Goal: Use online tool/utility: Utilize a website feature to perform a specific function

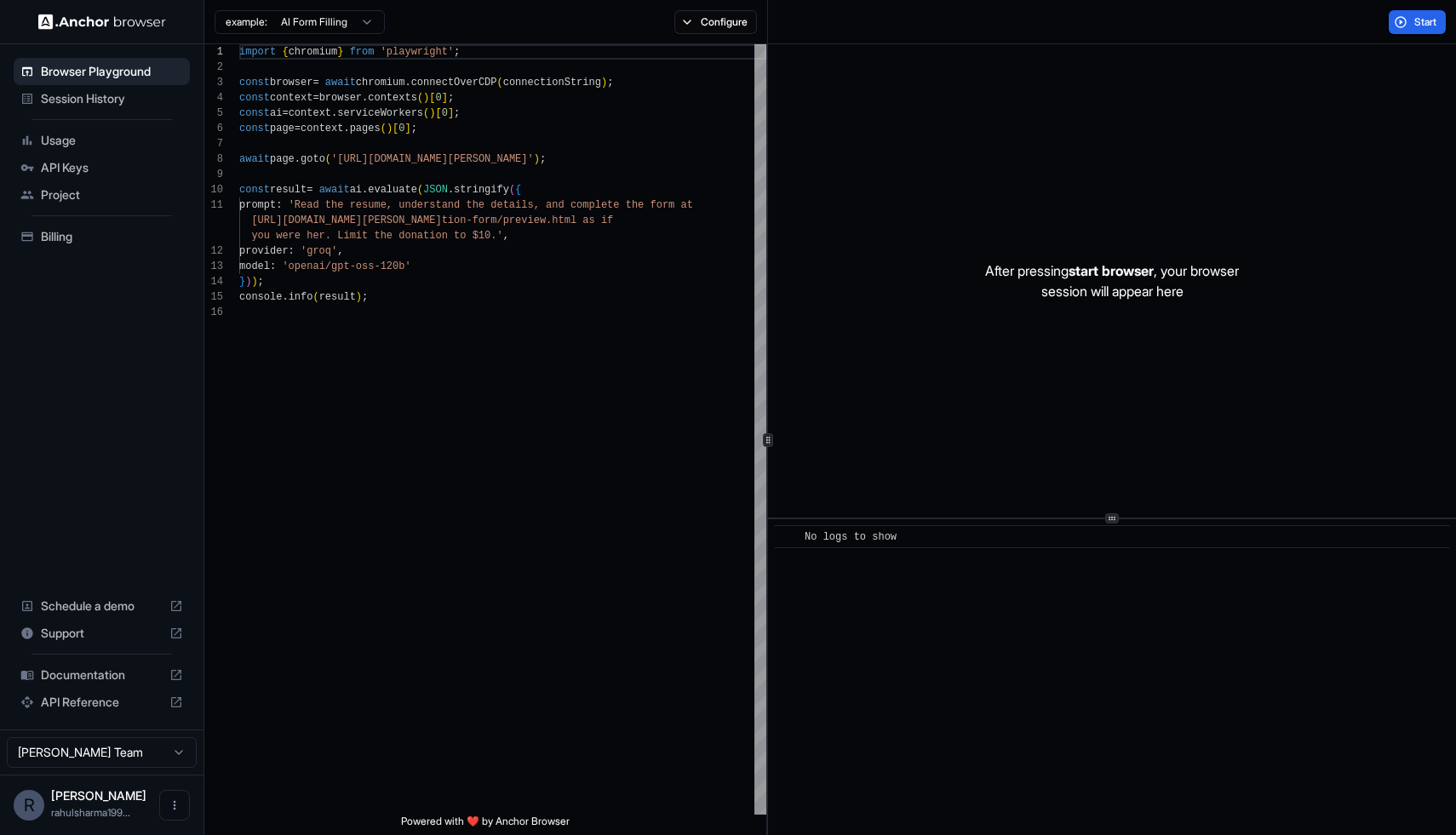
scroll to position [153, 0]
click at [1412, 28] on button "Start" at bounding box center [1416, 22] width 57 height 24
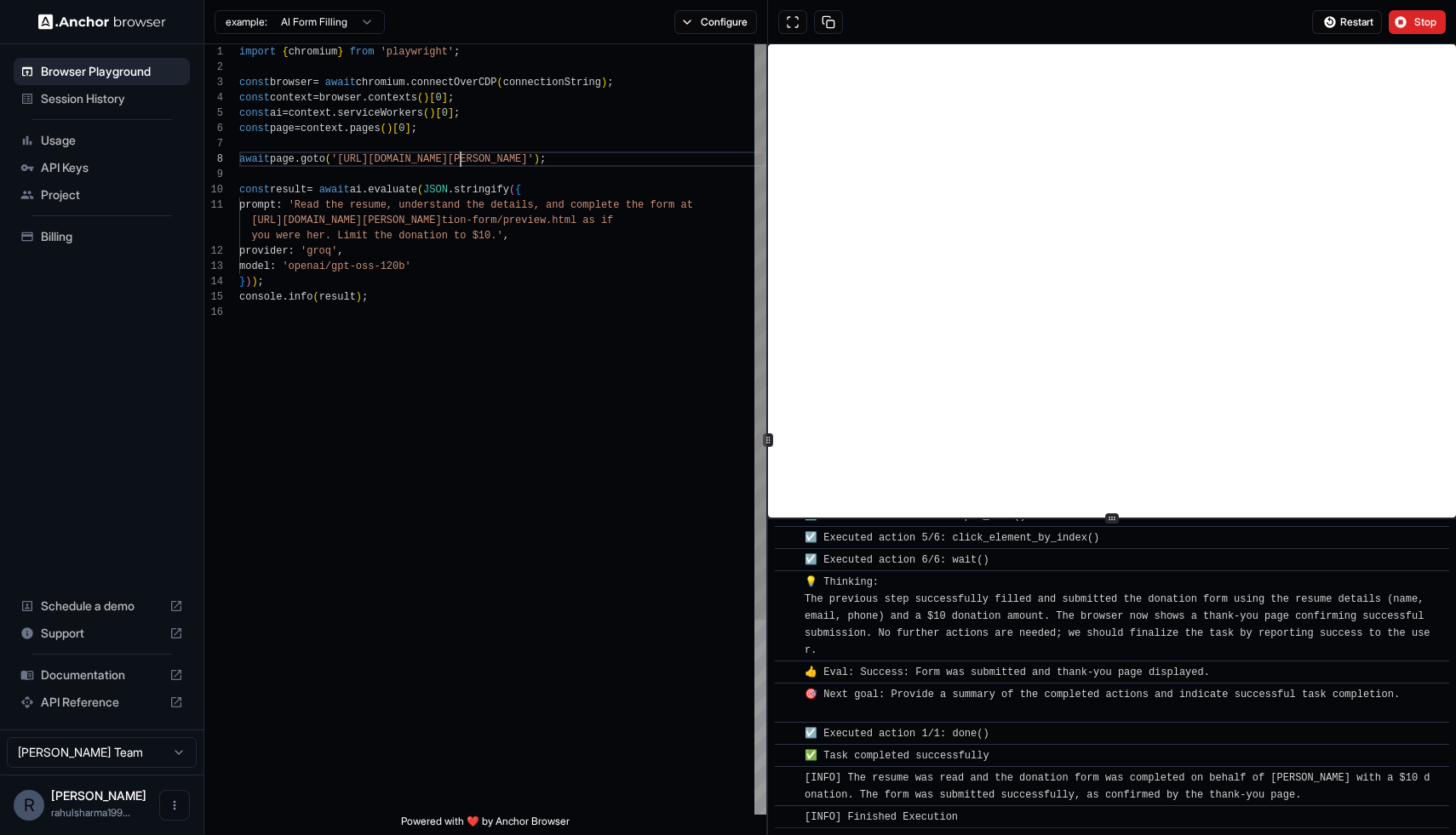
scroll to position [107, 0]
click at [463, 160] on div "import { chromium } from 'playwright' ; const browser = await chromium . connec…" at bounding box center [502, 560] width 527 height 1031
drag, startPoint x: 340, startPoint y: 157, endPoint x: 581, endPoint y: 160, distance: 241.0
click at [534, 160] on span "'https://www.wix.com/demone2/nicol-rider'" at bounding box center [433, 159] width 202 height 12
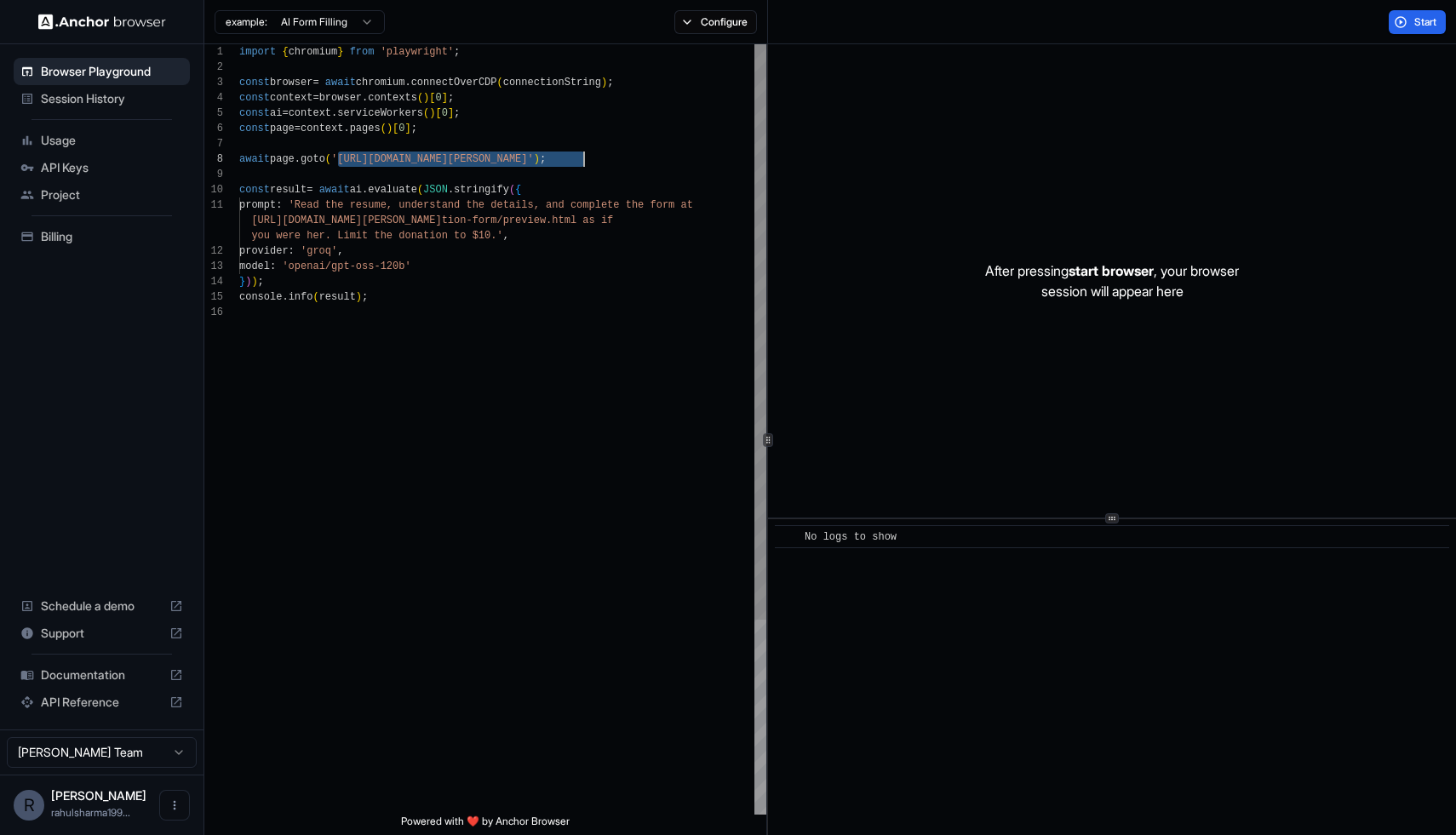
click at [480, 144] on div "import { chromium } from 'playwright' ; const browser = await chromium . connec…" at bounding box center [502, 560] width 527 height 1031
drag, startPoint x: 584, startPoint y: 159, endPoint x: 345, endPoint y: 157, distance: 239.0
click at [345, 156] on span "'https://www.wix.com/demone2/nicol-rider'" at bounding box center [433, 159] width 202 height 12
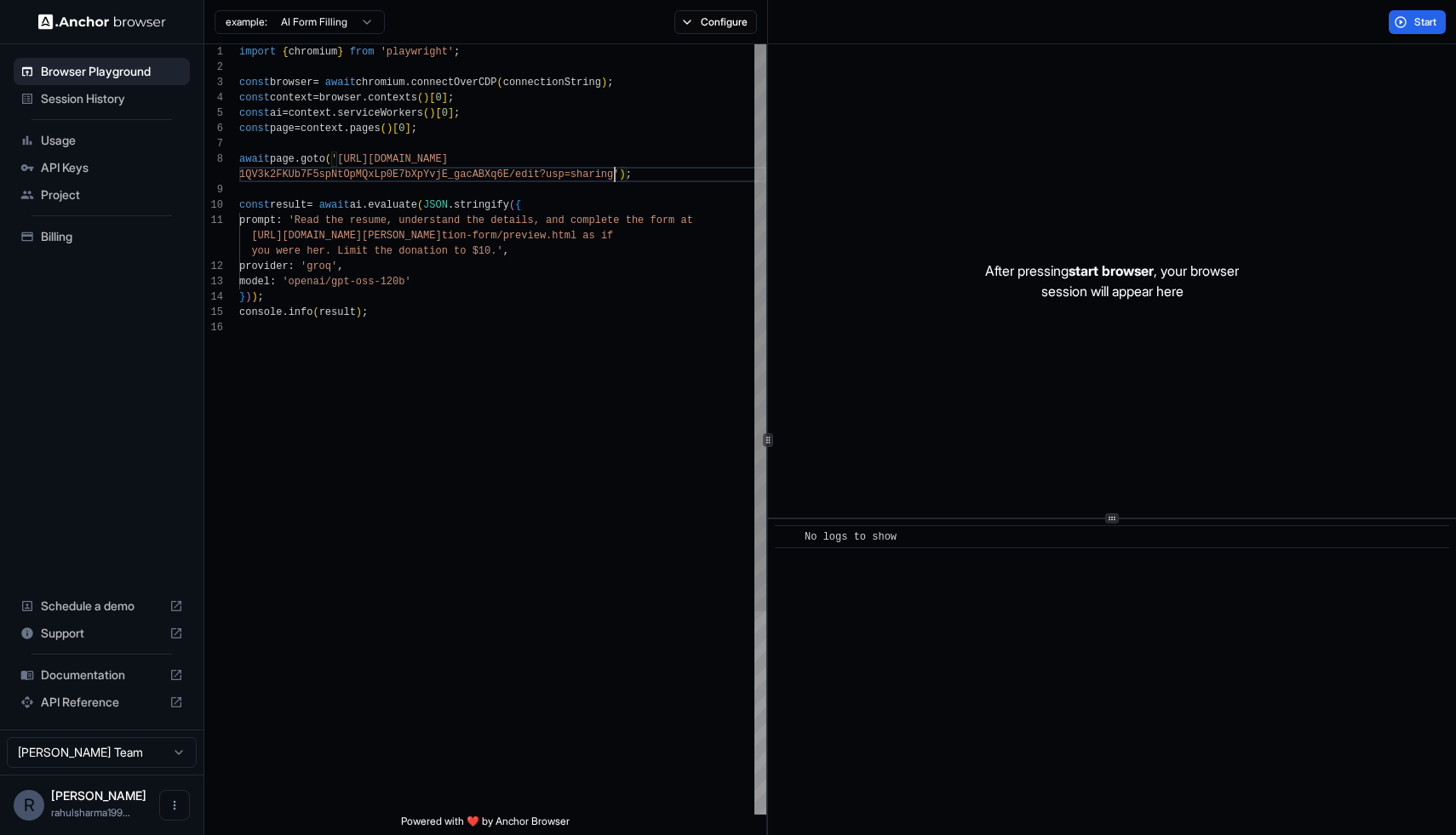
scroll to position [122, 0]
click at [526, 352] on div "import { chromium } from 'playwright' ; const browser = await chromium . connec…" at bounding box center [502, 567] width 527 height 1046
click at [880, 224] on div "After pressing start browser , your browser session will appear here" at bounding box center [1112, 280] width 688 height 473
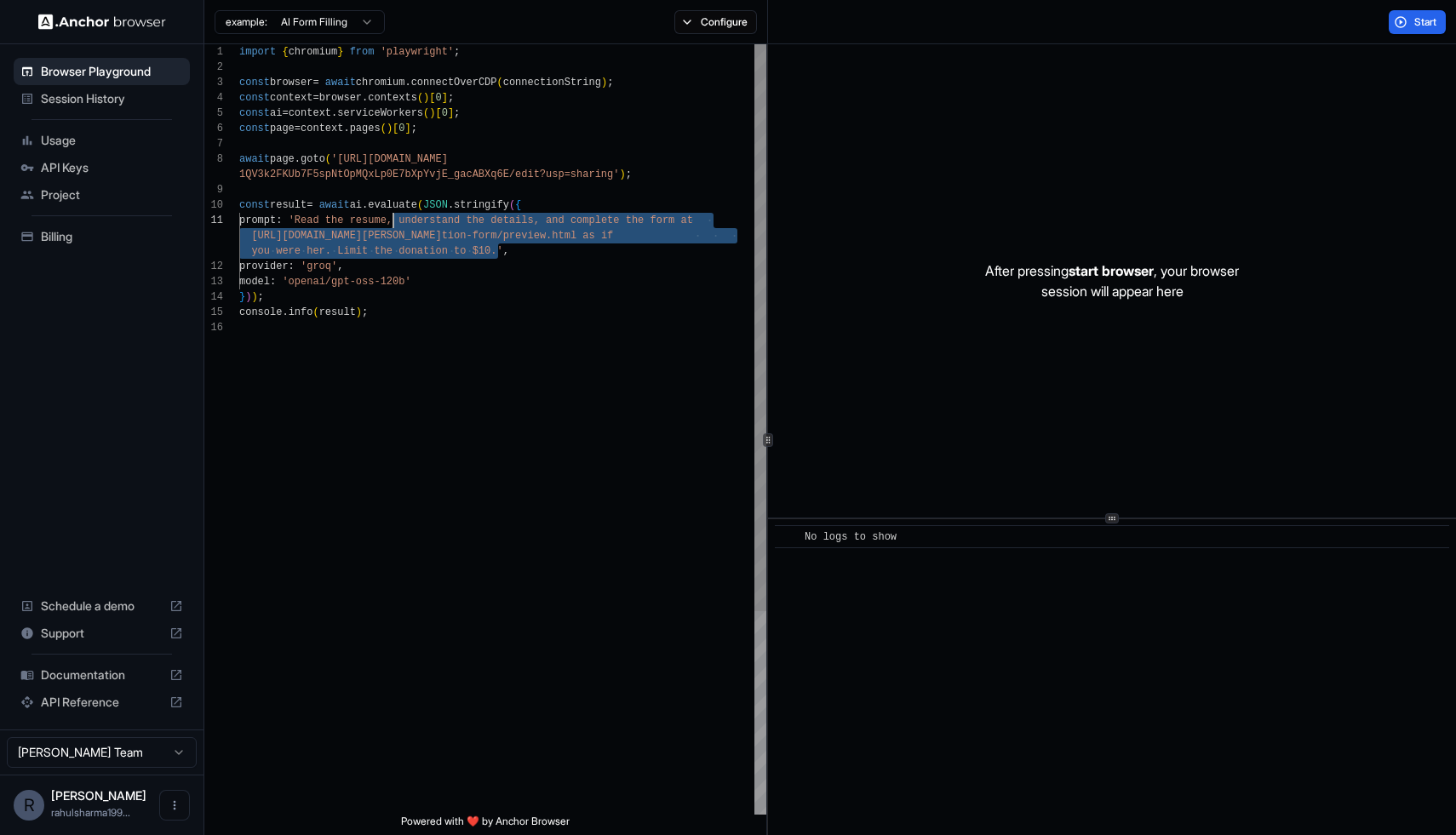
scroll to position [15, 0]
drag, startPoint x: 496, startPoint y: 250, endPoint x: 310, endPoint y: 219, distance: 188.6
click at [310, 219] on div "import { chromium } from 'playwright' ; const browser = await chromium . connec…" at bounding box center [502, 567] width 527 height 1046
click at [604, 239] on div "import { chromium } from 'playwright' ; const browser = await chromium . connec…" at bounding box center [502, 567] width 527 height 1046
click at [368, 244] on div "import { chromium } from 'playwright' ; const browser = await chromium . connec…" at bounding box center [502, 567] width 527 height 1046
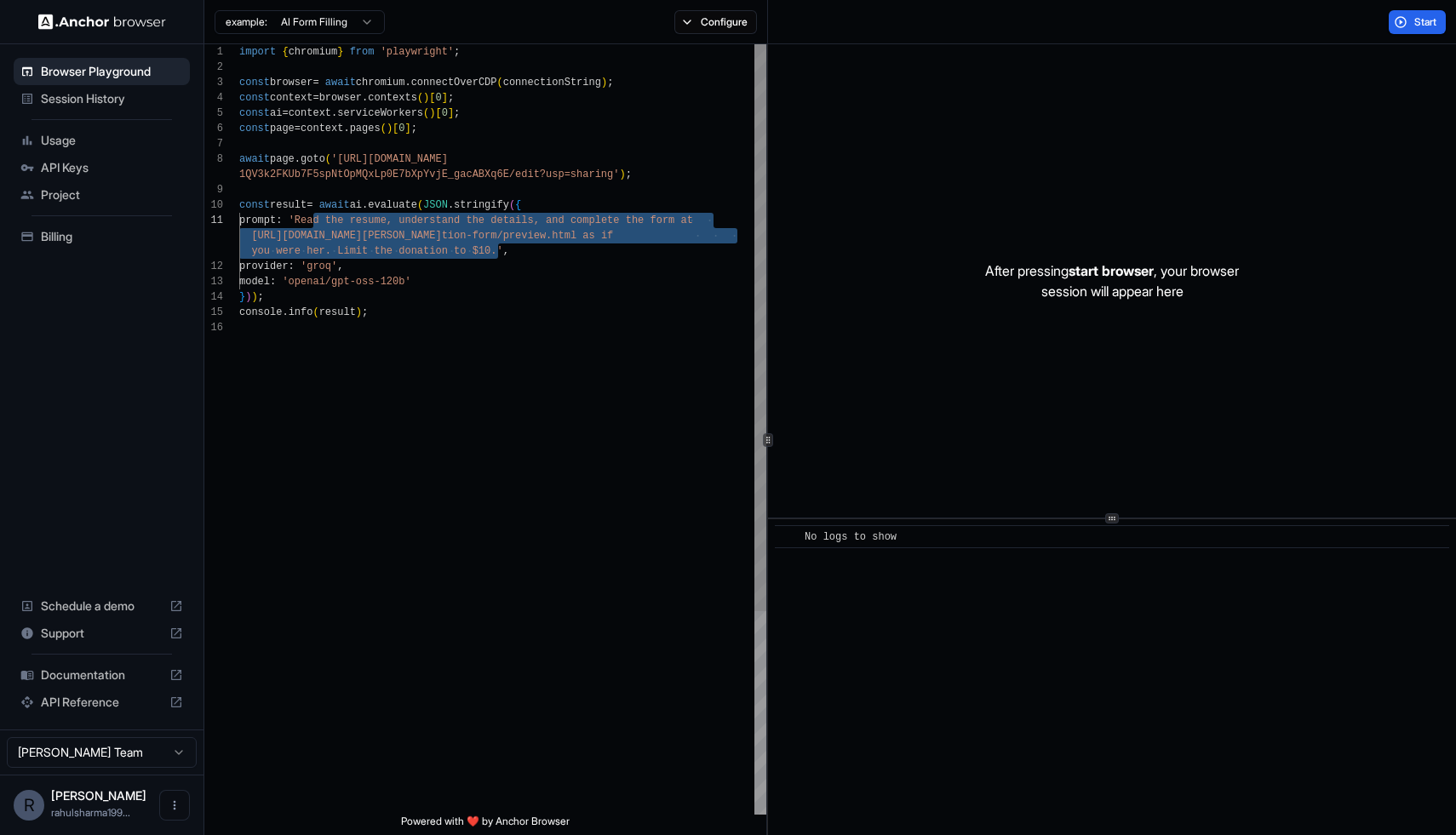
scroll to position [46, 0]
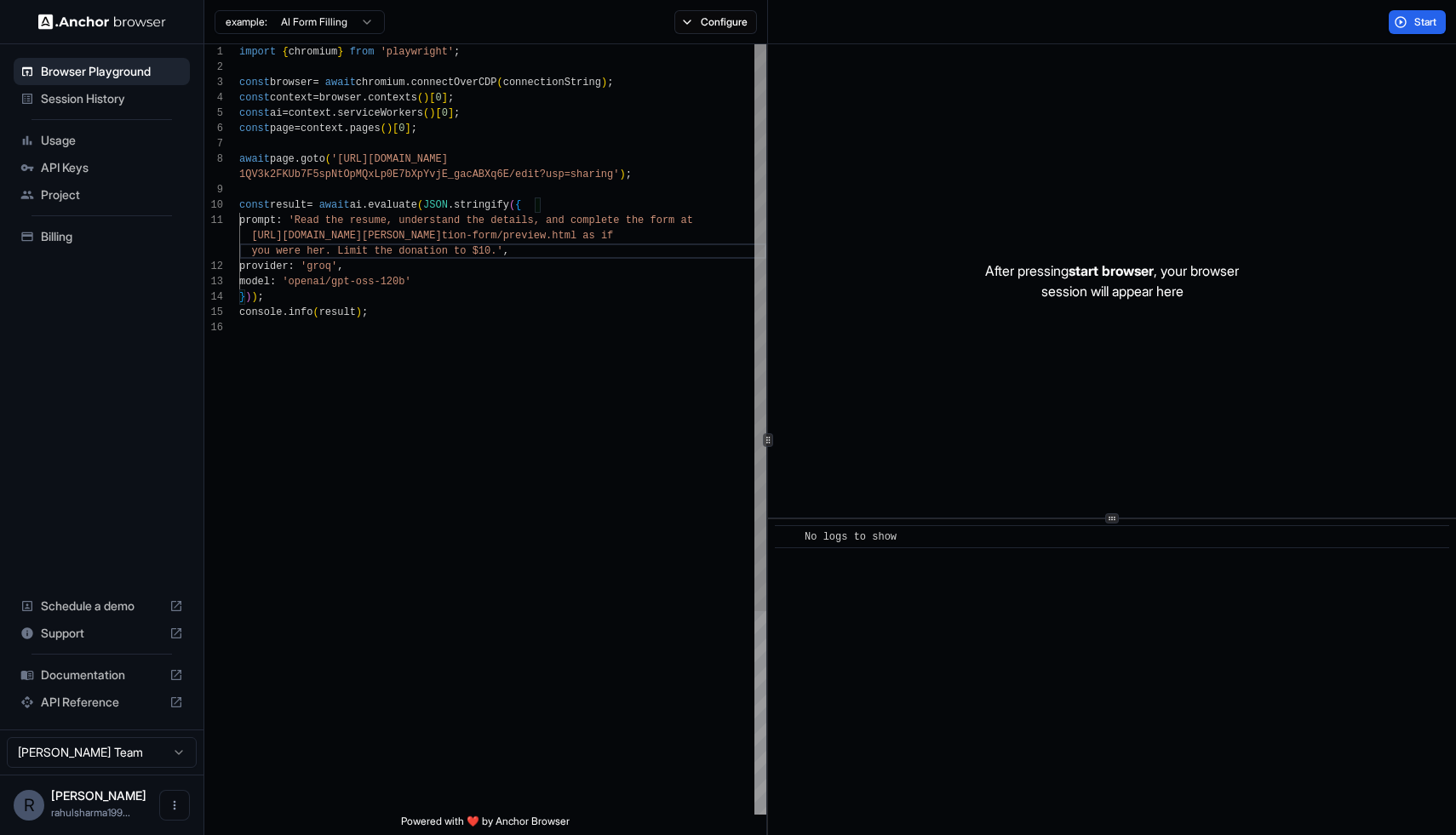
click at [321, 250] on div "import { chromium } from 'playwright' ; const browser = await chromium . connec…" at bounding box center [502, 567] width 527 height 1046
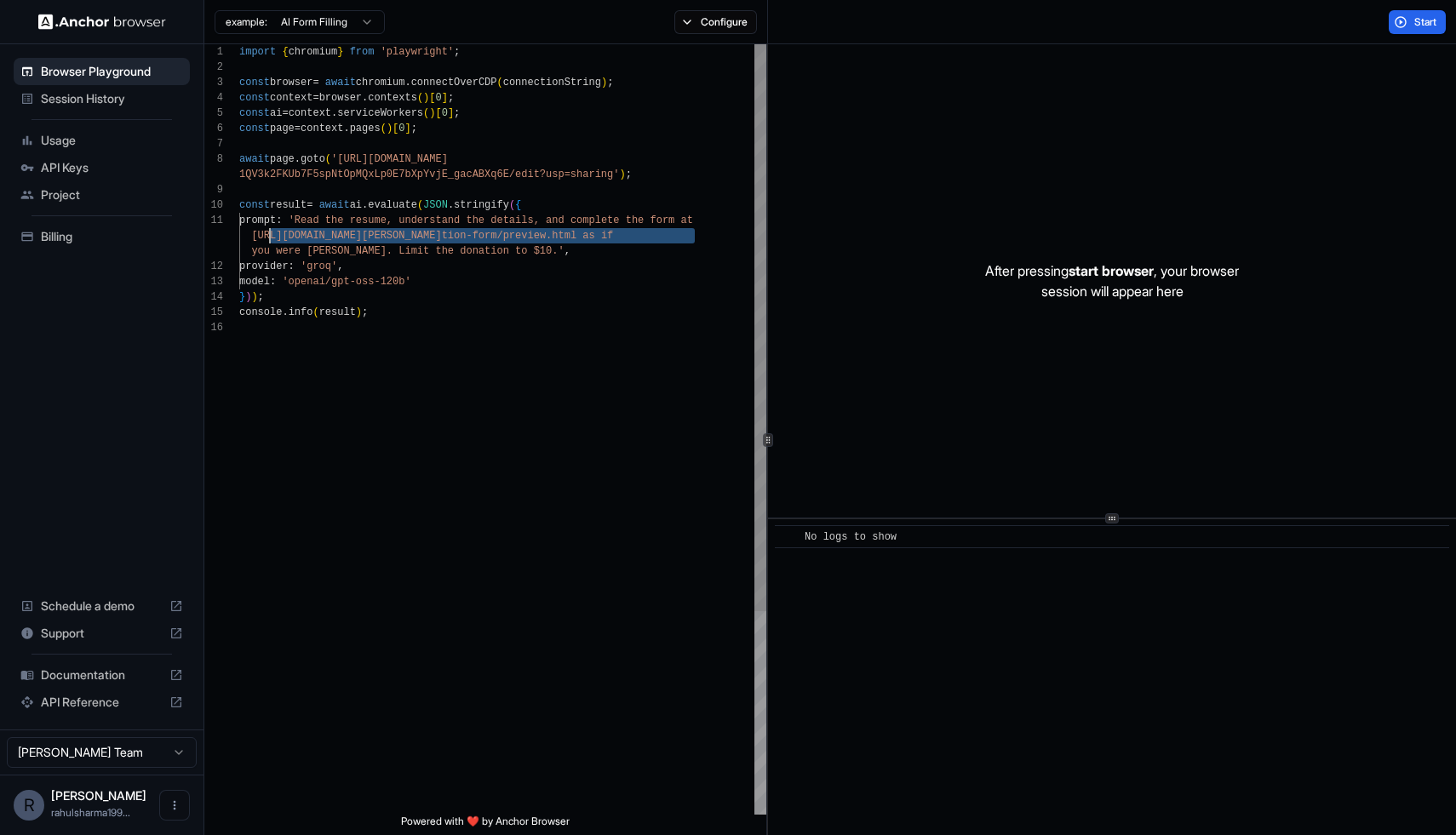
scroll to position [31, 0]
drag, startPoint x: 694, startPoint y: 237, endPoint x: 253, endPoint y: 238, distance: 441.0
click at [253, 238] on span "https://formspree.io/library/donation/charity-dona tion-form/preview.html as if" at bounding box center [426, 236] width 374 height 15
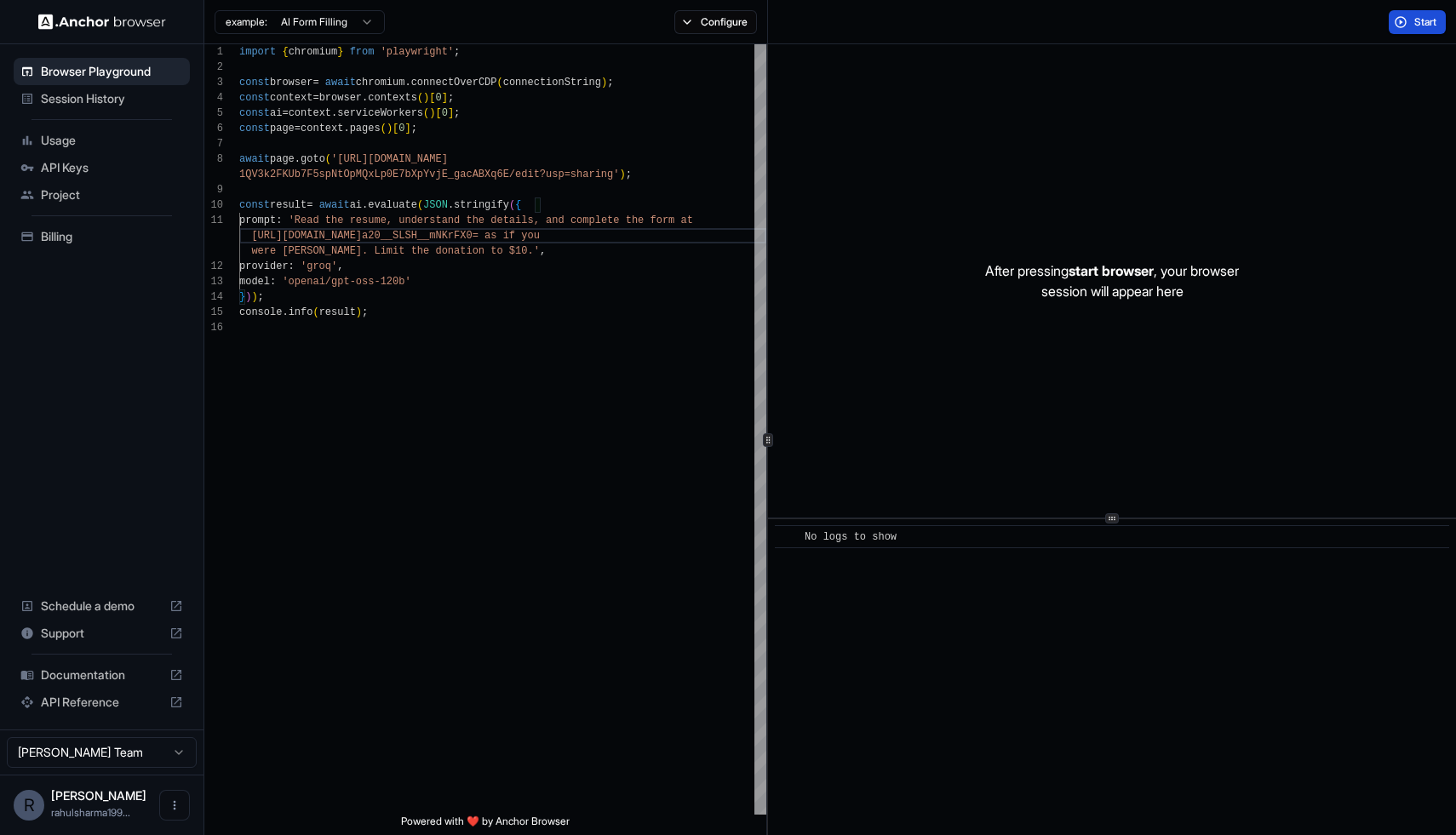
click at [1409, 31] on button "Start" at bounding box center [1416, 22] width 57 height 24
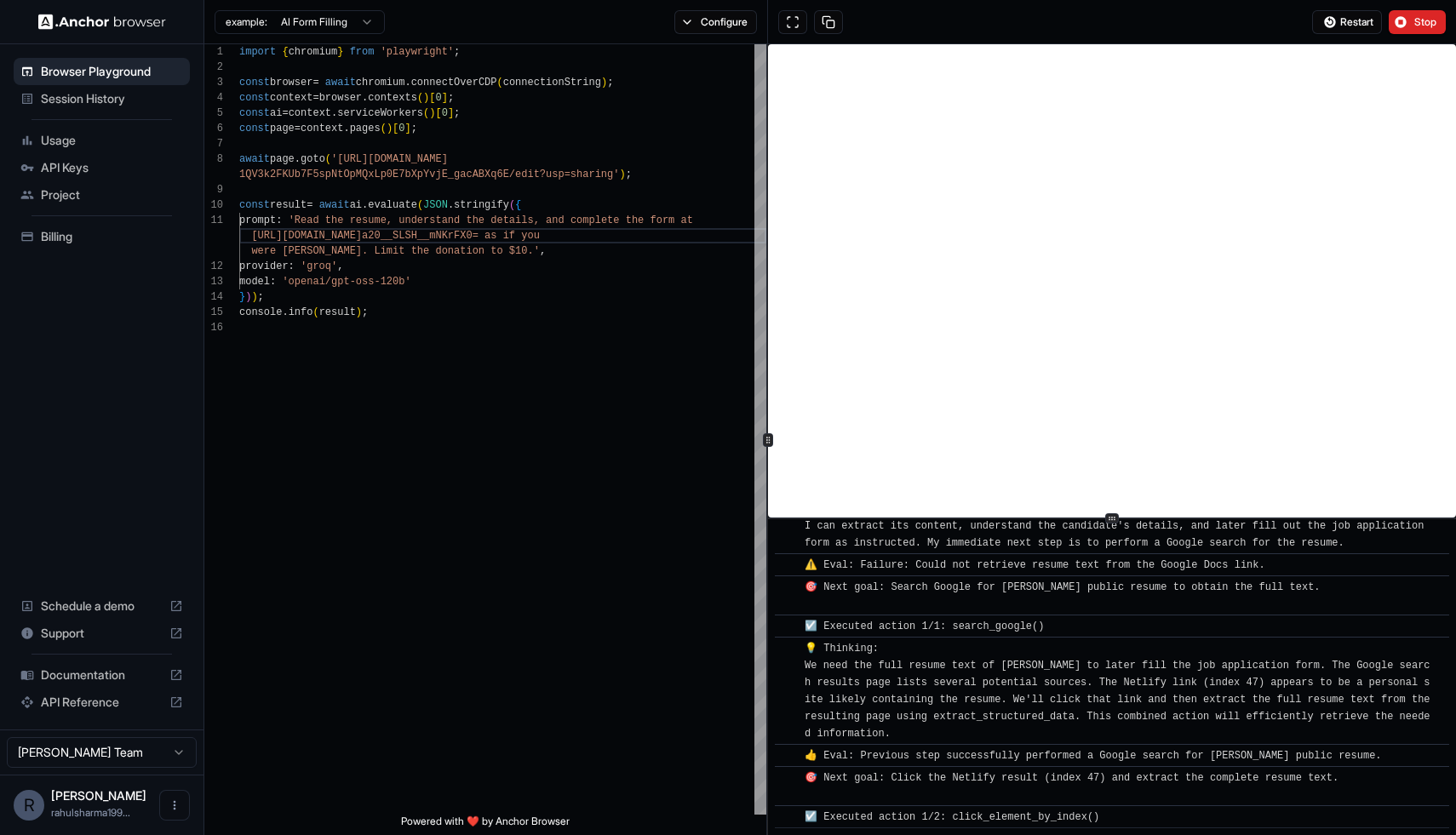
scroll to position [404, 0]
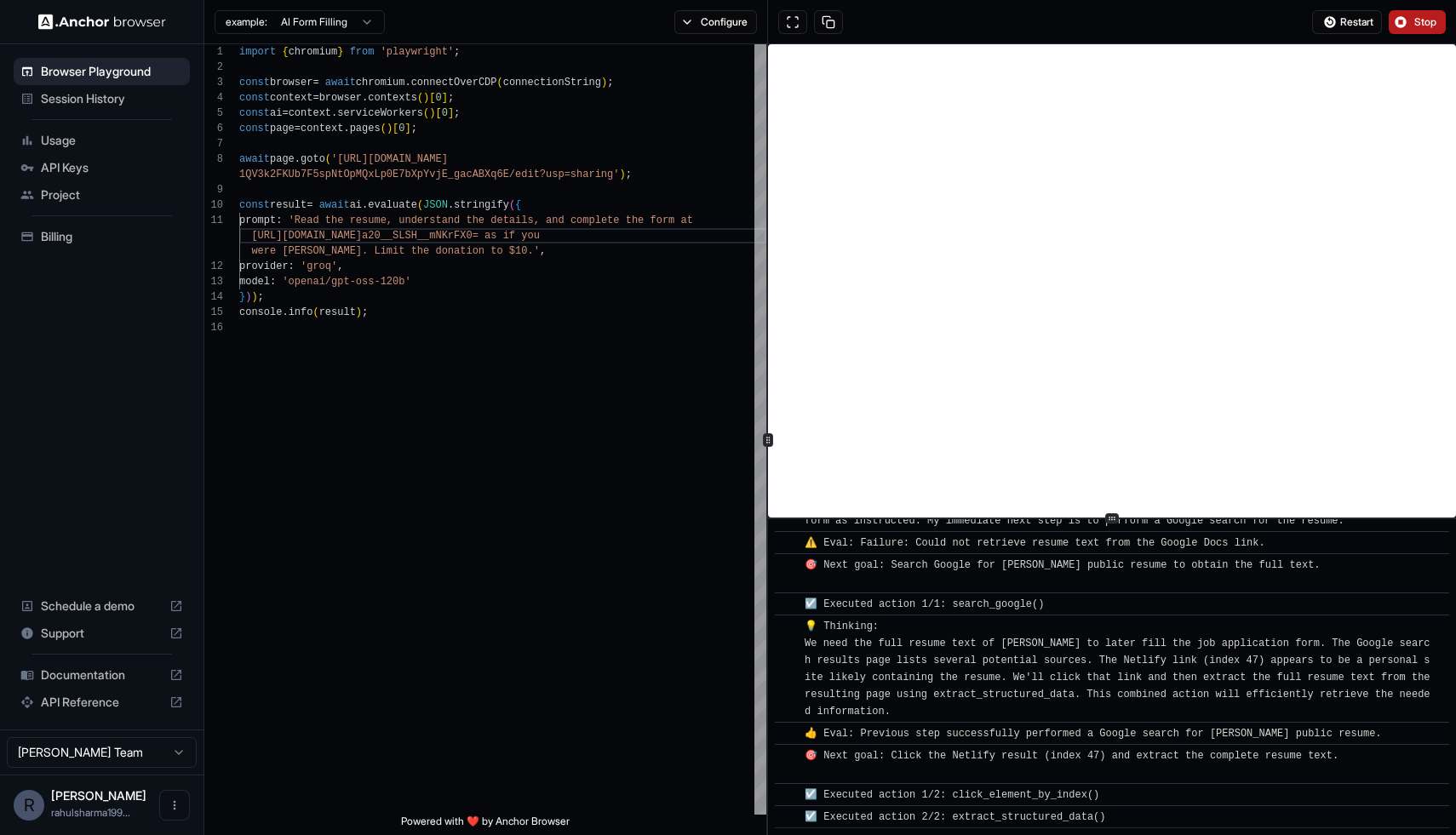
click at [1426, 16] on span "Stop" at bounding box center [1426, 22] width 24 height 13
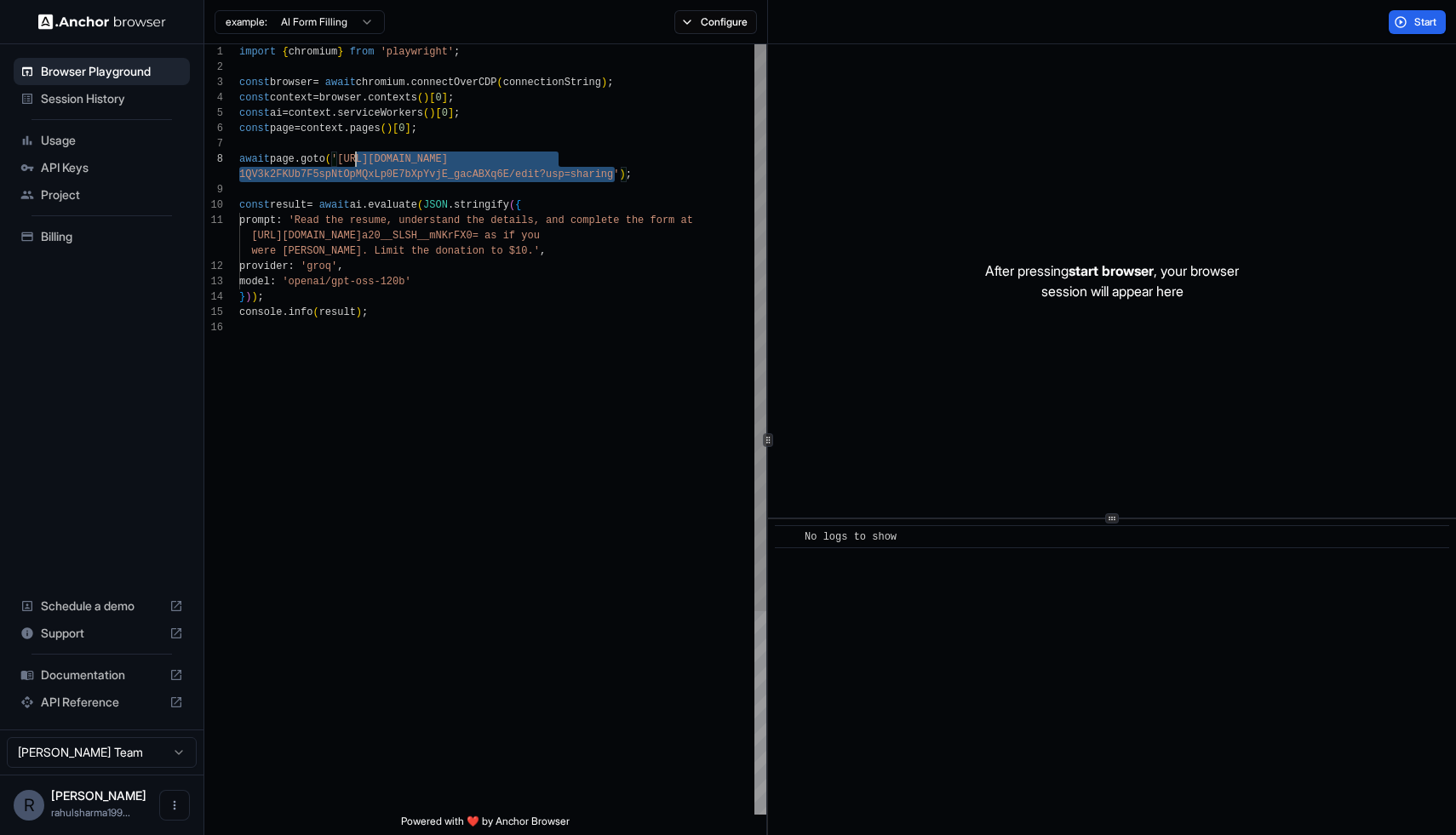
scroll to position [107, 0]
drag, startPoint x: 615, startPoint y: 175, endPoint x: 355, endPoint y: 157, distance: 260.6
click at [355, 157] on div "const ai = context . serviceWorkers ( ) [ 0 ] ; const page = context . pages ( …" at bounding box center [502, 567] width 527 height 1046
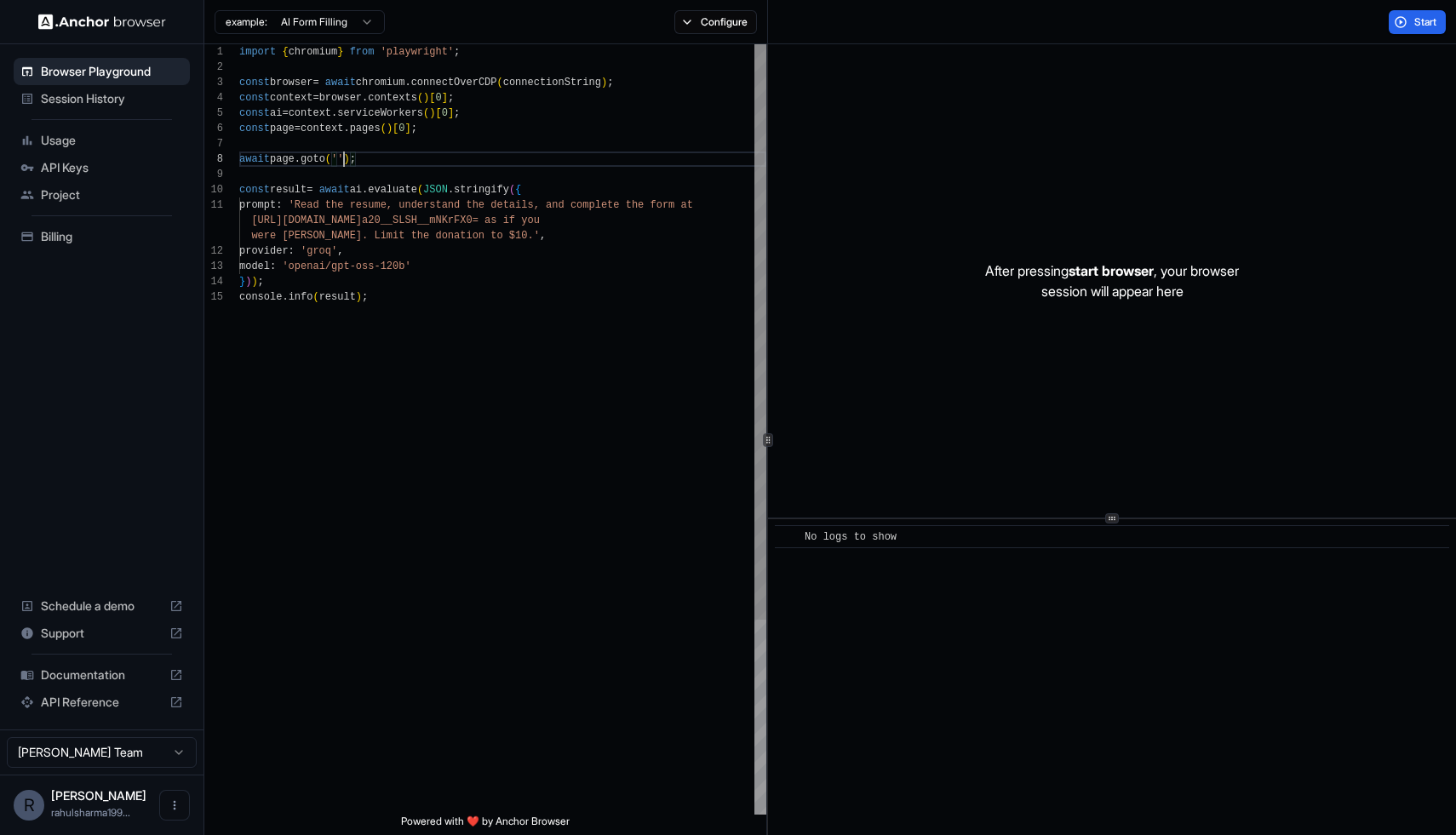
scroll to position [122, 0]
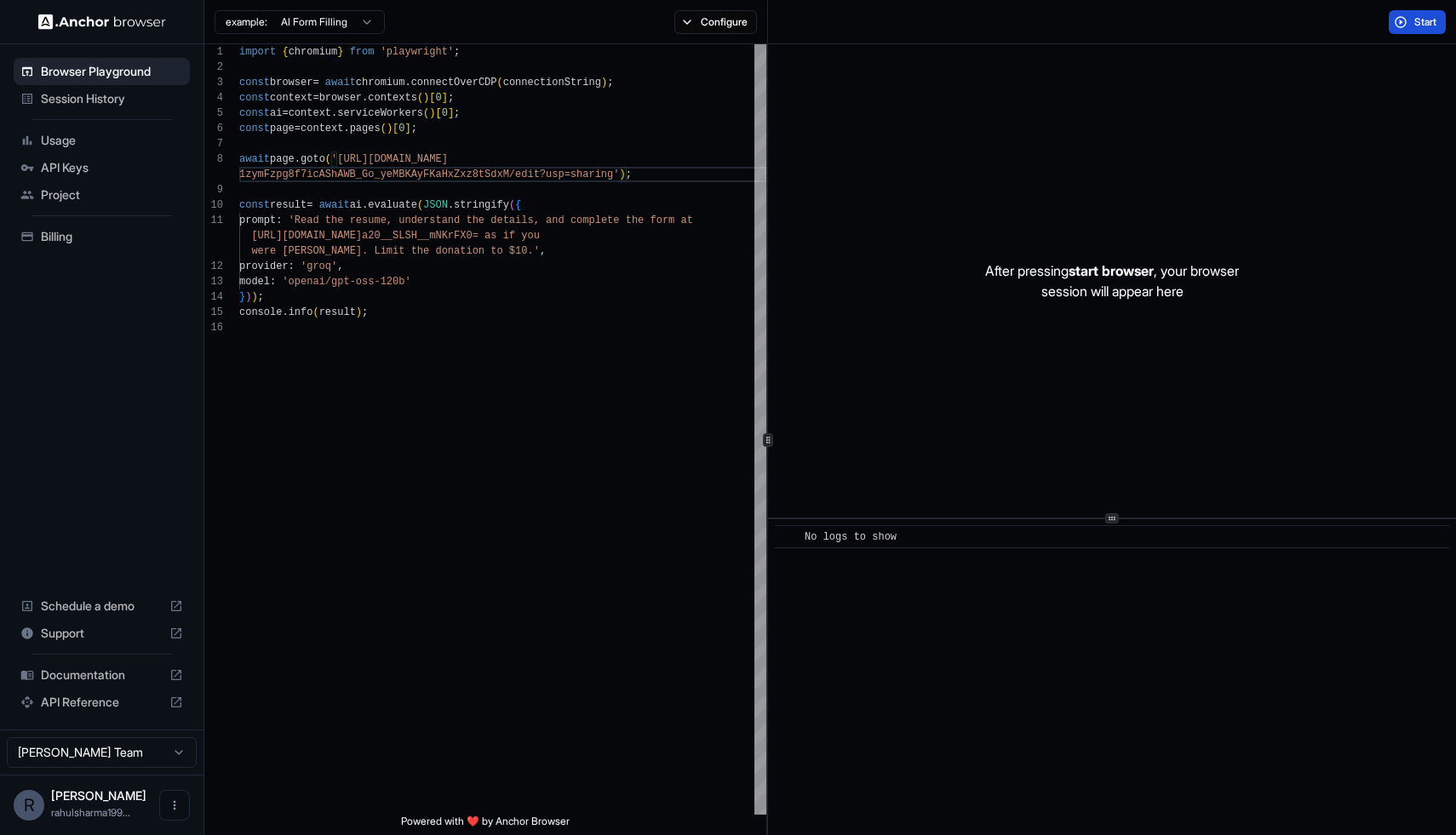
click at [1430, 16] on span "Start" at bounding box center [1426, 22] width 24 height 13
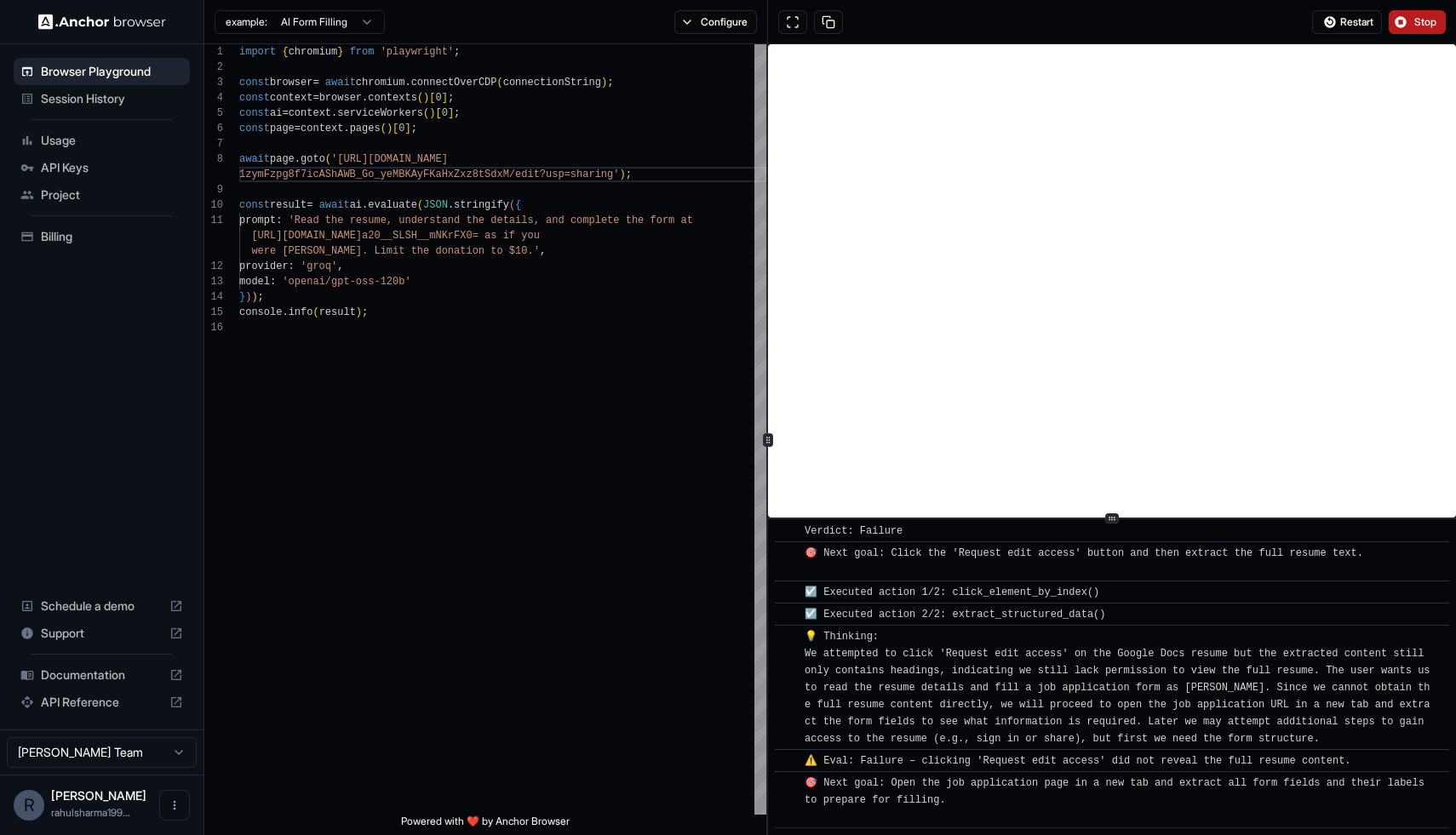
scroll to position [382, 0]
click at [1428, 17] on span "Stop" at bounding box center [1426, 22] width 24 height 13
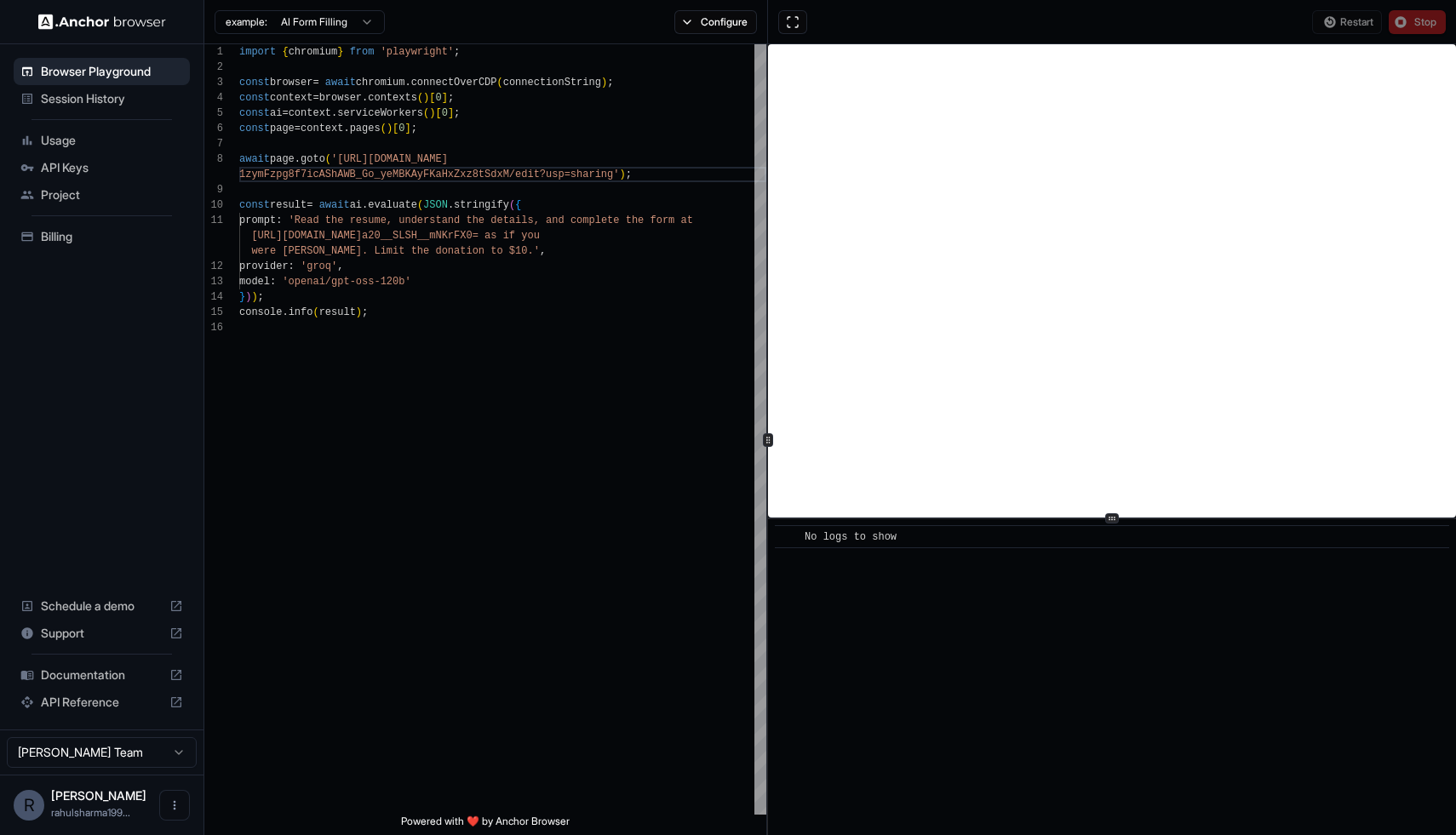
scroll to position [0, 0]
click at [1428, 17] on div "Restart Stop" at bounding box center [1379, 22] width 134 height 24
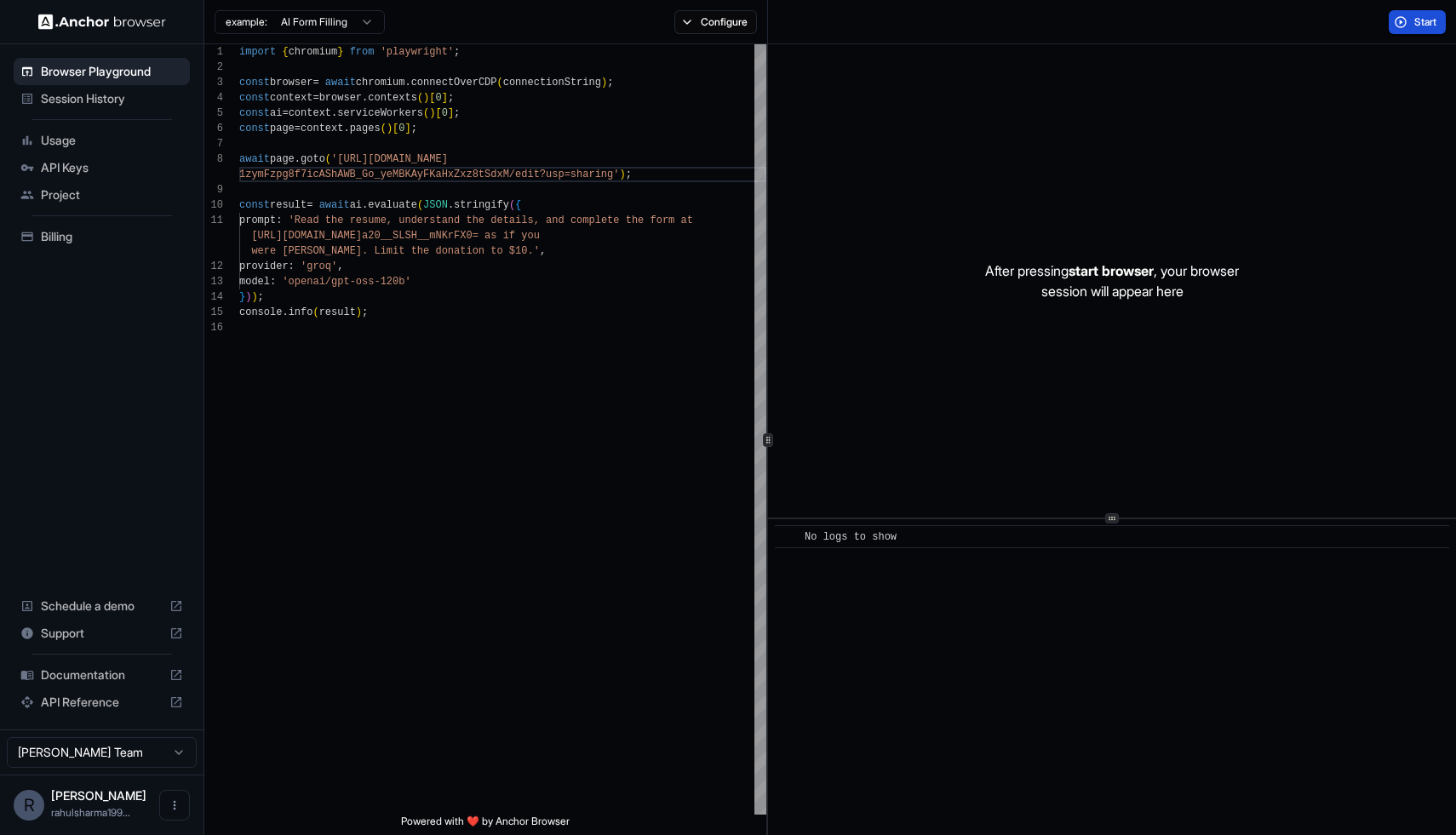
click at [1423, 24] on span "Start" at bounding box center [1426, 22] width 24 height 13
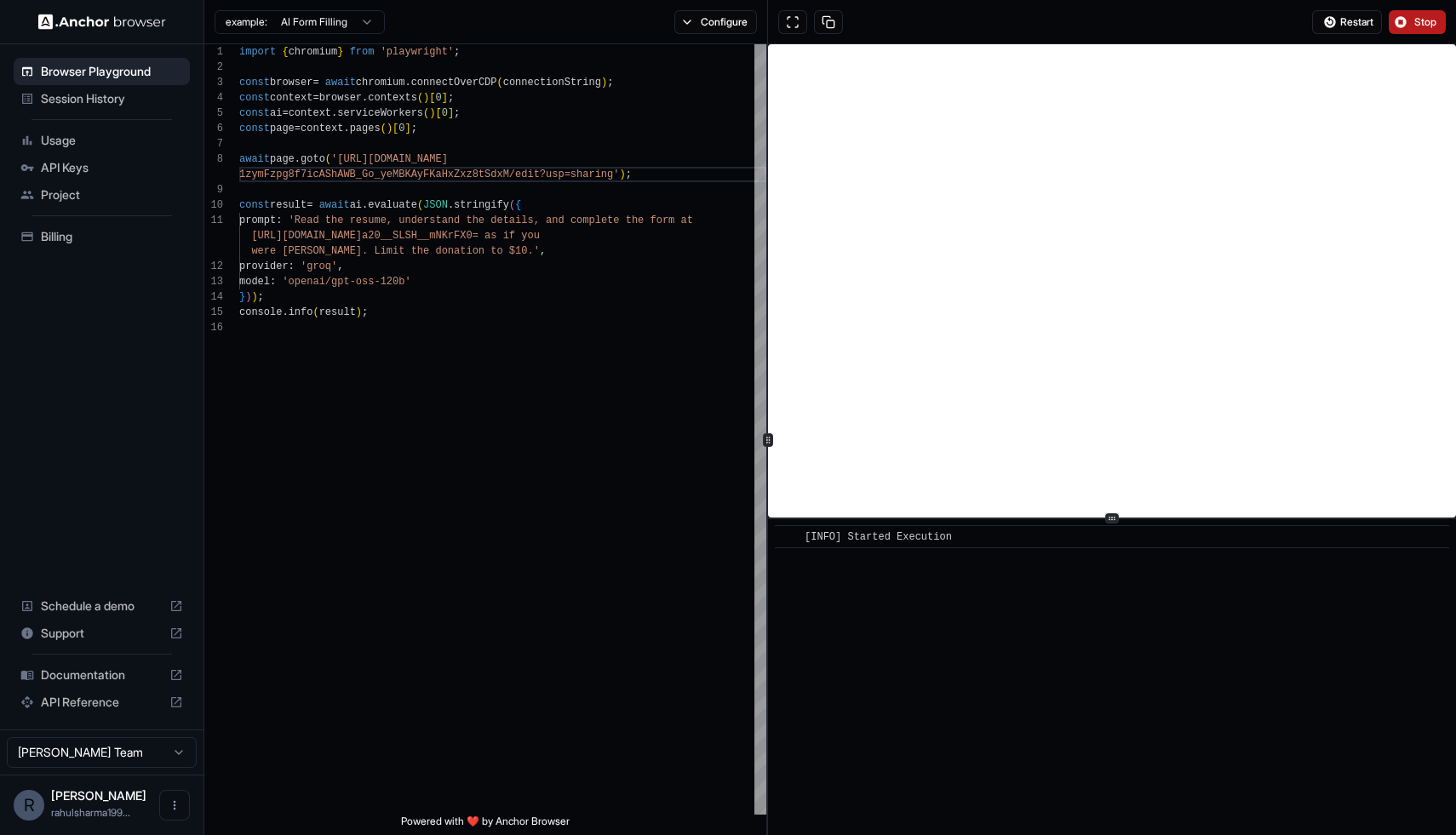
click at [1411, 11] on button "Stop" at bounding box center [1416, 22] width 57 height 24
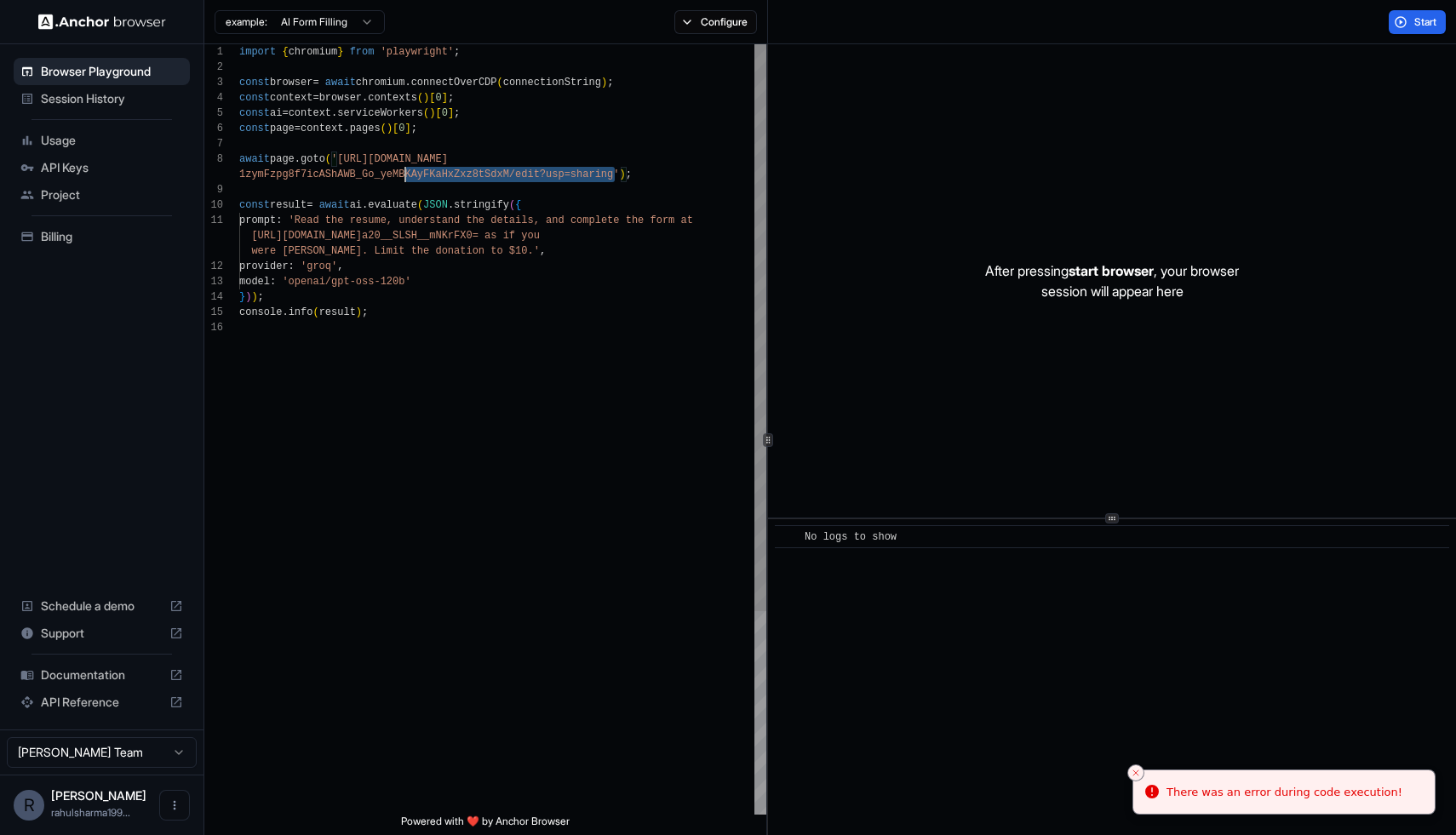
scroll to position [107, 0]
drag, startPoint x: 615, startPoint y: 175, endPoint x: 343, endPoint y: 159, distance: 272.5
click at [343, 159] on div "const ai = context . serviceWorkers ( ) [ 0 ] ; const page = context . pages ( …" at bounding box center [502, 567] width 527 height 1046
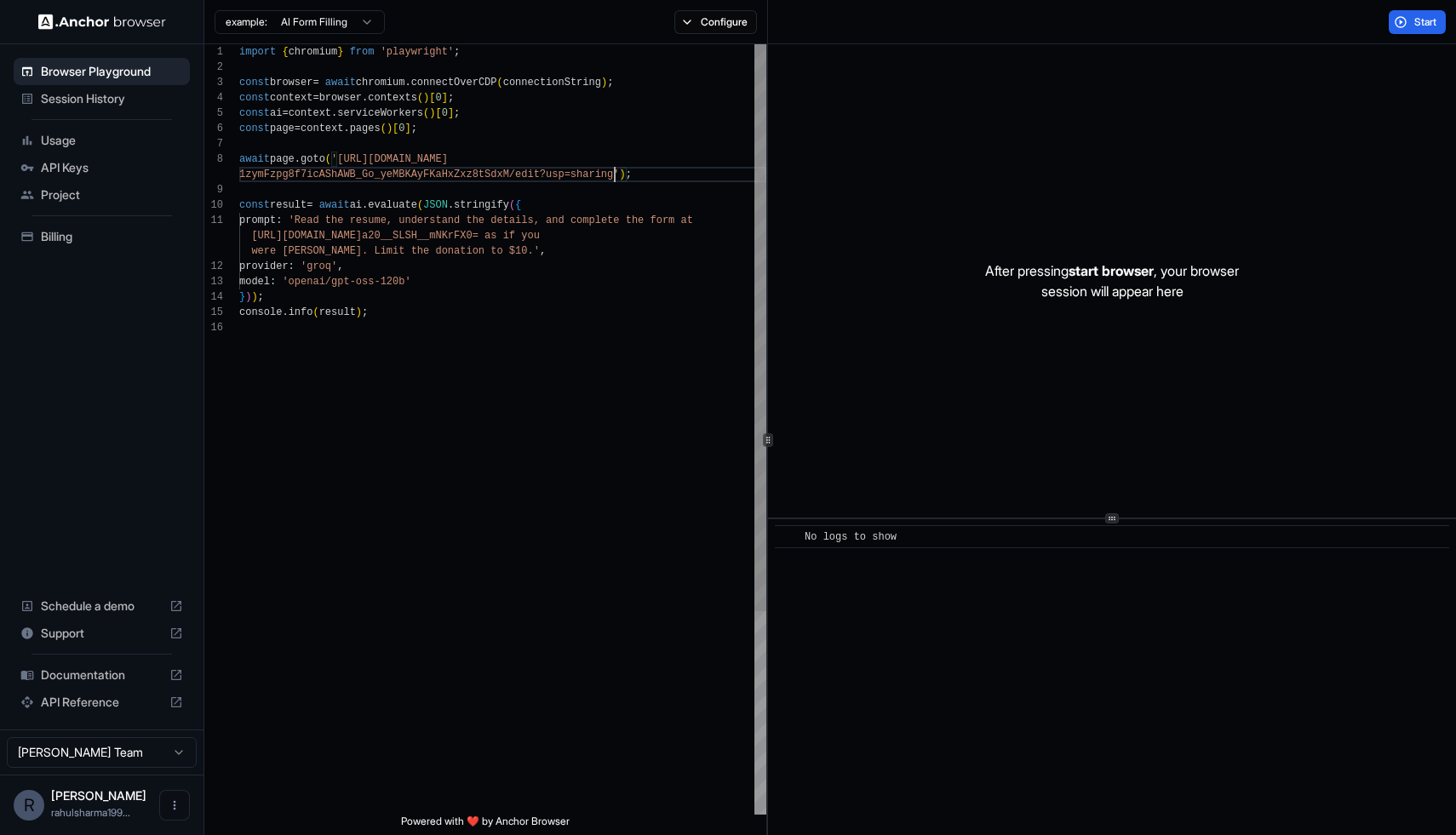
scroll to position [122, 0]
click at [1410, 19] on button "Start" at bounding box center [1416, 22] width 57 height 24
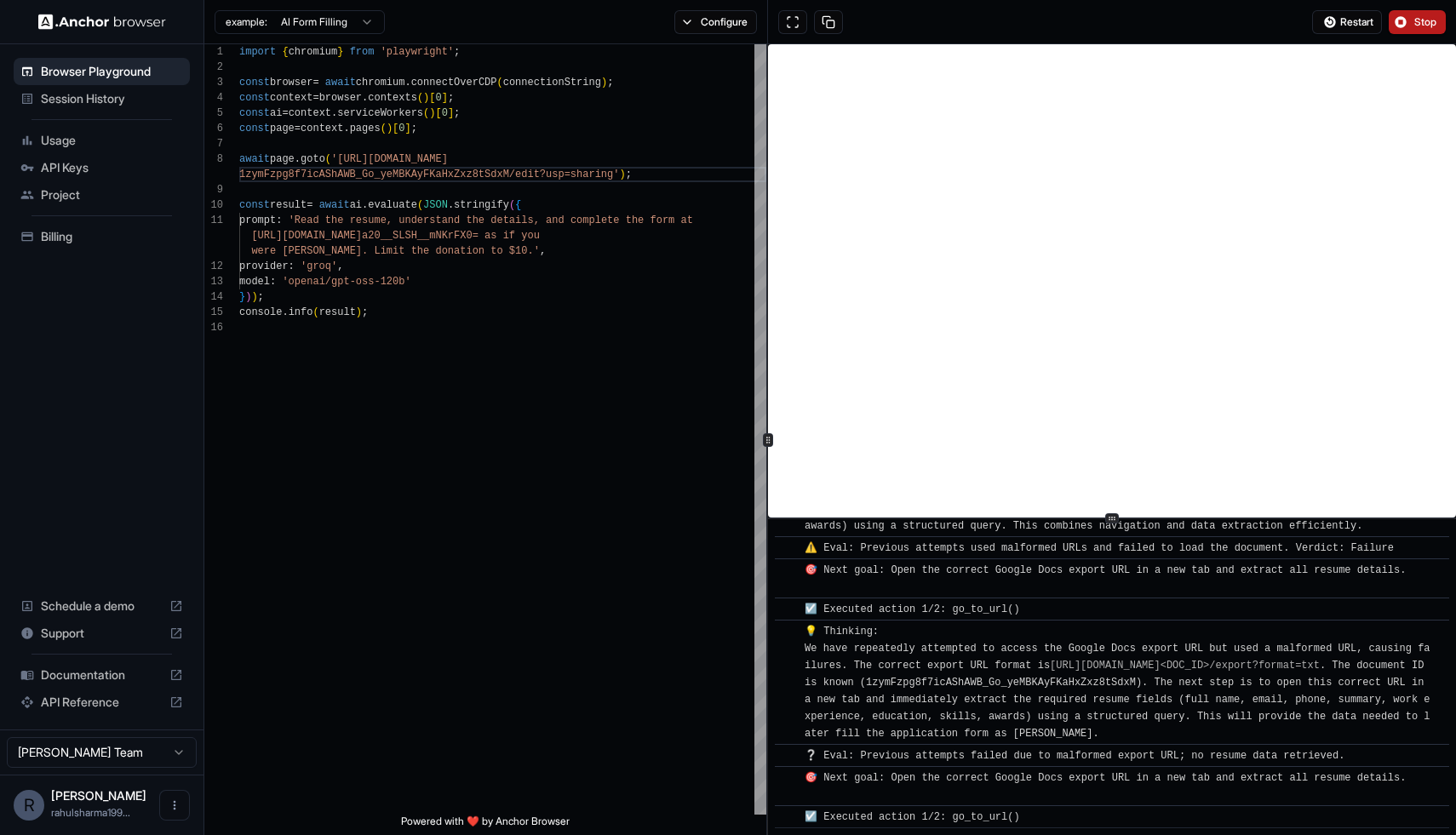
scroll to position [2388, 0]
click at [1403, 29] on button "Stop" at bounding box center [1416, 22] width 57 height 24
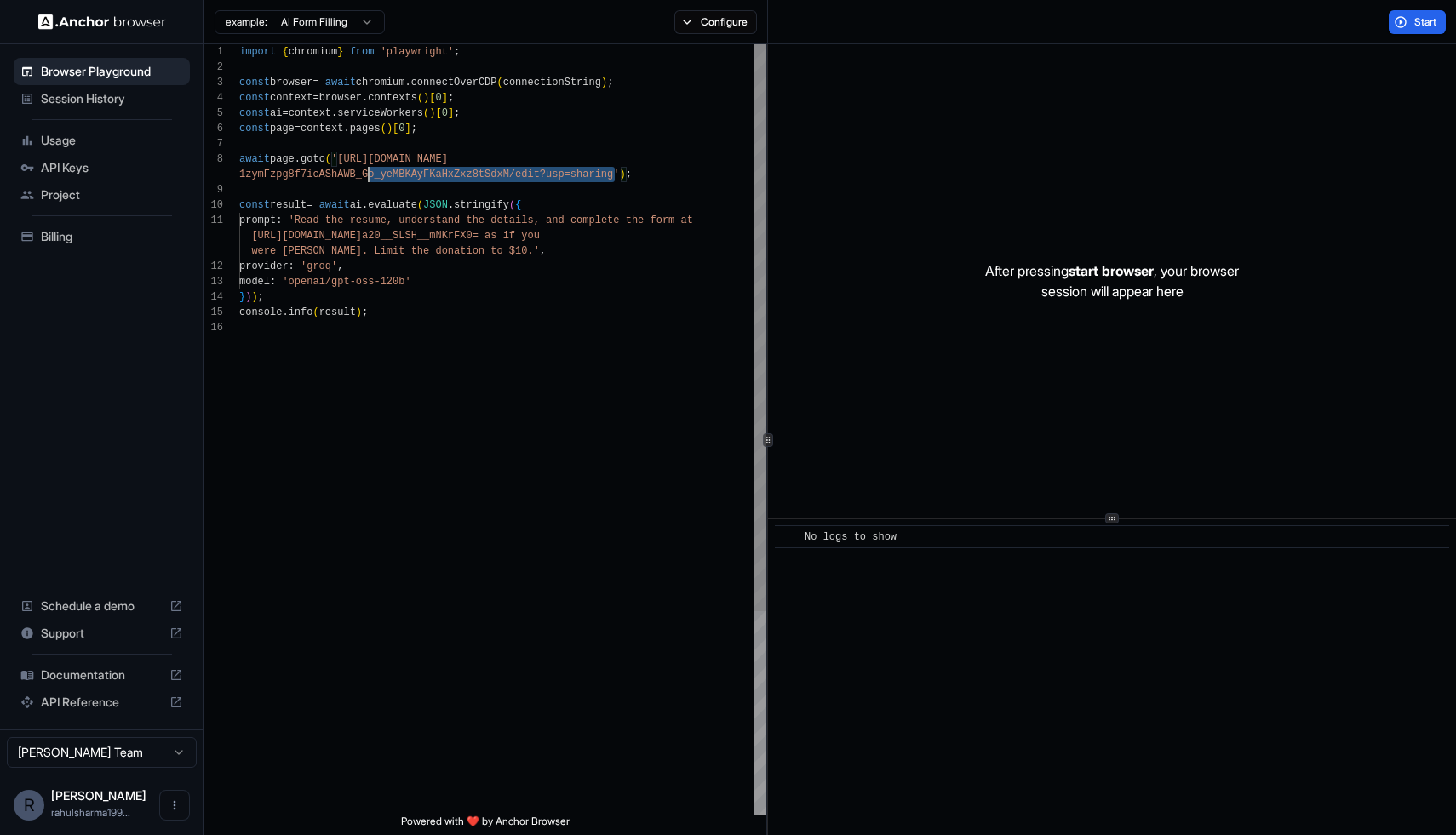
scroll to position [107, 0]
drag, startPoint x: 613, startPoint y: 175, endPoint x: 359, endPoint y: 163, distance: 254.3
click at [359, 163] on div "const ai = context . serviceWorkers ( ) [ 0 ] ; const page = context . pages ( …" at bounding box center [502, 567] width 527 height 1046
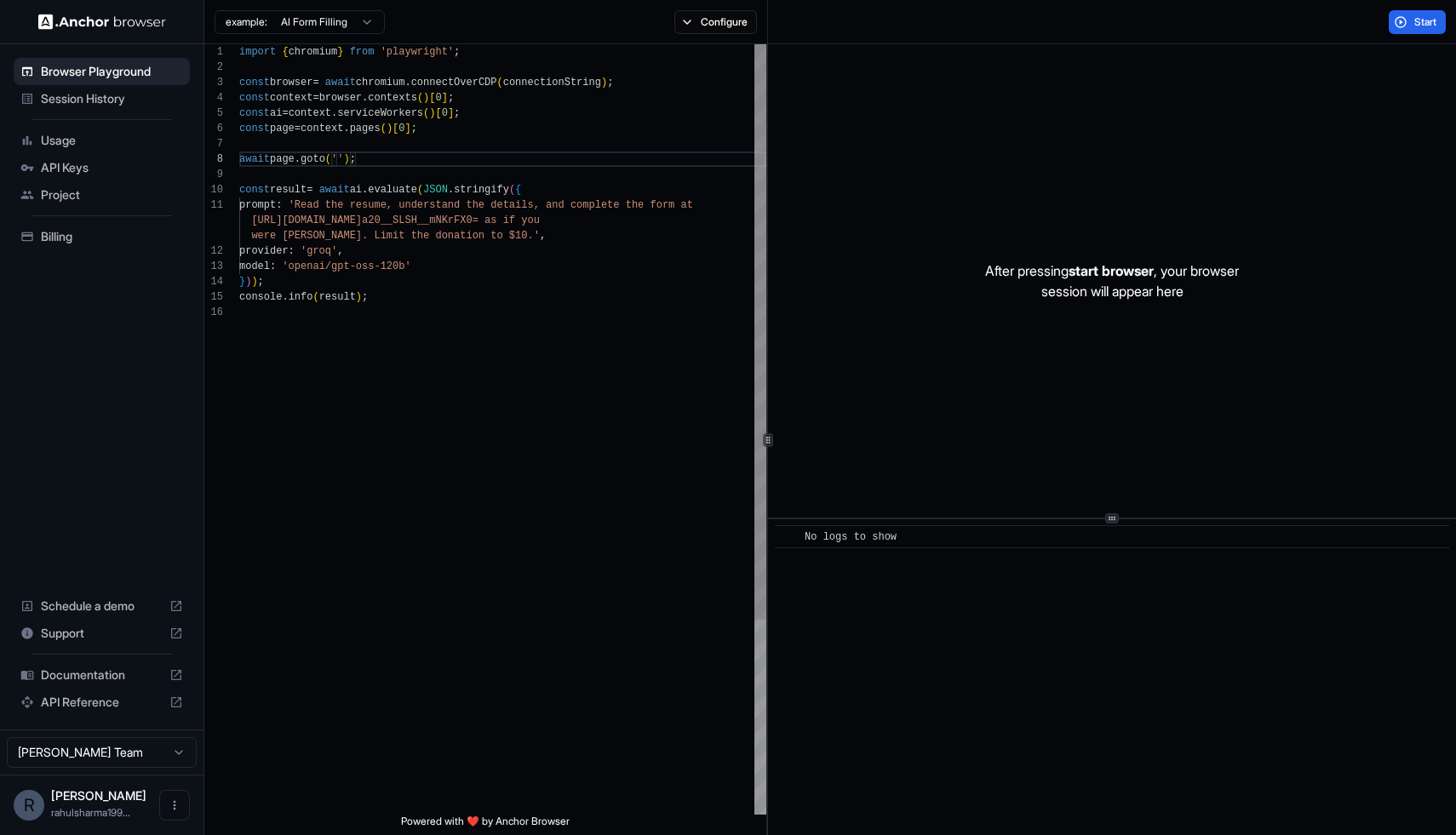
scroll to position [122, 0]
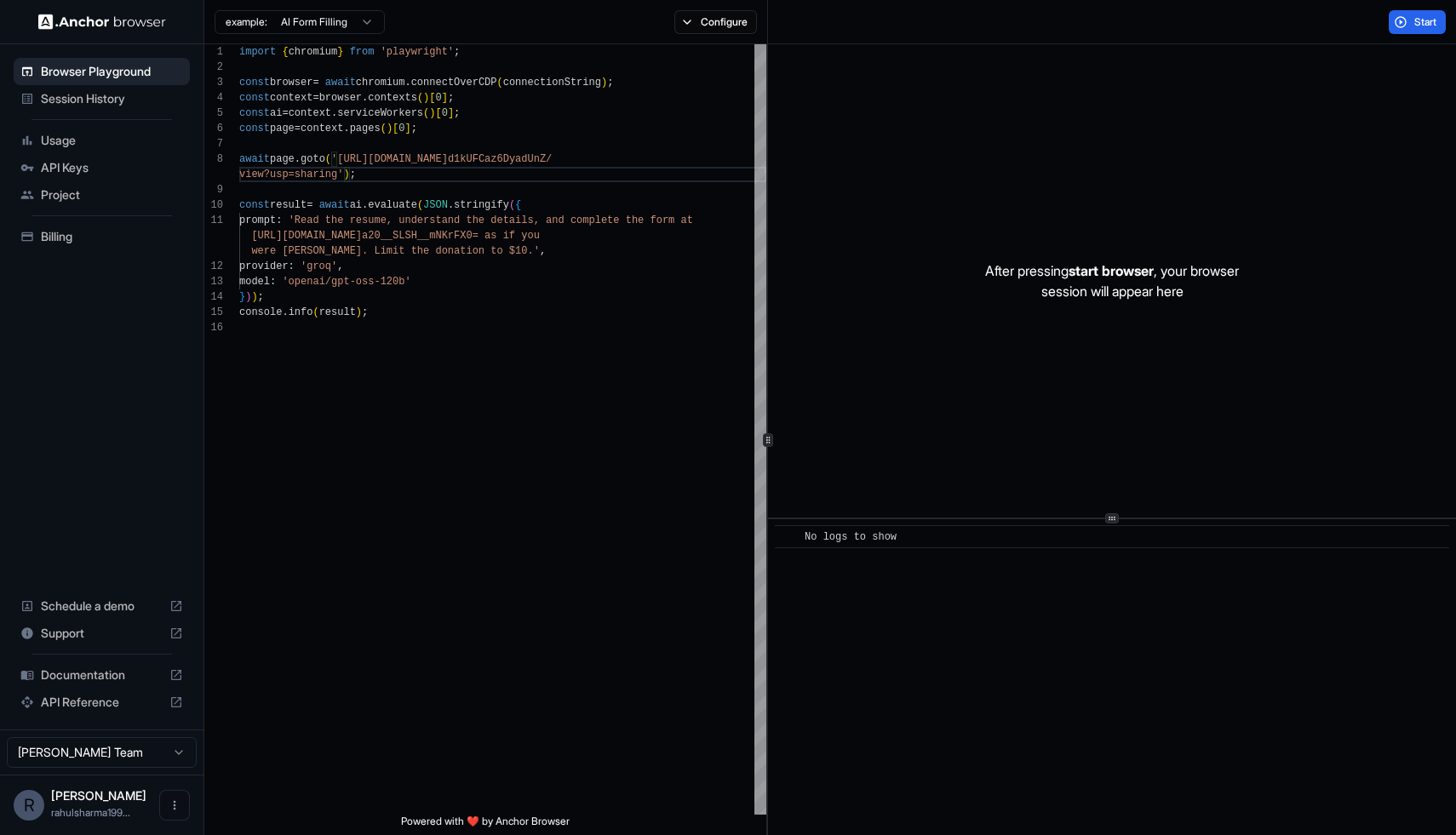
click at [1395, 34] on div "Start" at bounding box center [1112, 22] width 689 height 44
click at [1432, 18] on span "Start" at bounding box center [1426, 22] width 24 height 13
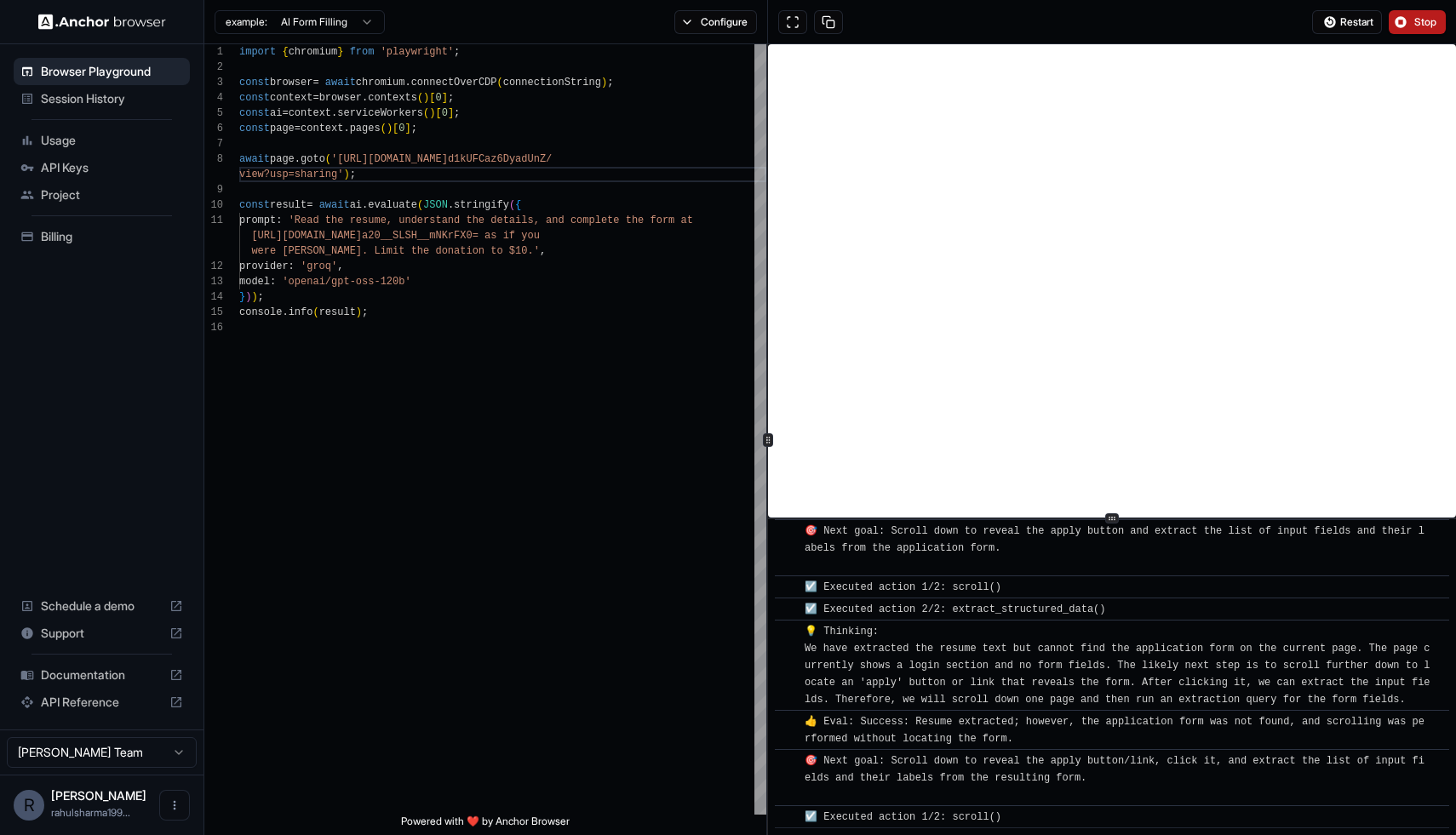
scroll to position [2394, 0]
click at [1410, 26] on button "Stop" at bounding box center [1416, 22] width 57 height 24
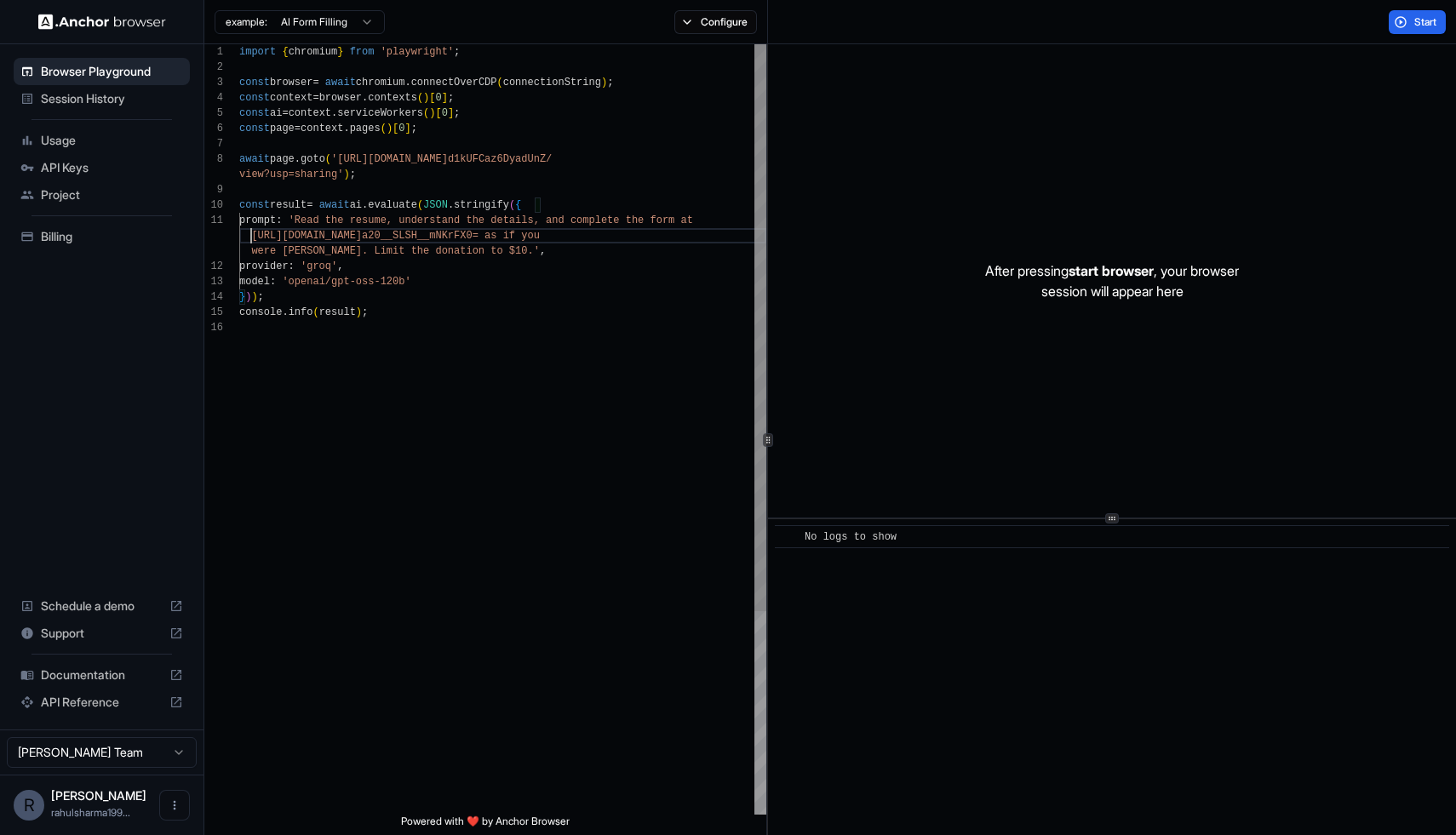
scroll to position [31, 0]
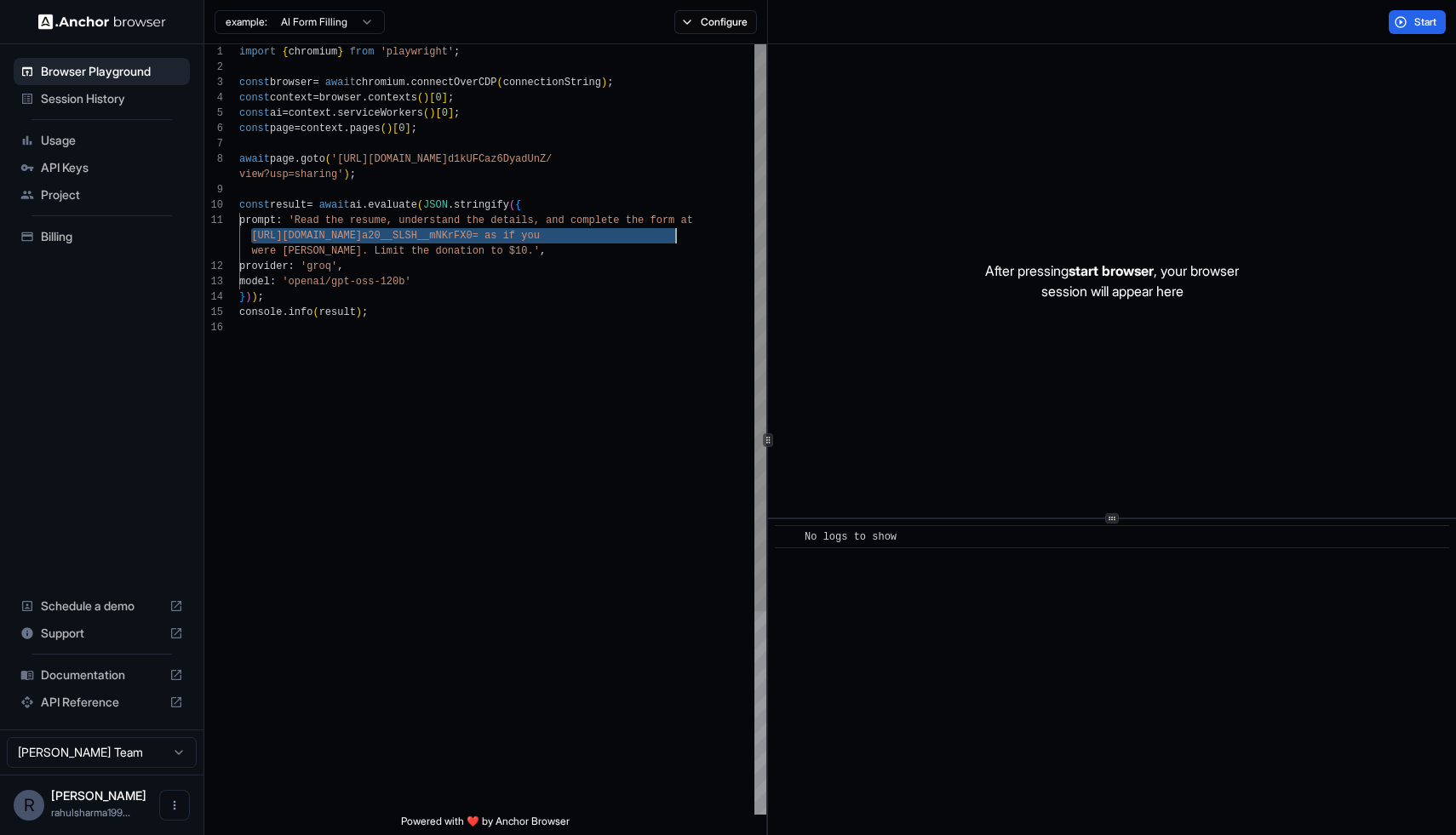
drag, startPoint x: 253, startPoint y: 235, endPoint x: 675, endPoint y: 240, distance: 422.0
click at [675, 240] on div "const ai = context . serviceWorkers ( ) [ 0 ] ; const page = context . pages ( …" at bounding box center [502, 567] width 527 height 1046
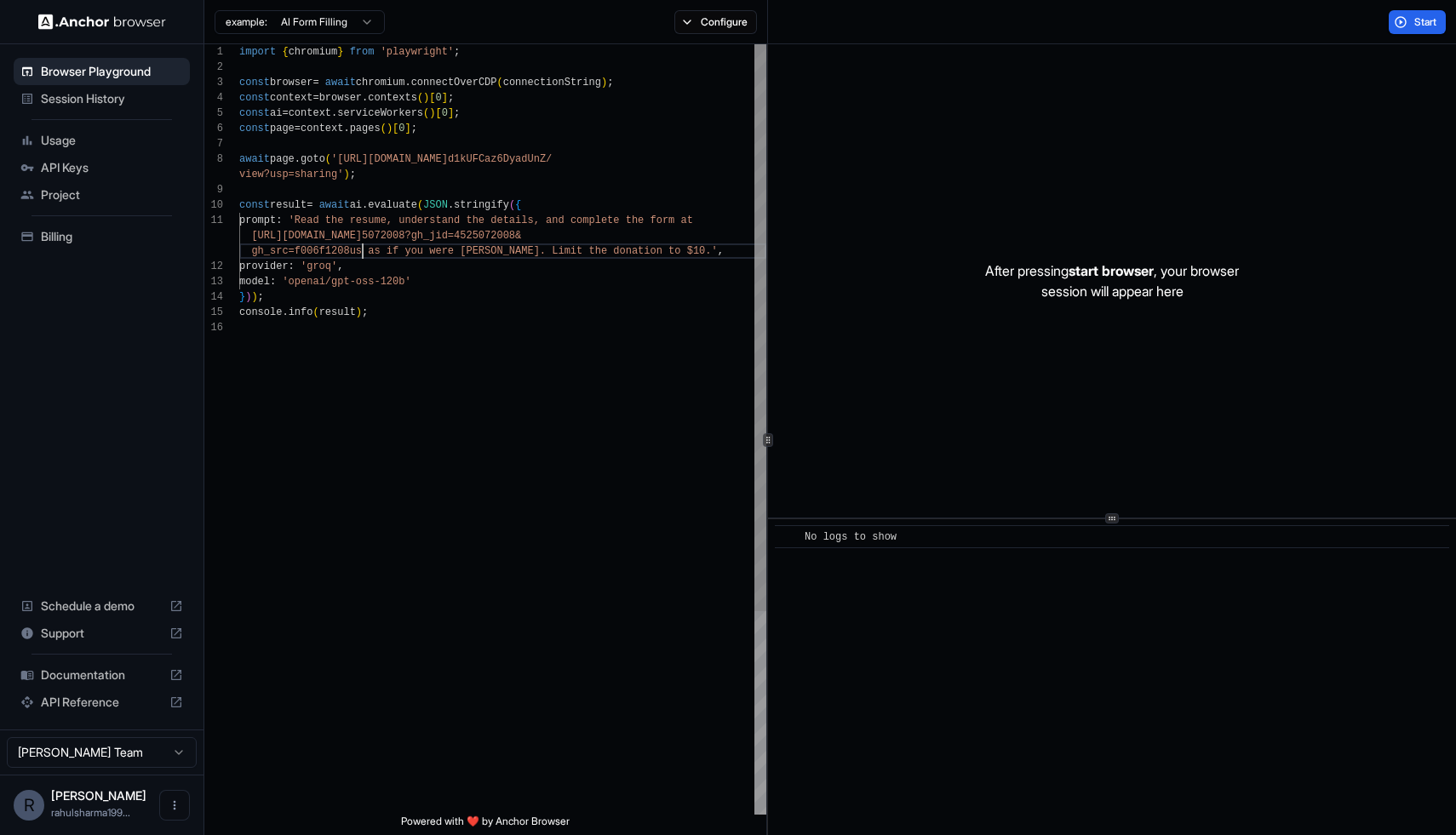
scroll to position [46, 0]
drag, startPoint x: 545, startPoint y: 252, endPoint x: 704, endPoint y: 257, distance: 159.1
click at [704, 257] on span "gh_src=f006f1208us as if you were Rahul Sharma. Li mit the donation to $10.' ," at bounding box center [481, 251] width 485 height 15
click at [1411, 26] on button "Start" at bounding box center [1416, 22] width 57 height 24
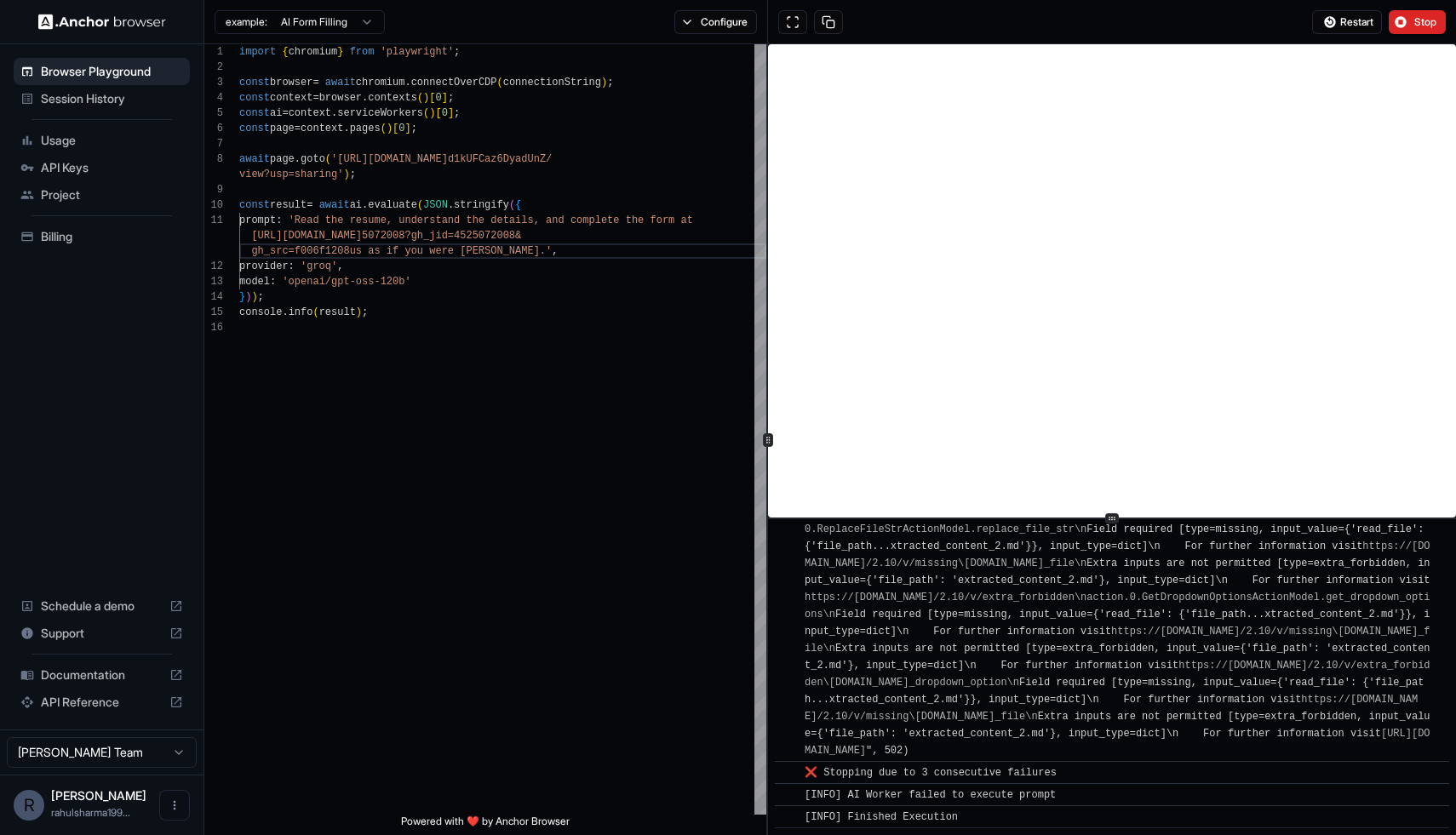
scroll to position [9224, 0]
click at [857, 772] on span "❌ Stopping due to 3 consecutive failures" at bounding box center [931, 772] width 252 height 12
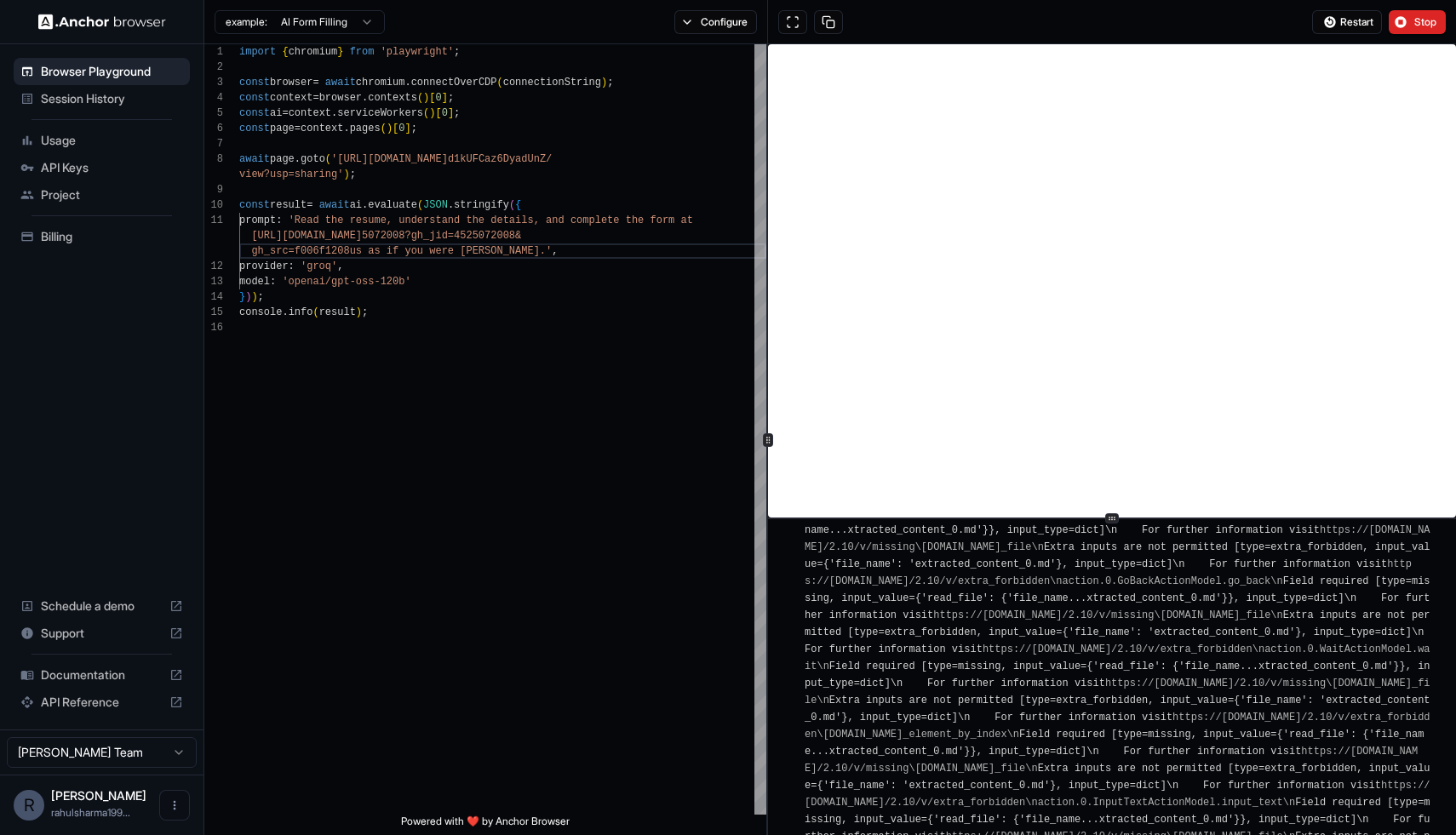
scroll to position [5003, 0]
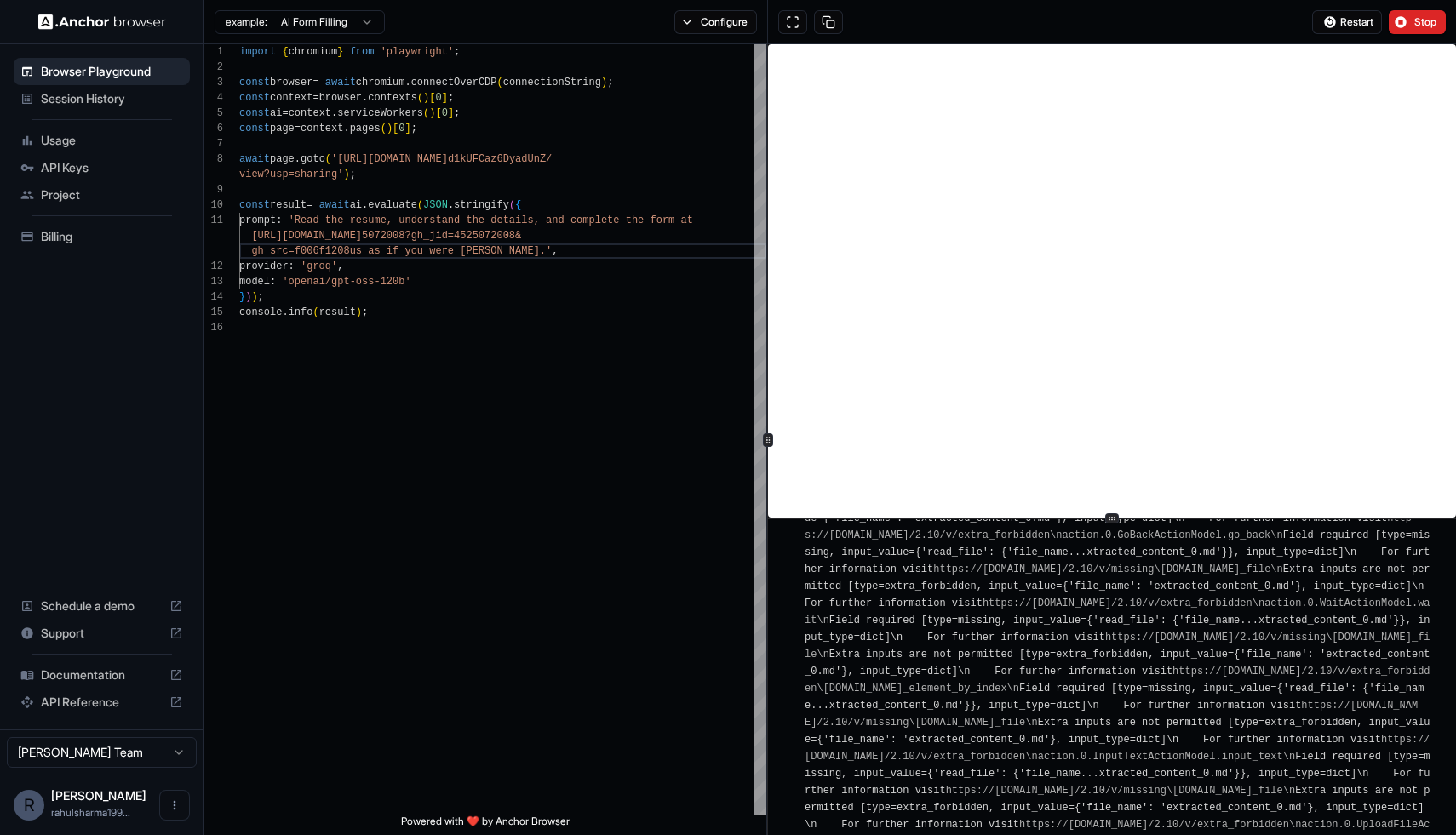
drag, startPoint x: 800, startPoint y: 638, endPoint x: 1035, endPoint y: 672, distance: 237.4
click at [1049, 354] on link "https://errors.pydantic.dev/2.10/v/missing\naction.0.DoneActionModel.read_file\n" at bounding box center [1132, 348] width 349 height 12
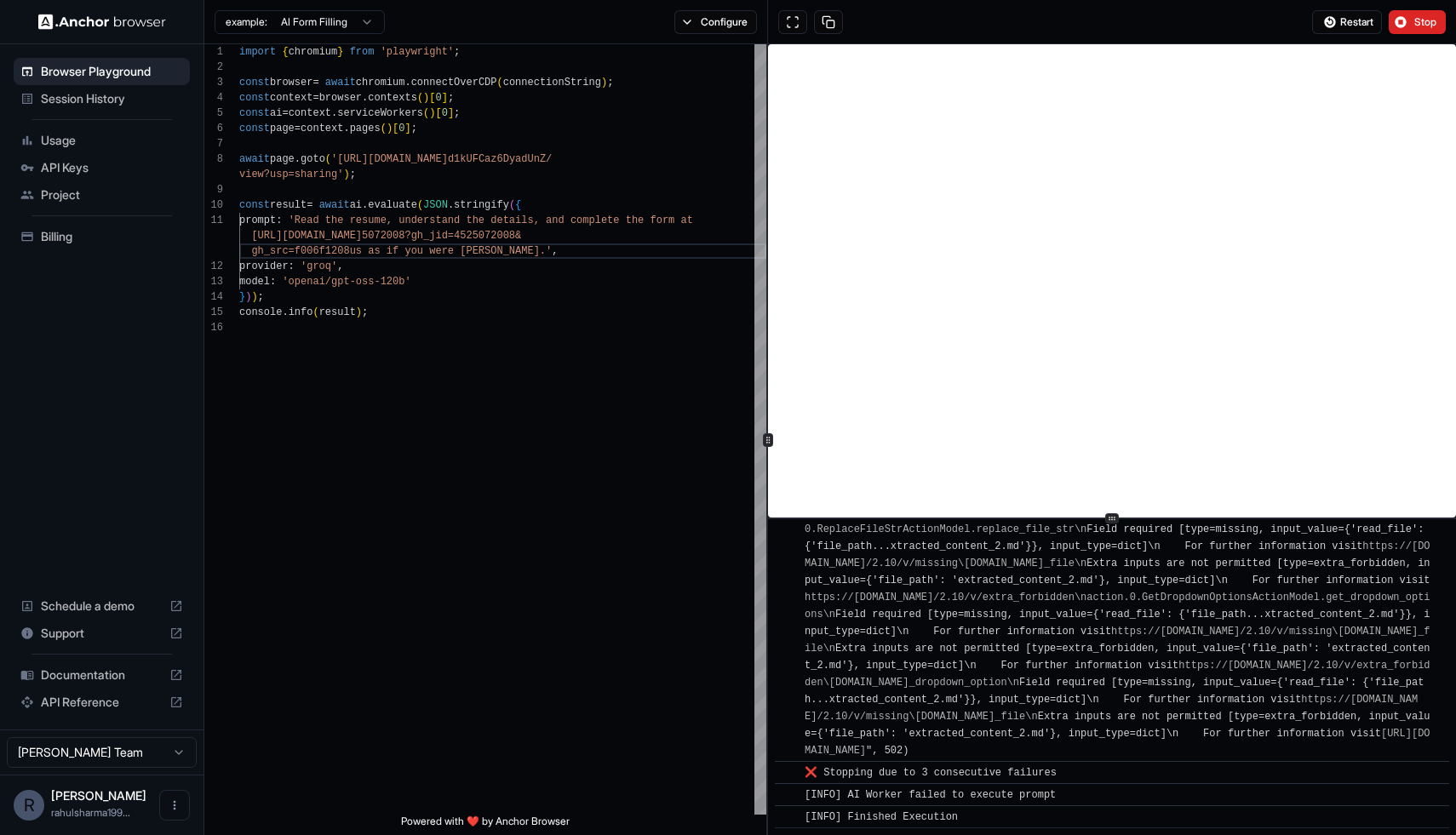
scroll to position [9224, 0]
drag, startPoint x: 811, startPoint y: 639, endPoint x: 963, endPoint y: 751, distance: 188.8
copy div "(1/3) ("34 validation errors for AgentOutput\naction.0.DoneActionModel.done\n F…"
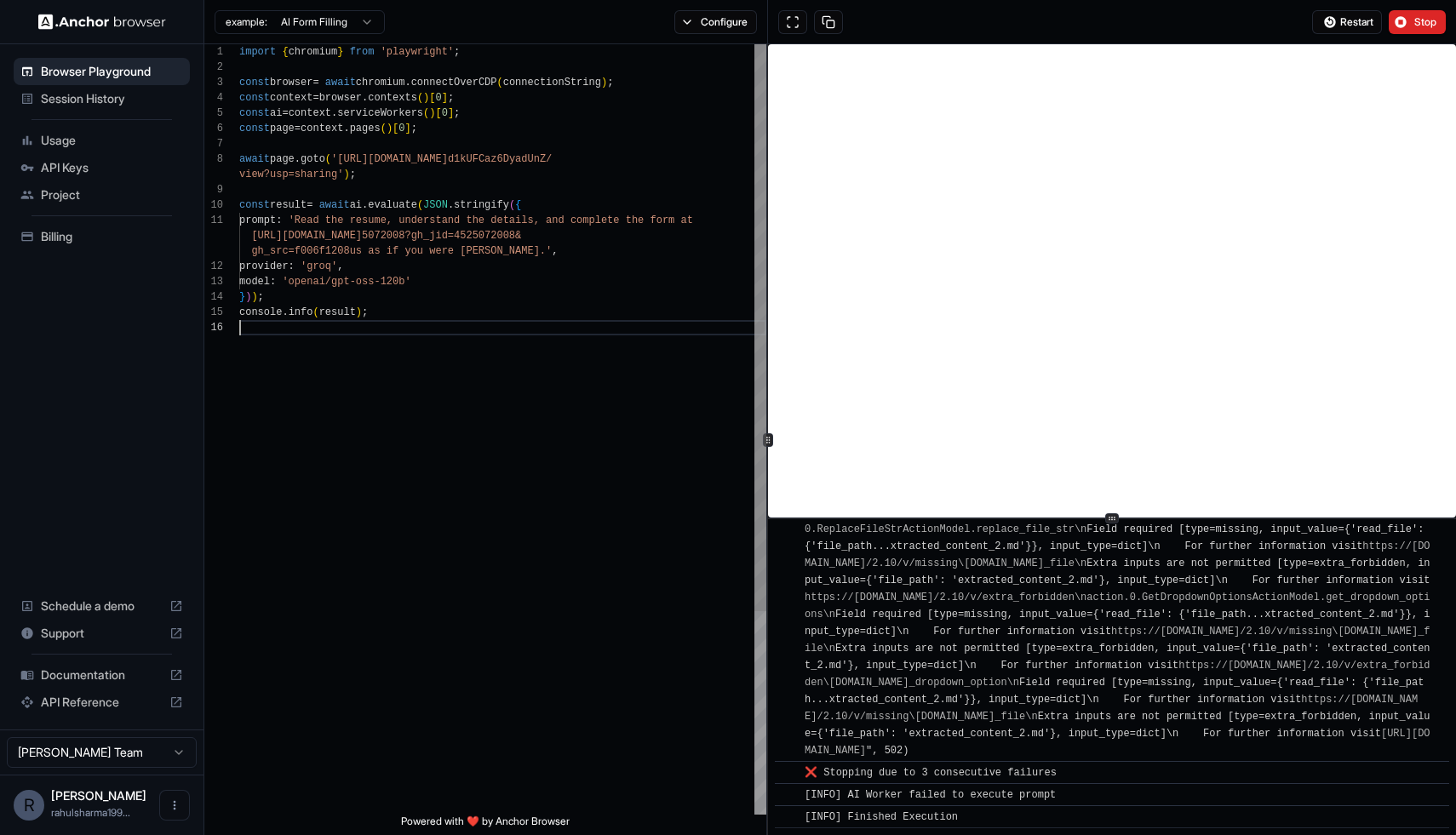
click at [622, 433] on div "const ai = context . serviceWorkers ( ) [ 0 ] ; const page = context . pages ( …" at bounding box center [502, 567] width 527 height 1046
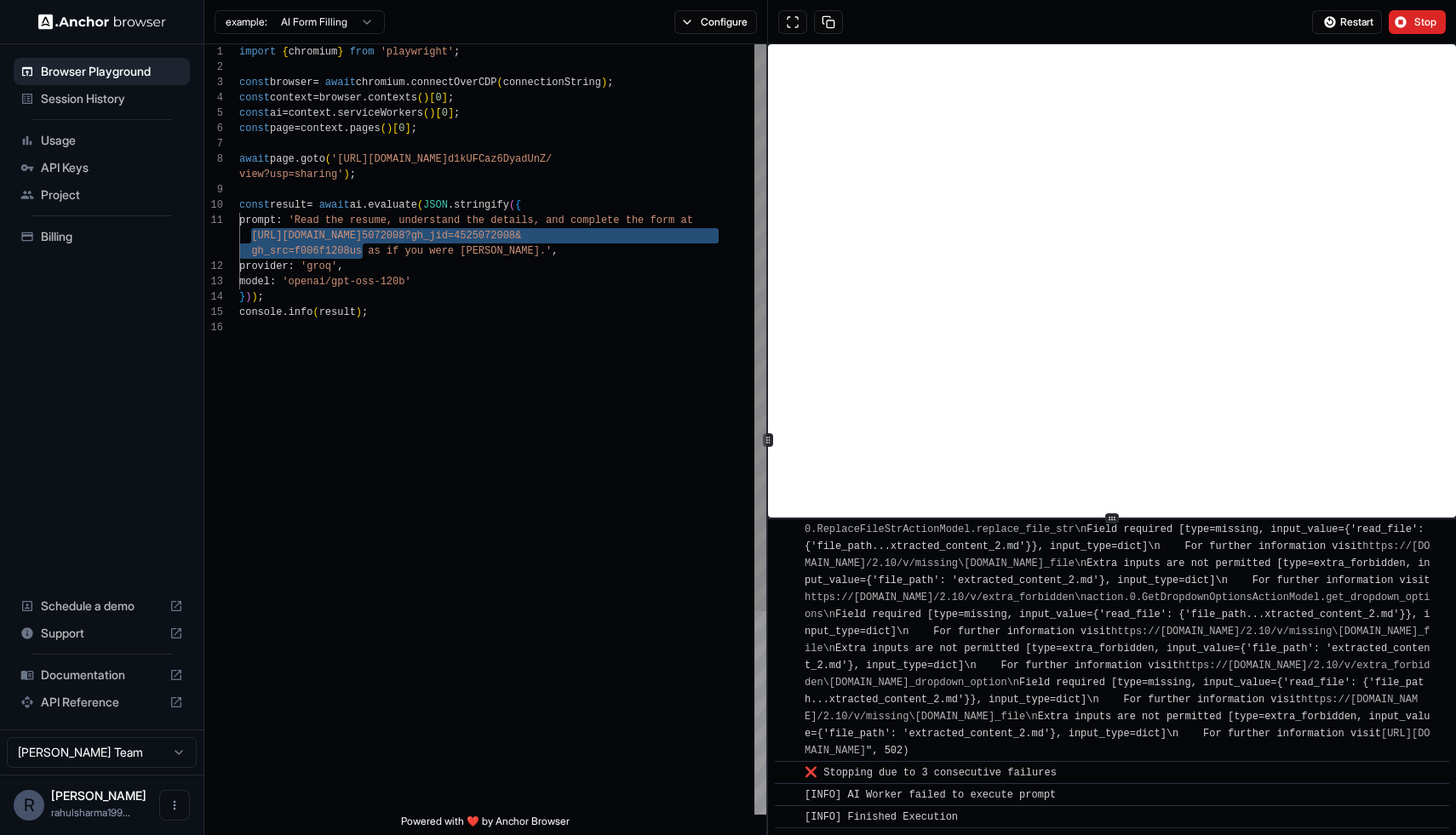
drag, startPoint x: 251, startPoint y: 236, endPoint x: 362, endPoint y: 246, distance: 111.4
click at [362, 246] on div "const ai = context . serviceWorkers ( ) [ 0 ] ; const page = context . pages ( …" at bounding box center [502, 567] width 527 height 1046
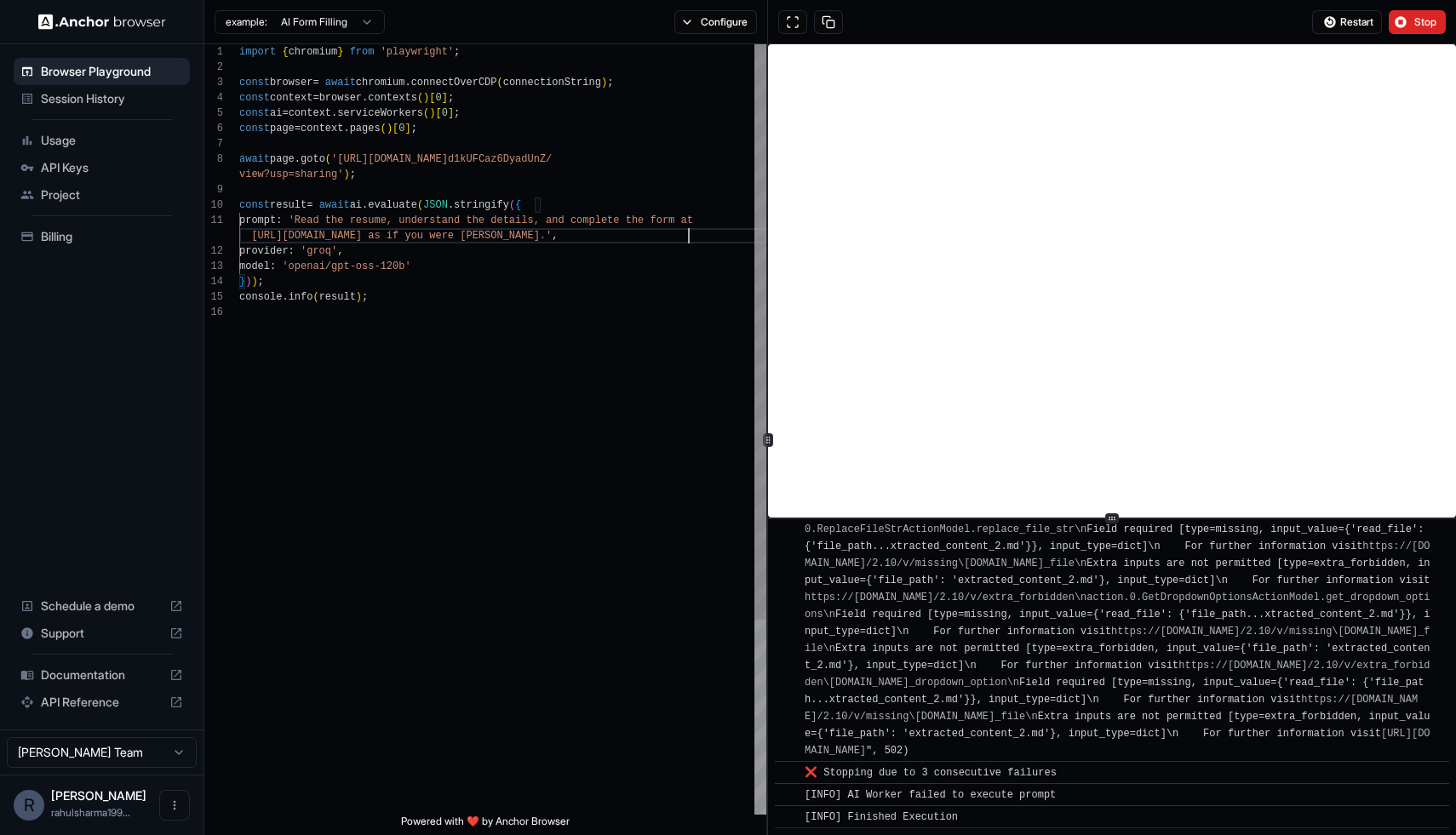
click at [688, 242] on div "const ai = context . serviceWorkers ( ) [ 0 ] ; const page = context . pages ( …" at bounding box center [502, 560] width 527 height 1031
click at [697, 241] on div "const ai = context . serviceWorkers ( ) [ 0 ] ; const page = context . pages ( …" at bounding box center [502, 567] width 527 height 1046
click at [352, 250] on div "const ai = context . serviceWorkers ( ) [ 0 ] ; const page = context . pages ( …" at bounding box center [502, 567] width 527 height 1046
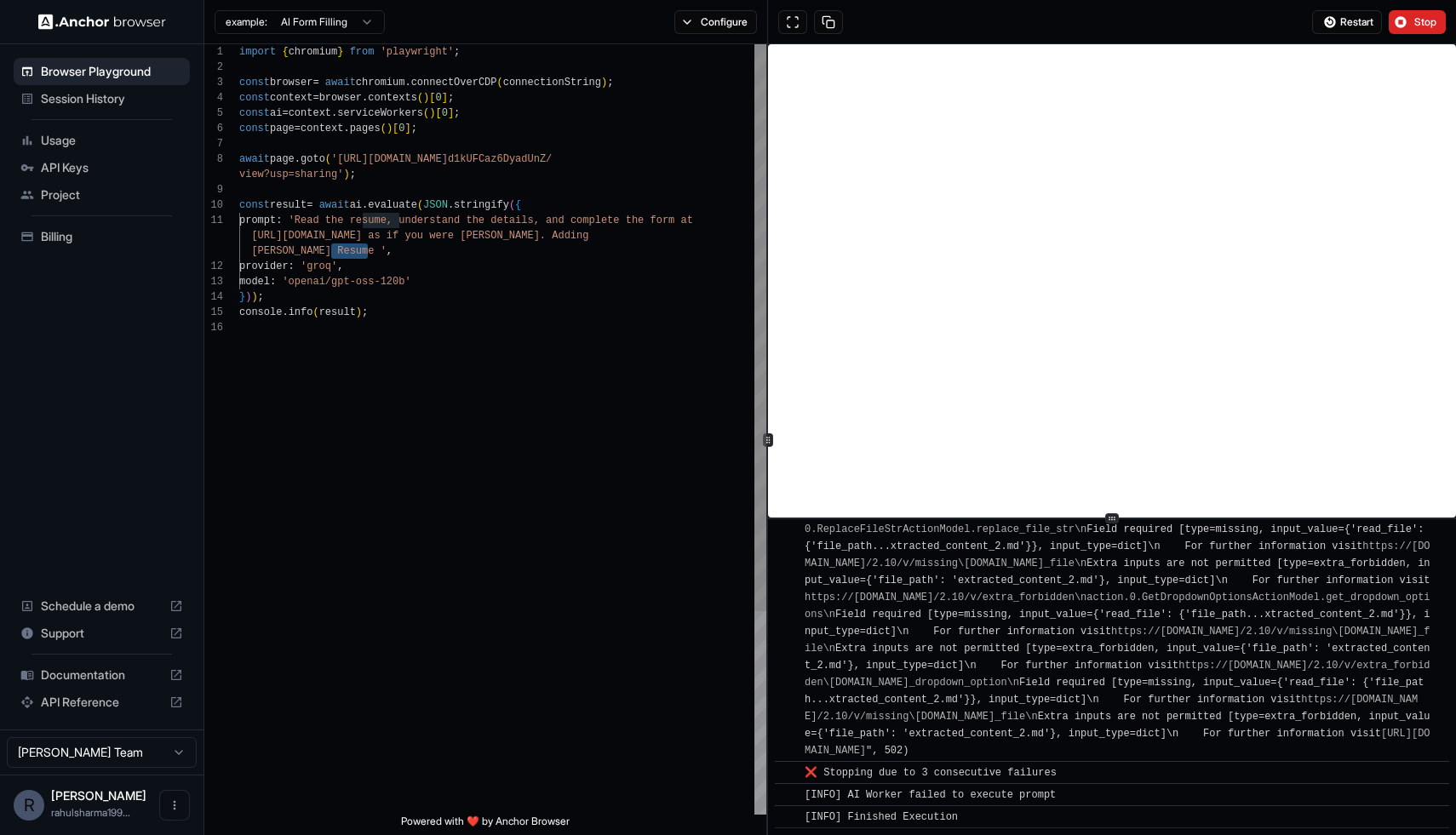
click at [364, 250] on div "const ai = context . serviceWorkers ( ) [ 0 ] ; const page = context . pages ( …" at bounding box center [502, 567] width 527 height 1046
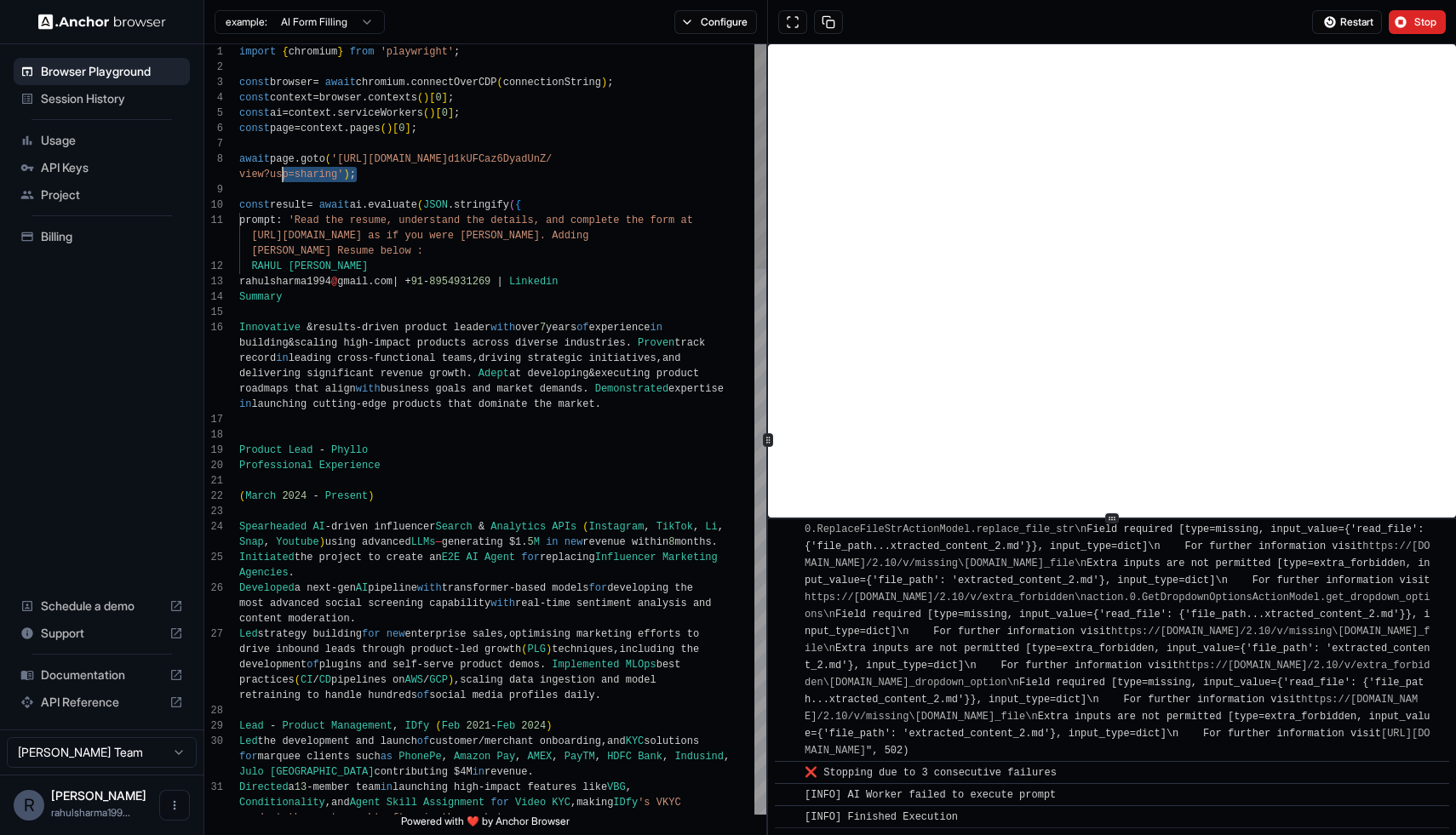
scroll to position [107, 0]
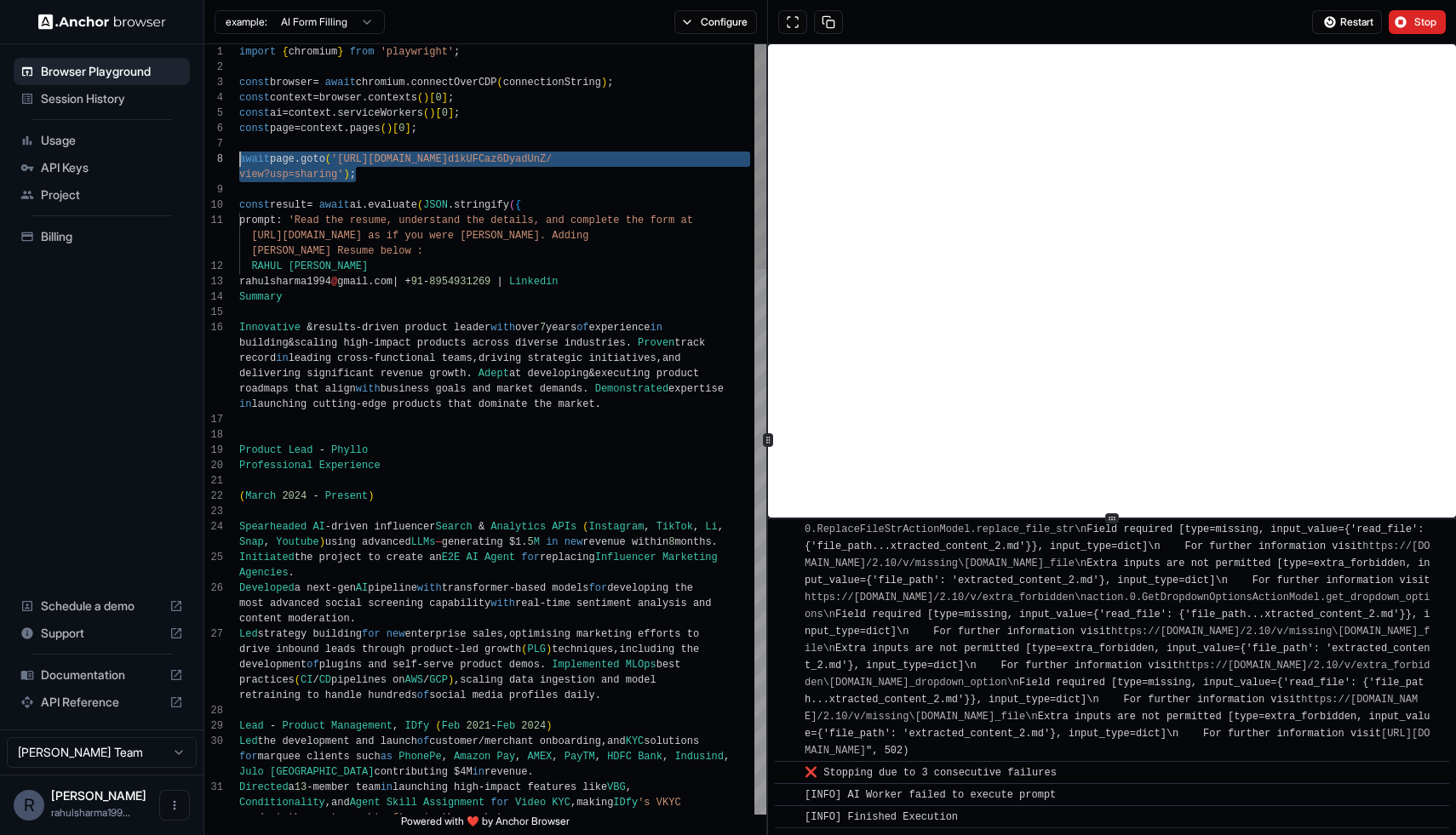
drag, startPoint x: 362, startPoint y: 175, endPoint x: 231, endPoint y: 156, distance: 132.4
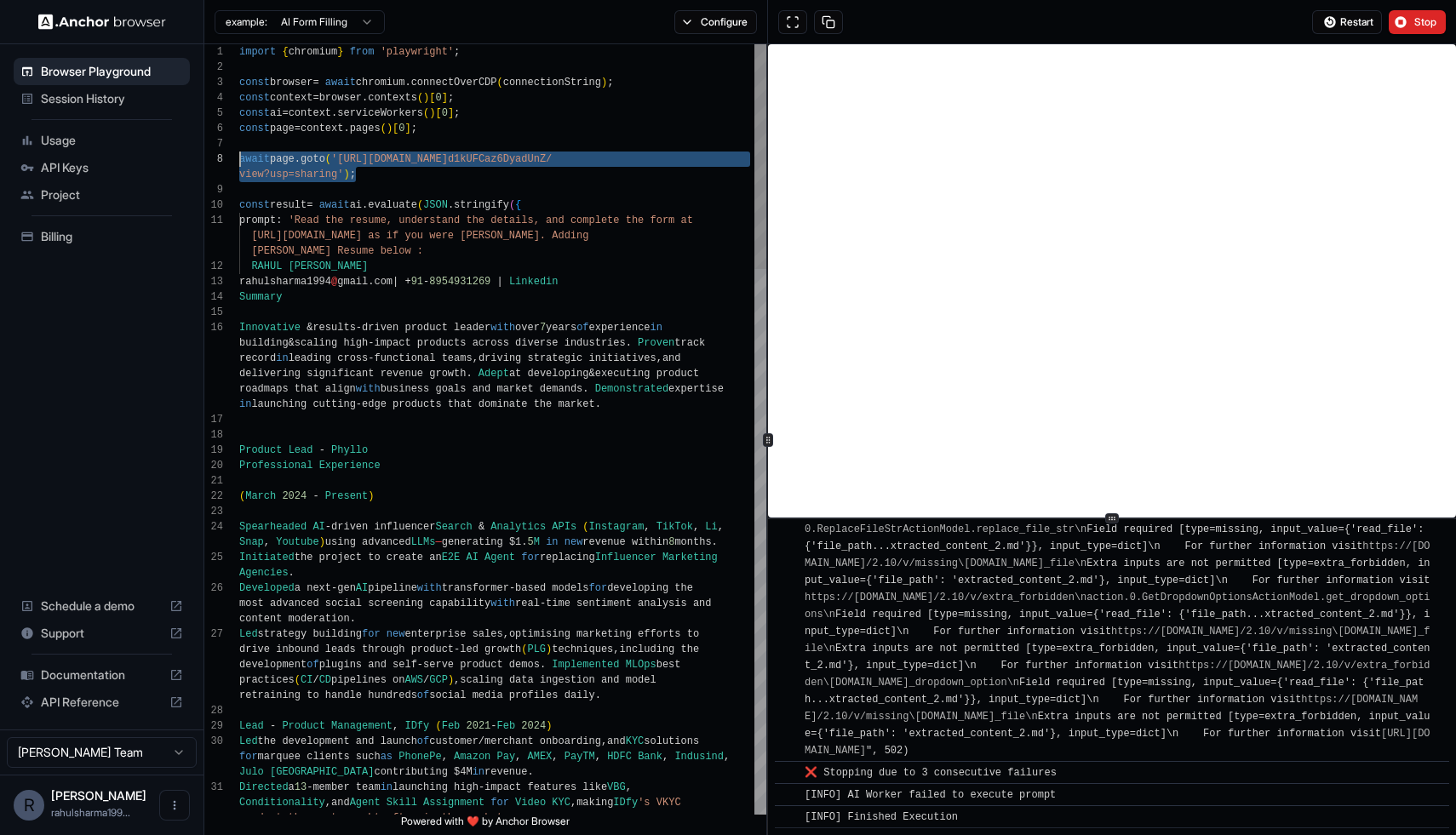
drag, startPoint x: 378, startPoint y: 174, endPoint x: 228, endPoint y: 156, distance: 151.1
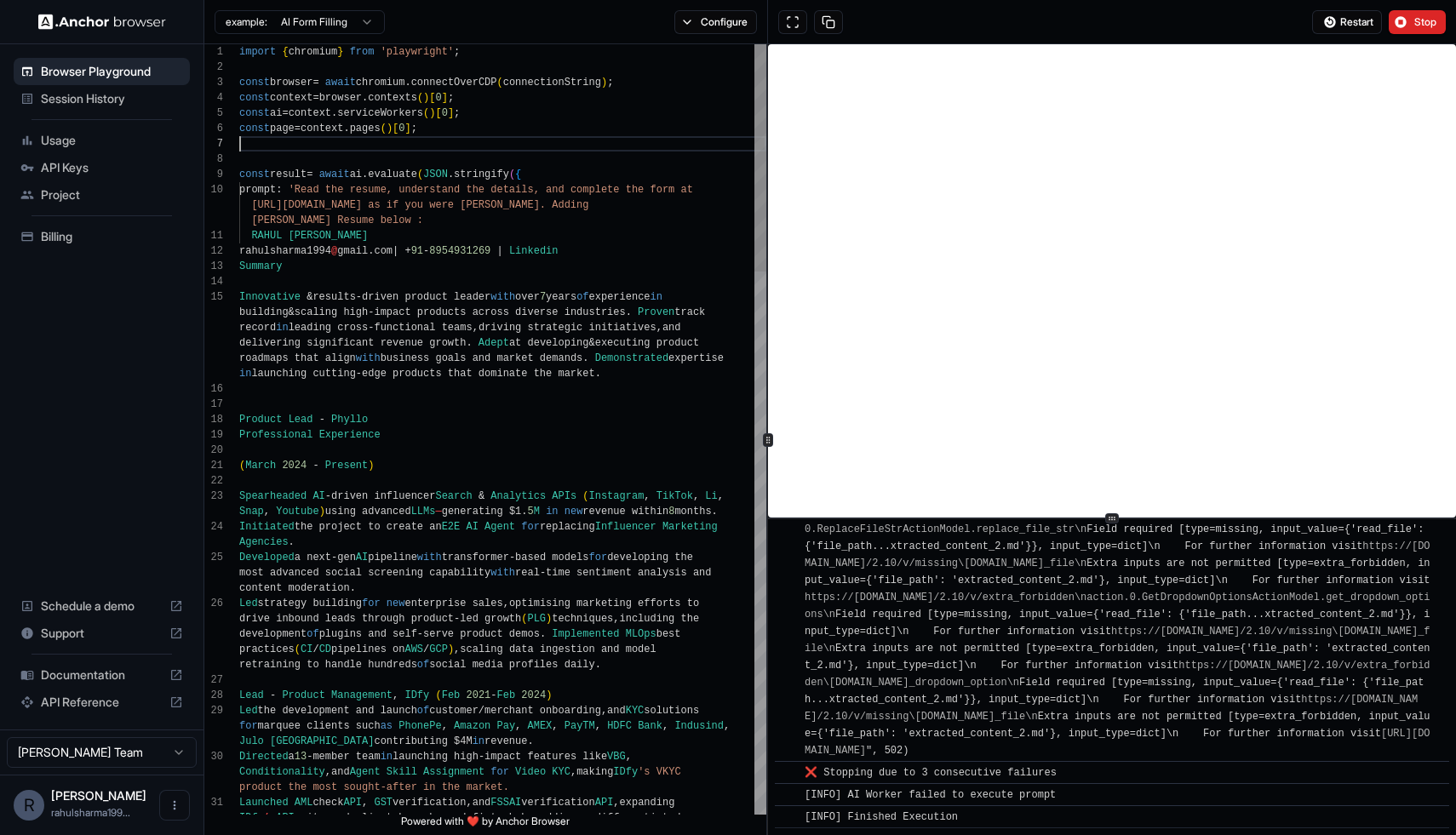
scroll to position [91, 0]
click at [1405, 20] on button "Stop" at bounding box center [1416, 22] width 57 height 24
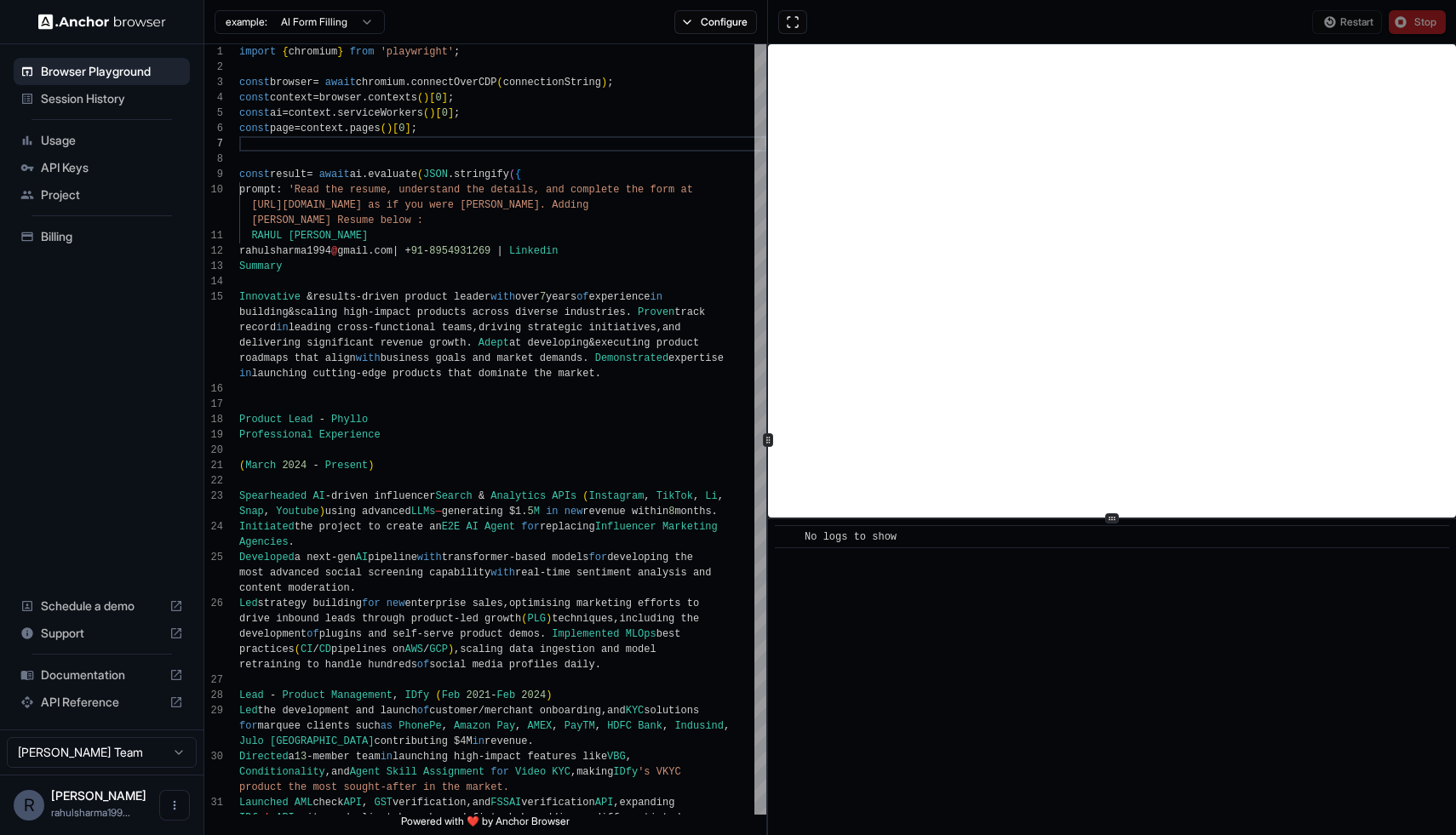
scroll to position [0, 0]
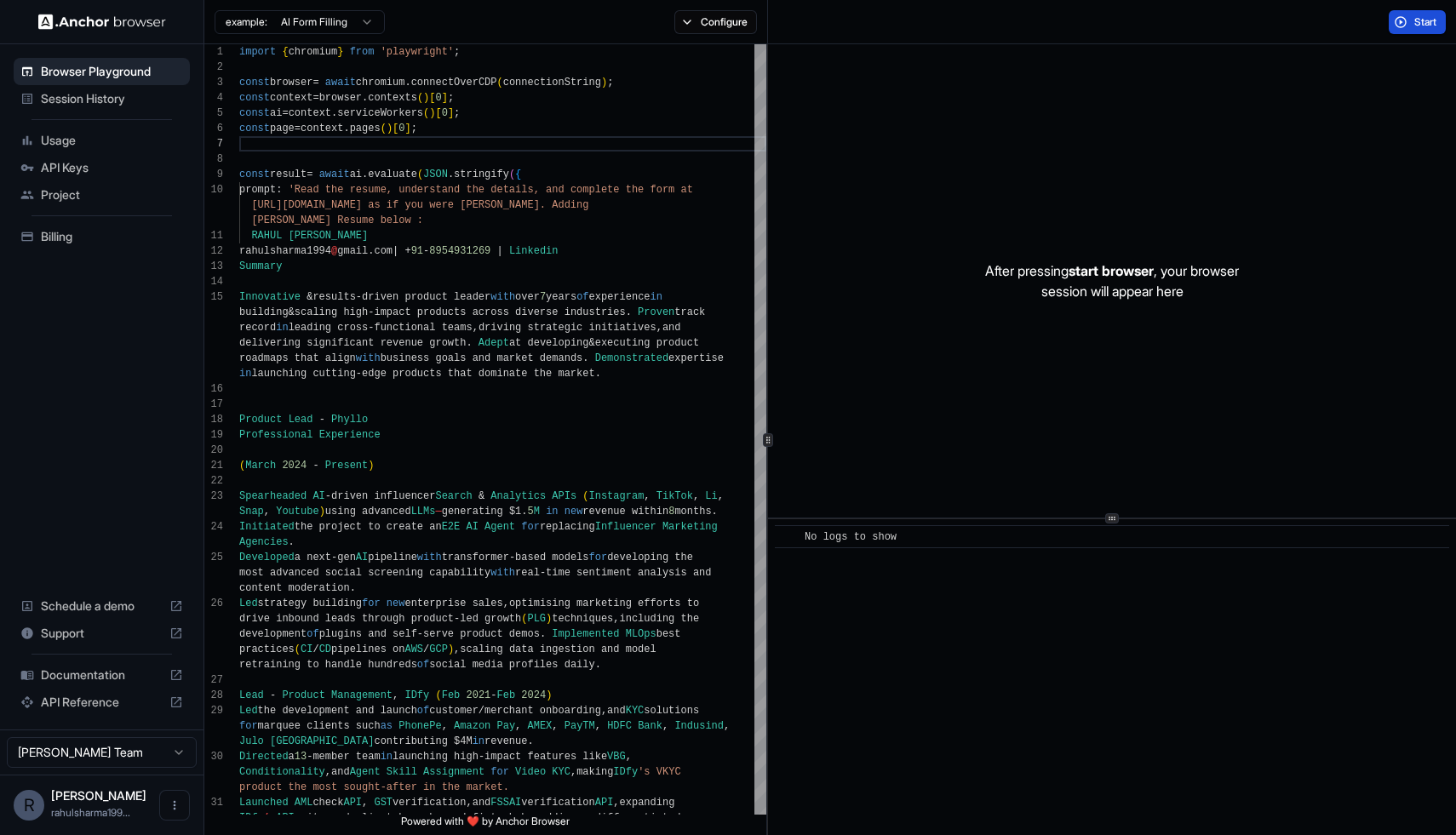
click at [1400, 25] on button "Start" at bounding box center [1416, 22] width 57 height 24
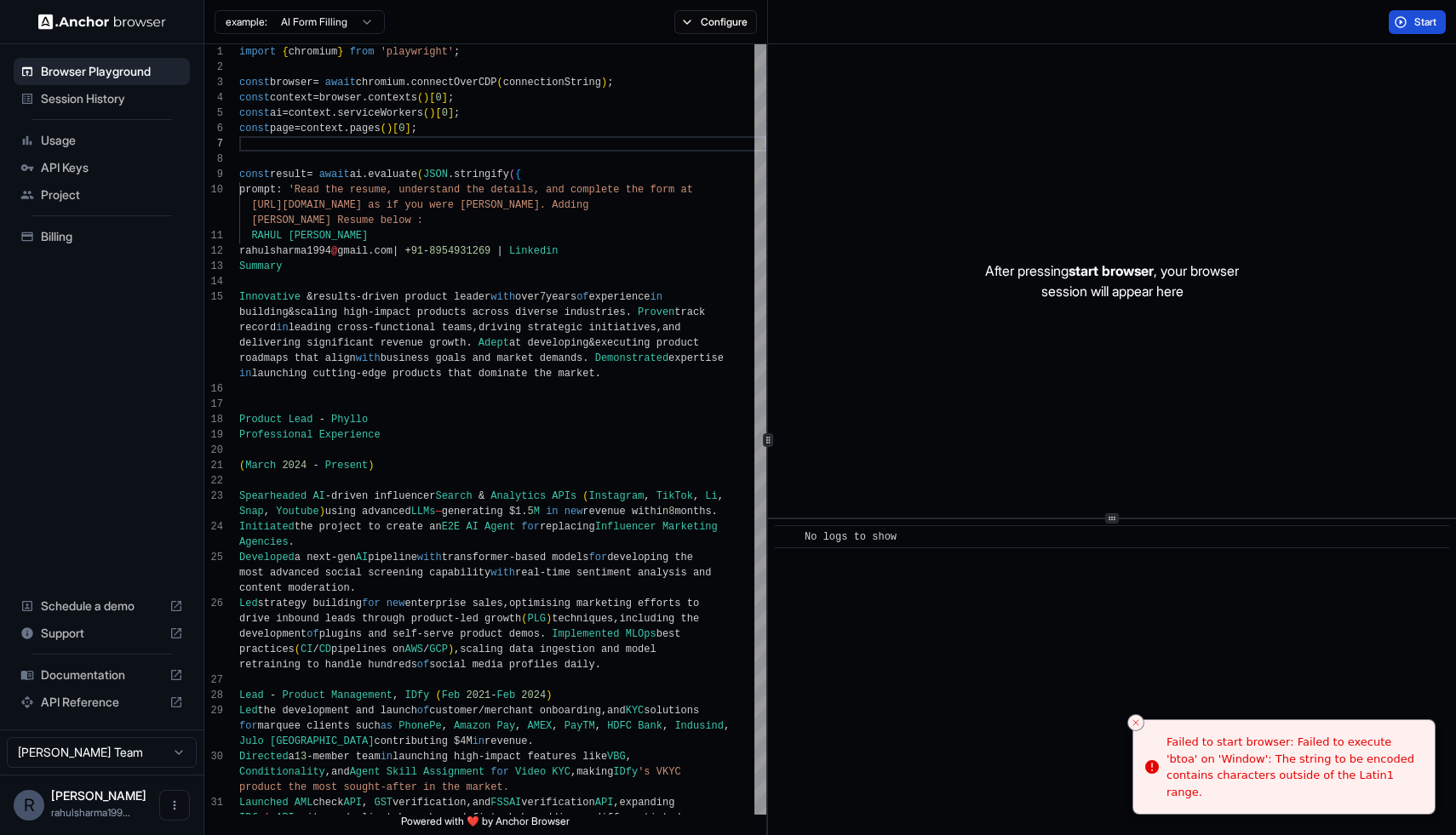
click at [1400, 25] on button "Start" at bounding box center [1416, 22] width 57 height 24
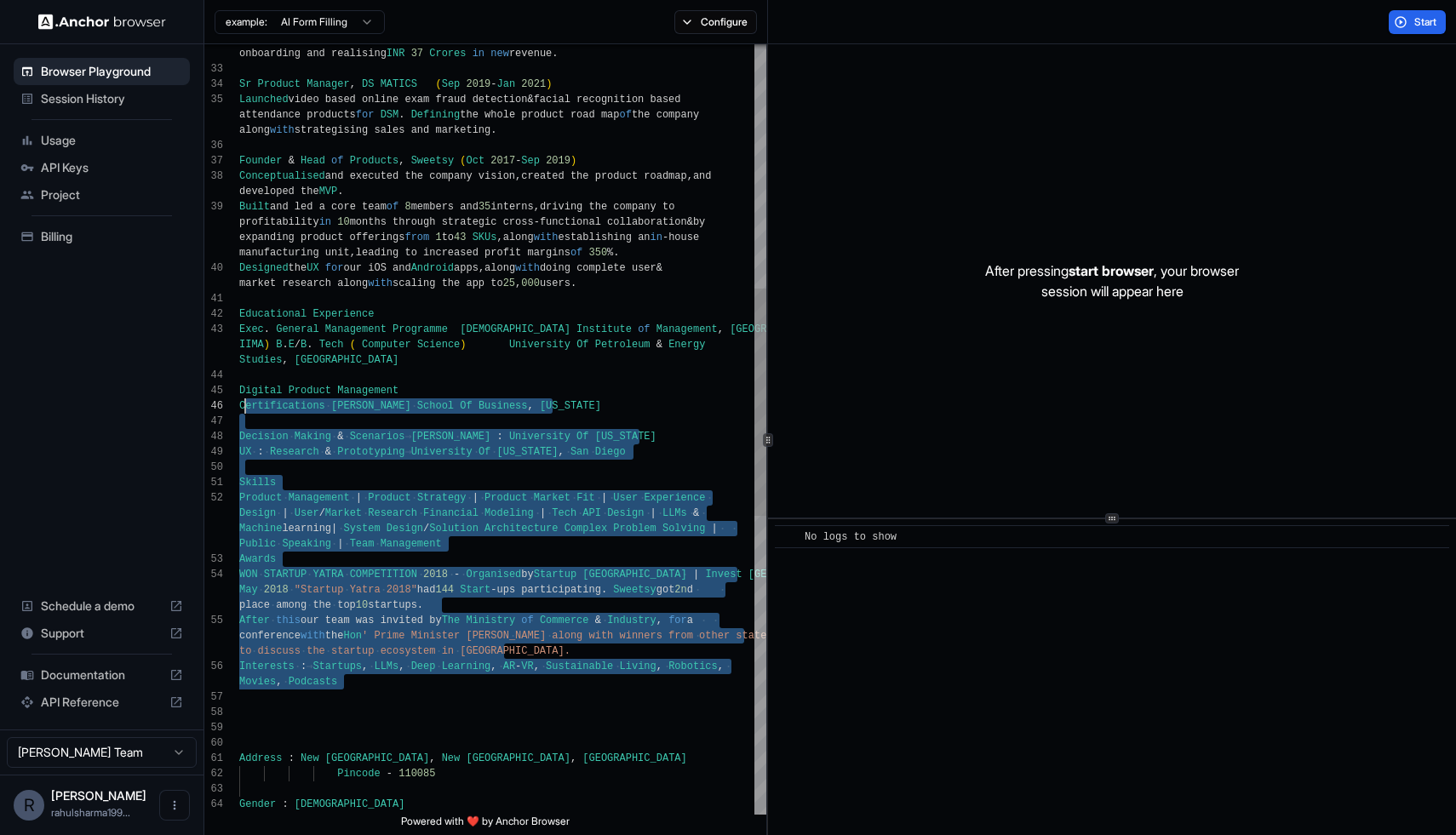
scroll to position [91, 0]
drag, startPoint x: 367, startPoint y: 695, endPoint x: 232, endPoint y: 386, distance: 337.2
click at [239, 386] on div "Educational Experience Exec . General Management Programme Indian Institute of …" at bounding box center [502, 523] width 527 height 2609
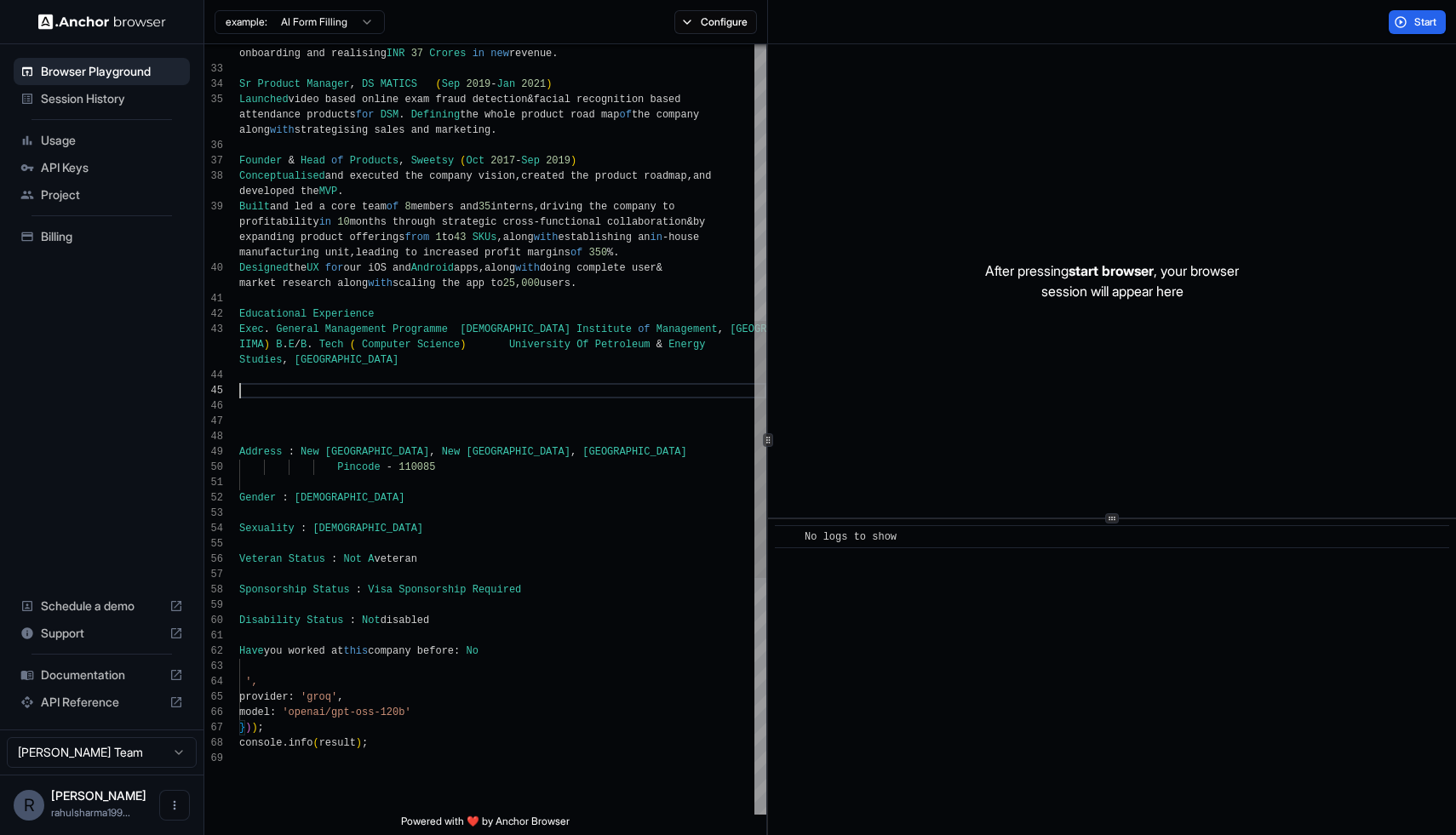
scroll to position [77, 0]
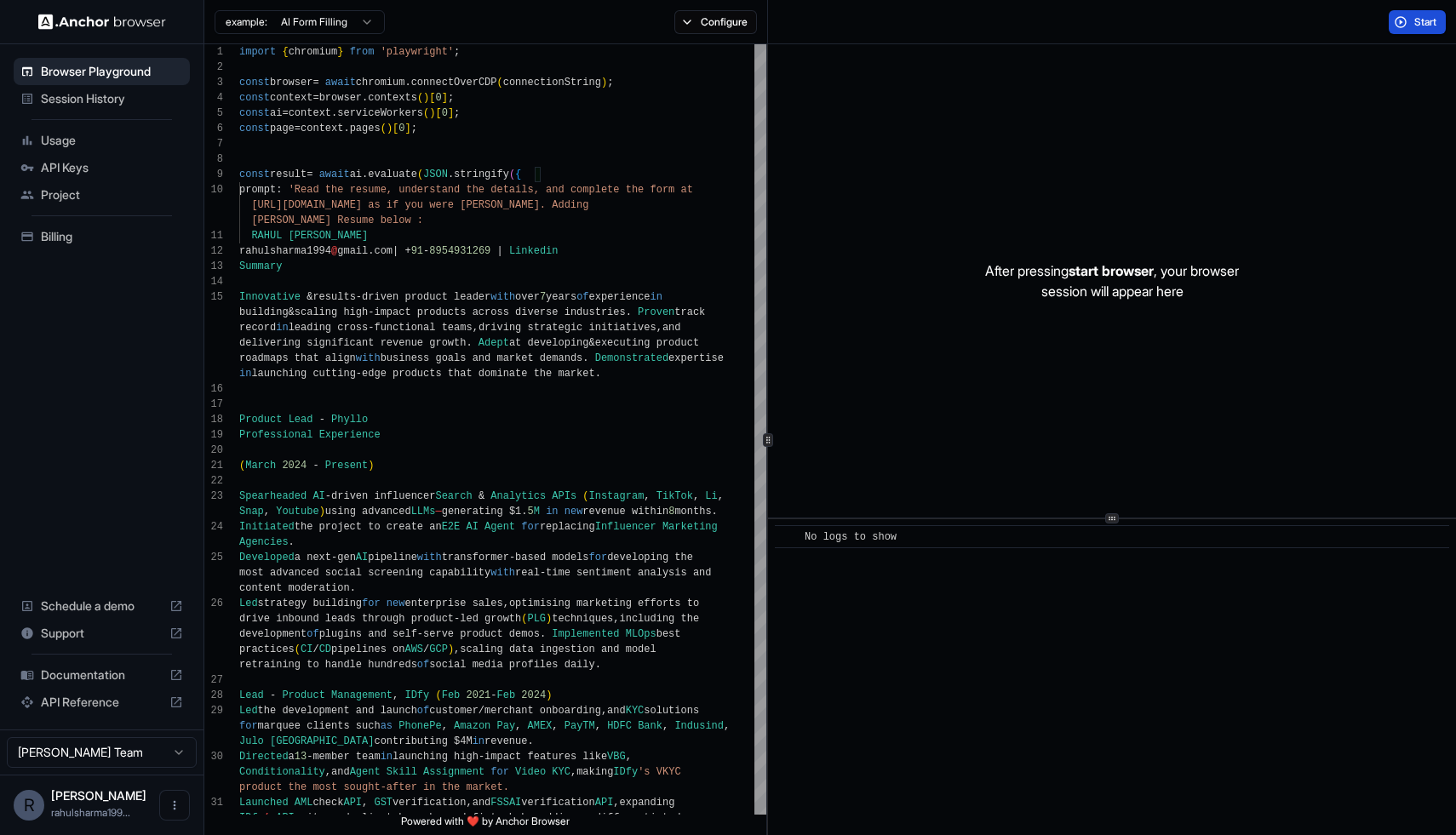
click at [1417, 28] on button "Start" at bounding box center [1416, 22] width 57 height 24
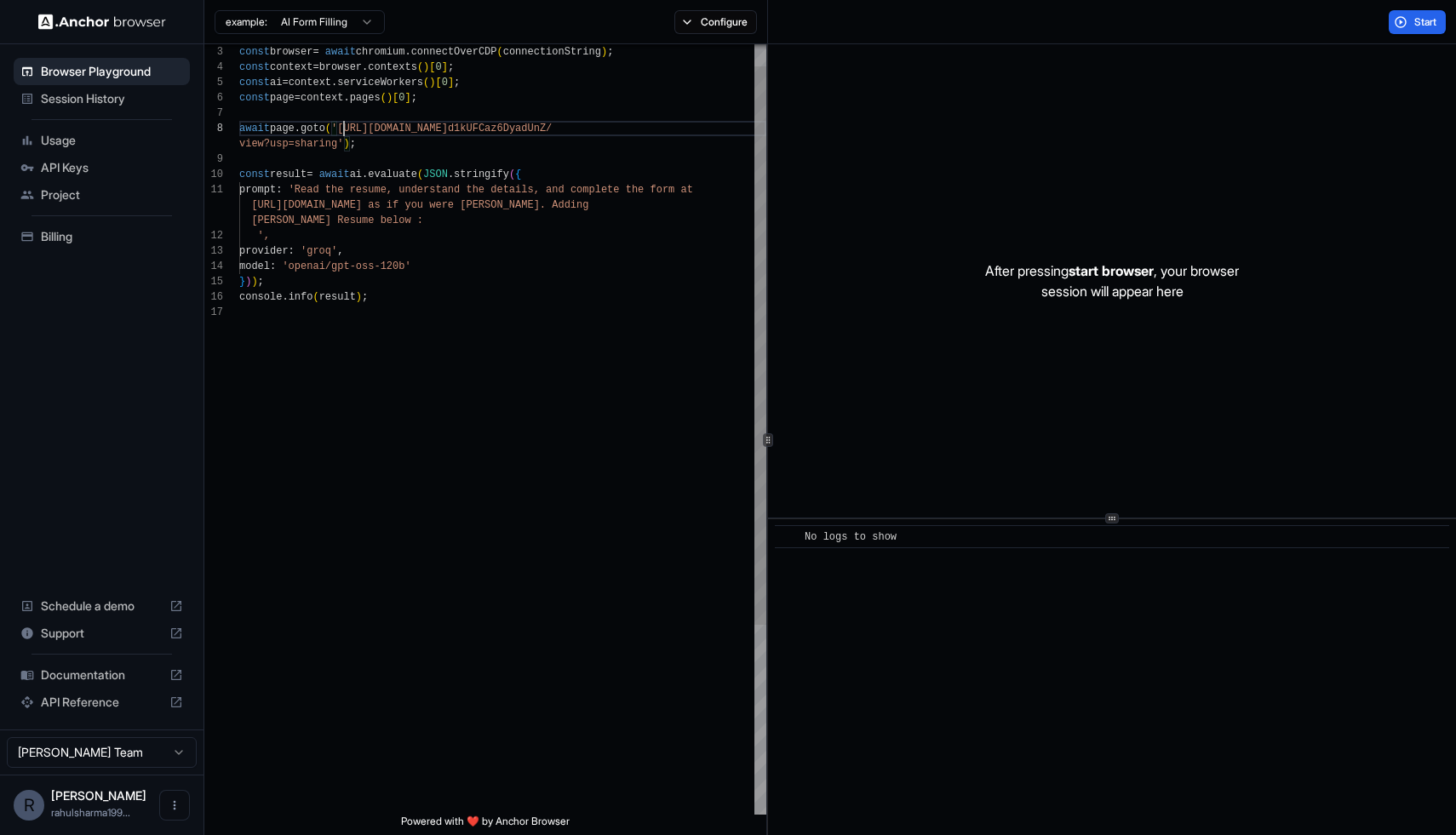
scroll to position [107, 0]
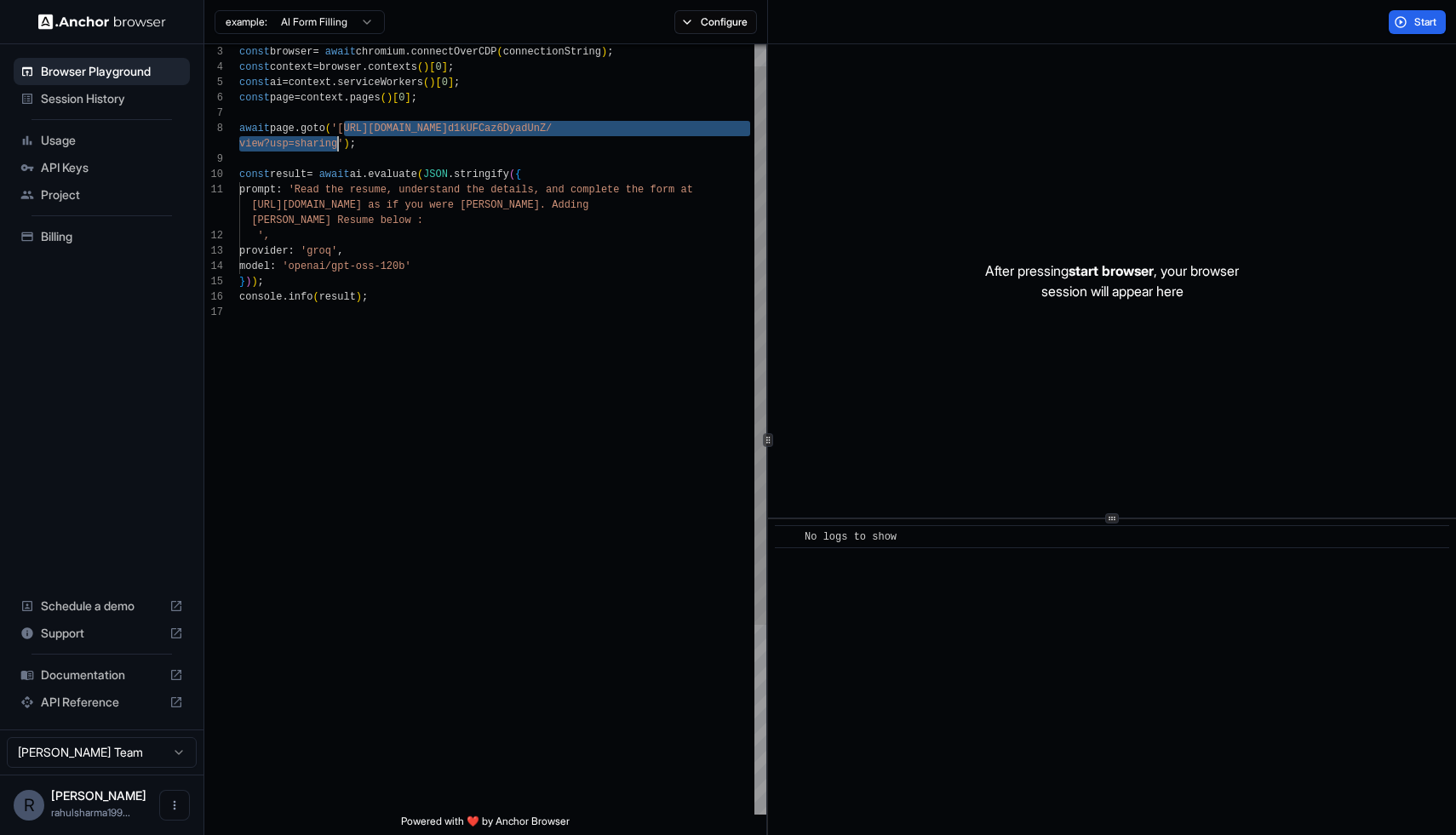
drag, startPoint x: 345, startPoint y: 129, endPoint x: 335, endPoint y: 140, distance: 14.9
click at [335, 141] on div "const browser = await chromium . connectOverCDP ( connectionString ) ; const co…" at bounding box center [502, 544] width 527 height 1061
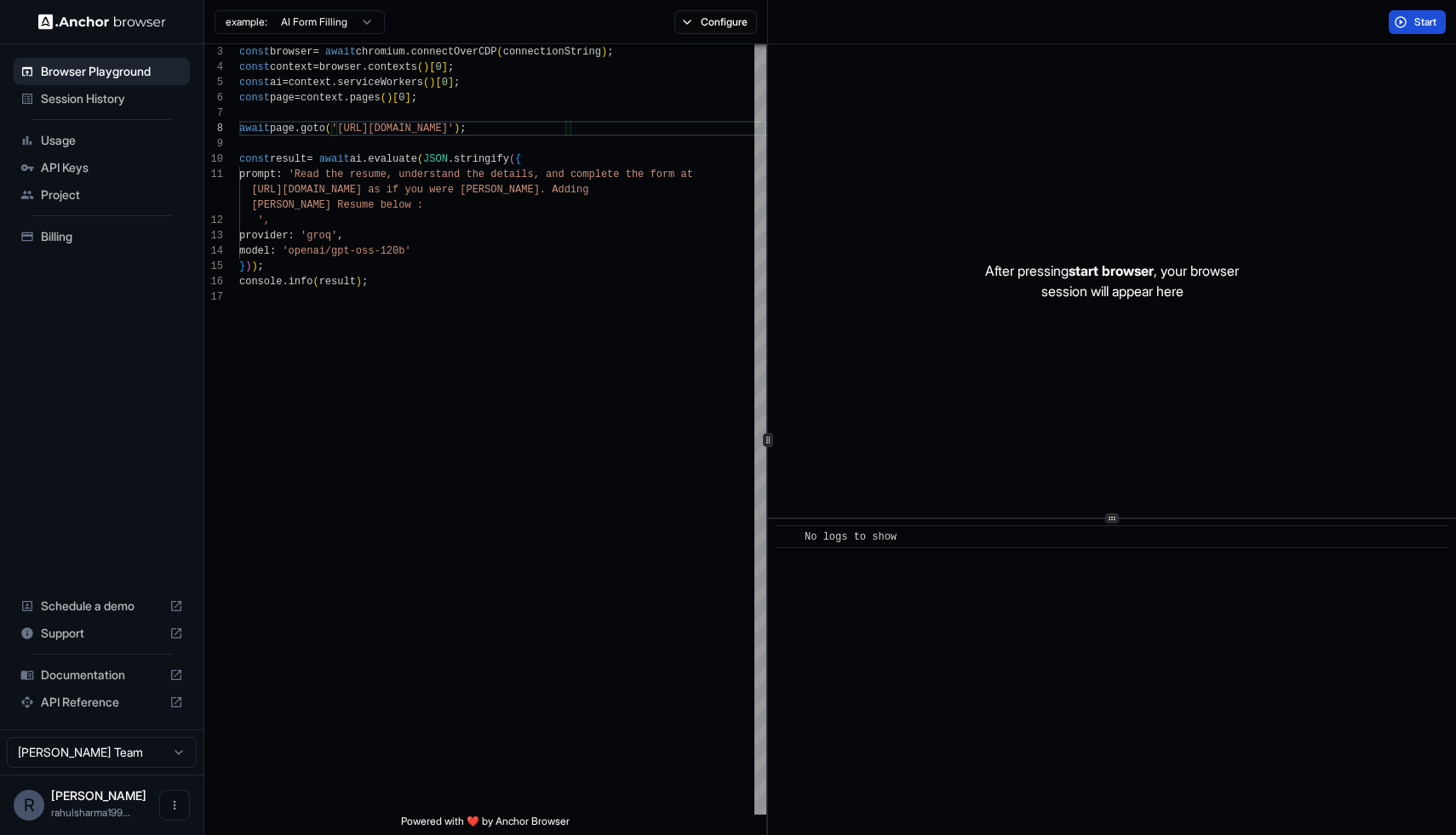
click at [1418, 24] on span "Start" at bounding box center [1426, 22] width 24 height 13
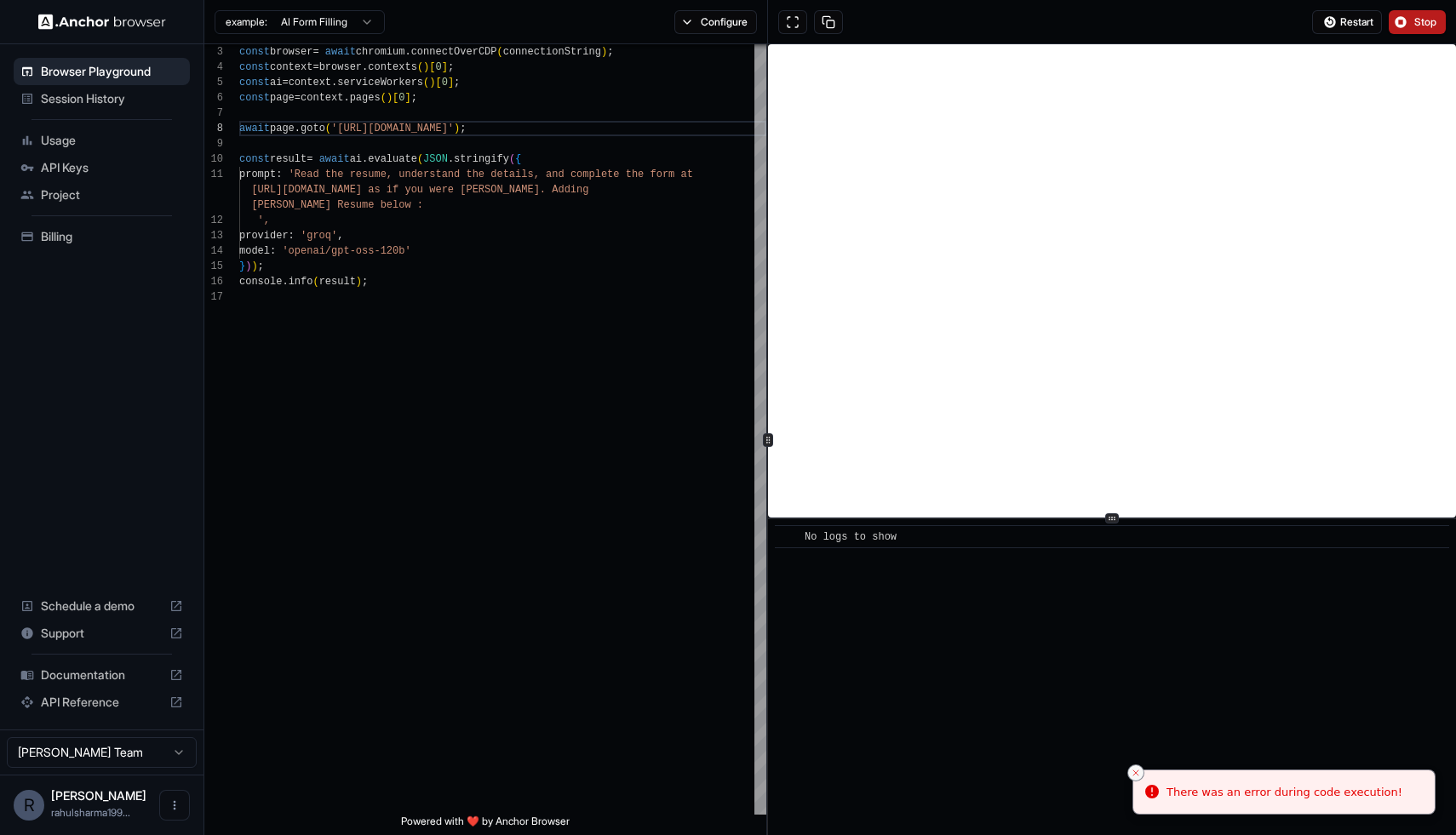
click at [1139, 773] on icon "Close toast" at bounding box center [1136, 772] width 11 height 11
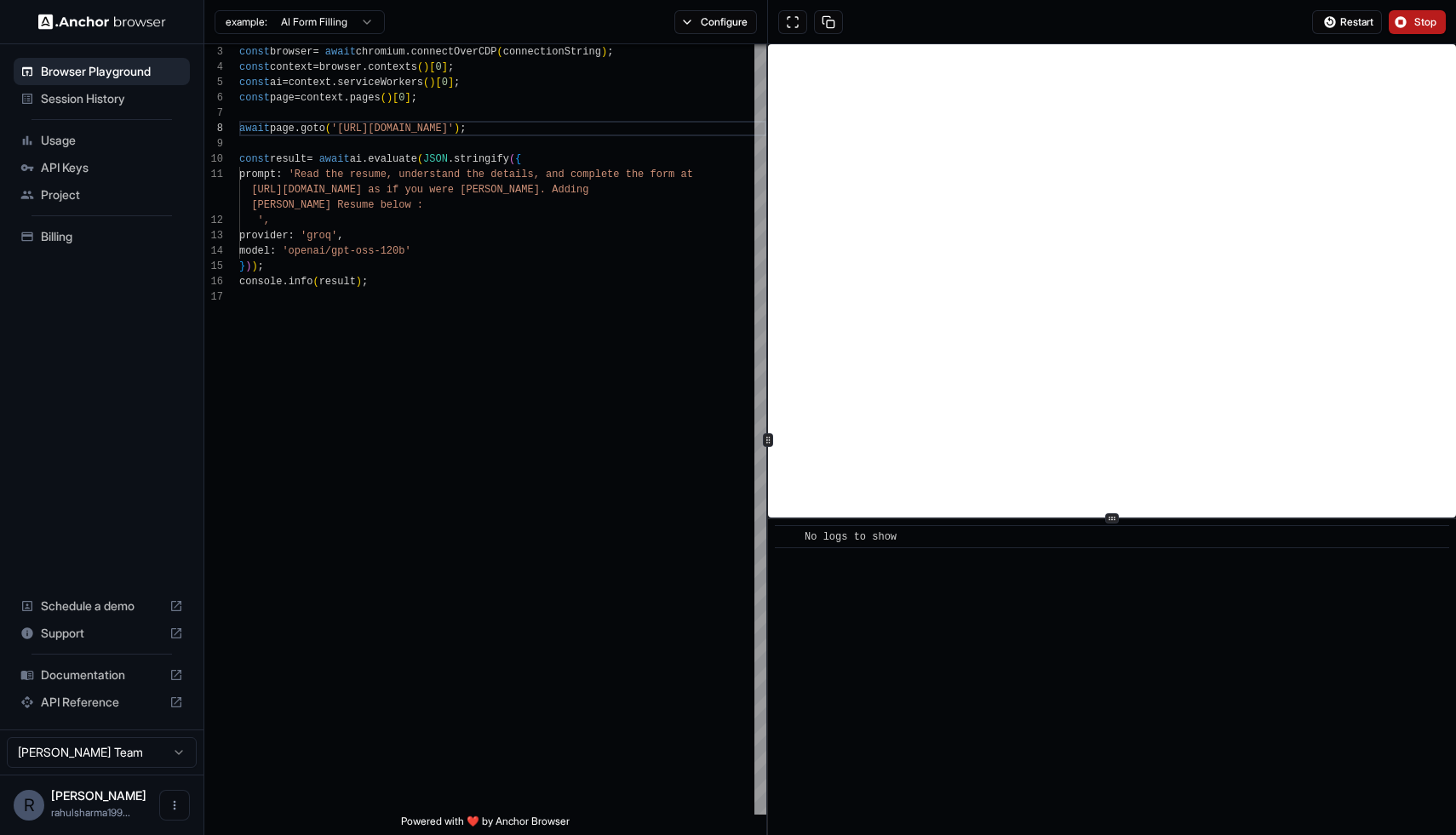
click at [1409, 21] on button "Stop" at bounding box center [1416, 22] width 57 height 24
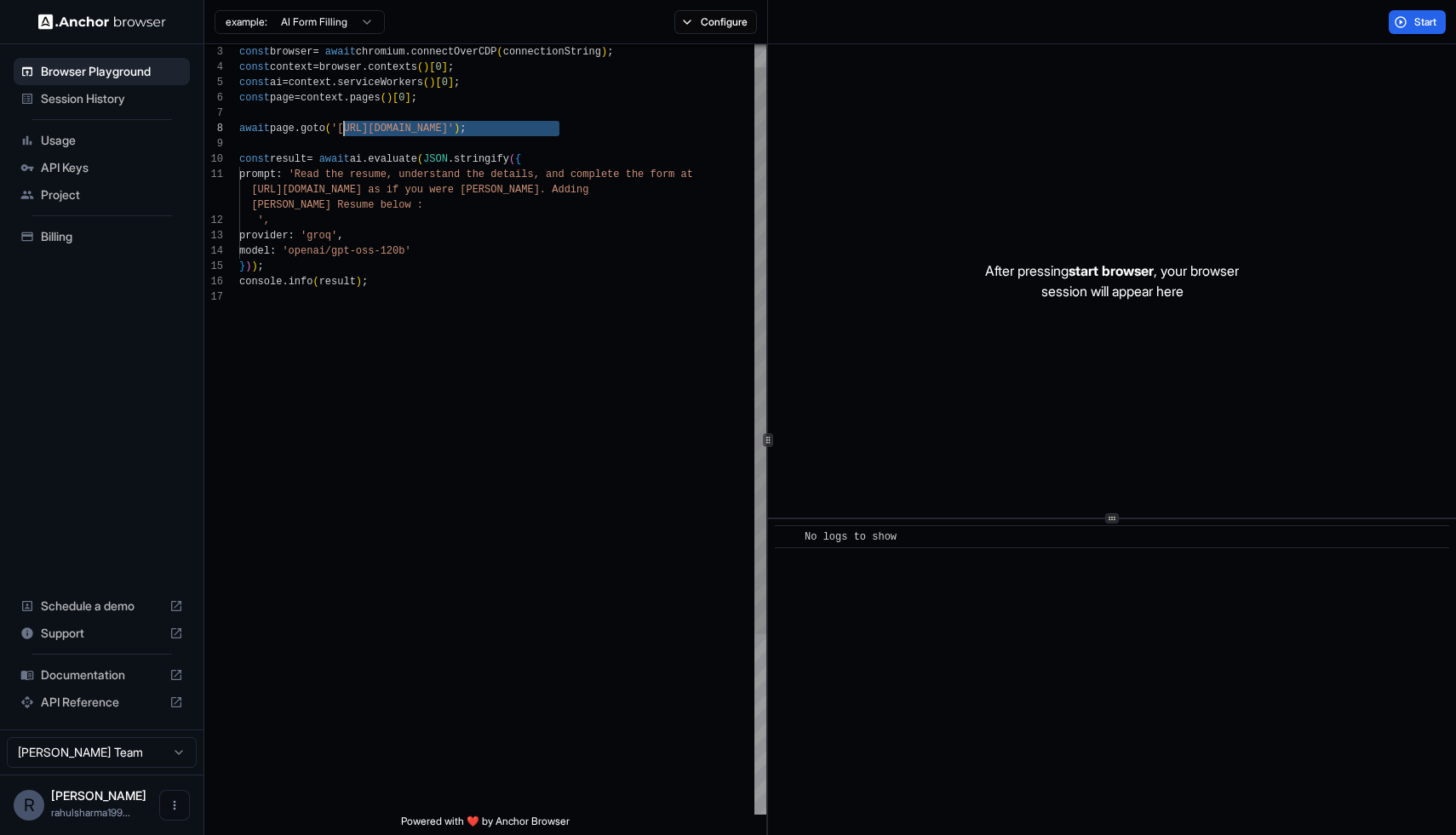
drag, startPoint x: 561, startPoint y: 126, endPoint x: 345, endPoint y: 124, distance: 216.0
click at [345, 124] on div "const result = await ai . evaluate ( JSON . stringify ( { prompt : 'Read the re…" at bounding box center [502, 536] width 527 height 1046
click at [1426, 26] on span "Start" at bounding box center [1426, 22] width 24 height 13
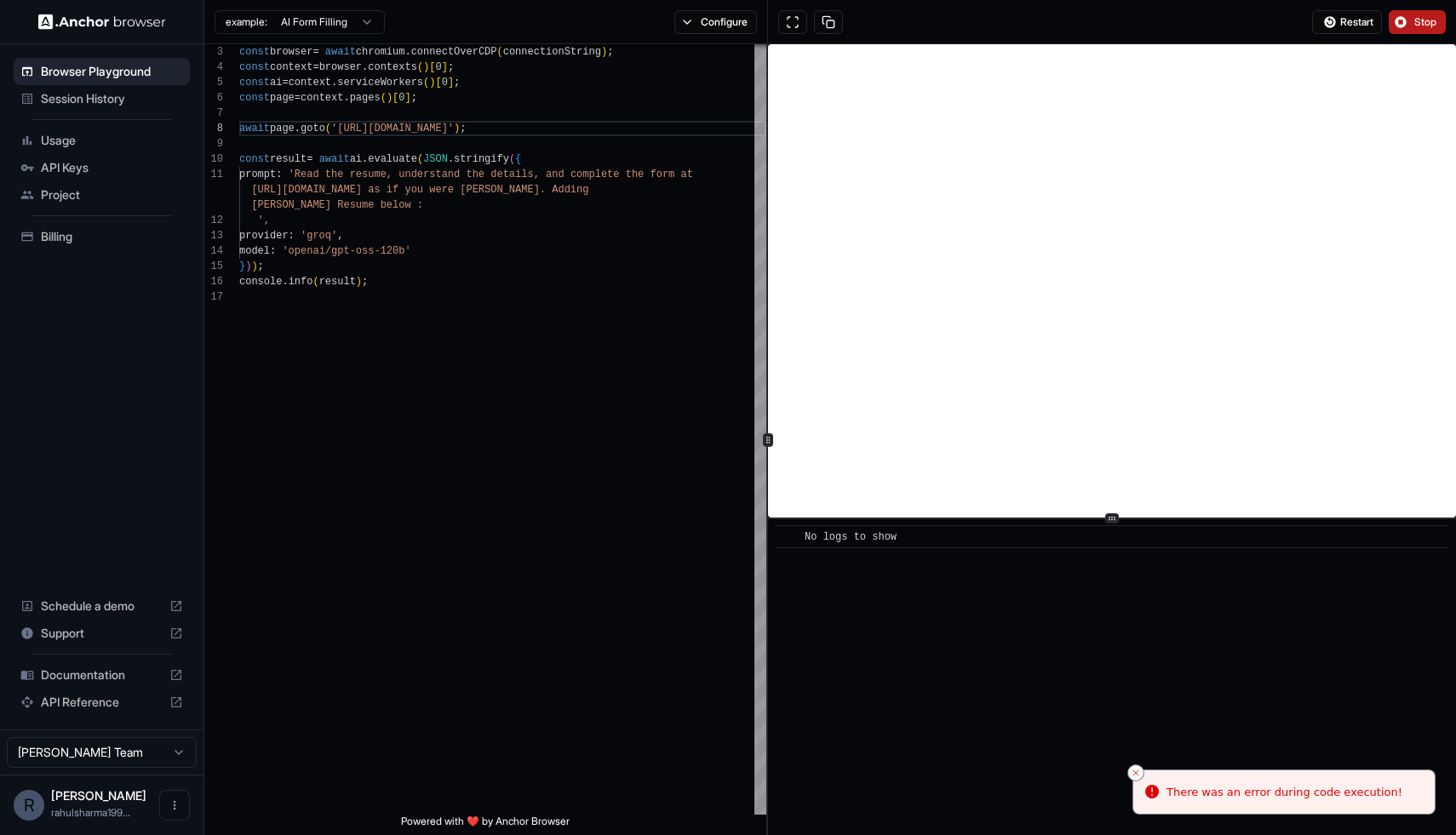
click at [1138, 768] on icon "Close toast" at bounding box center [1136, 772] width 11 height 11
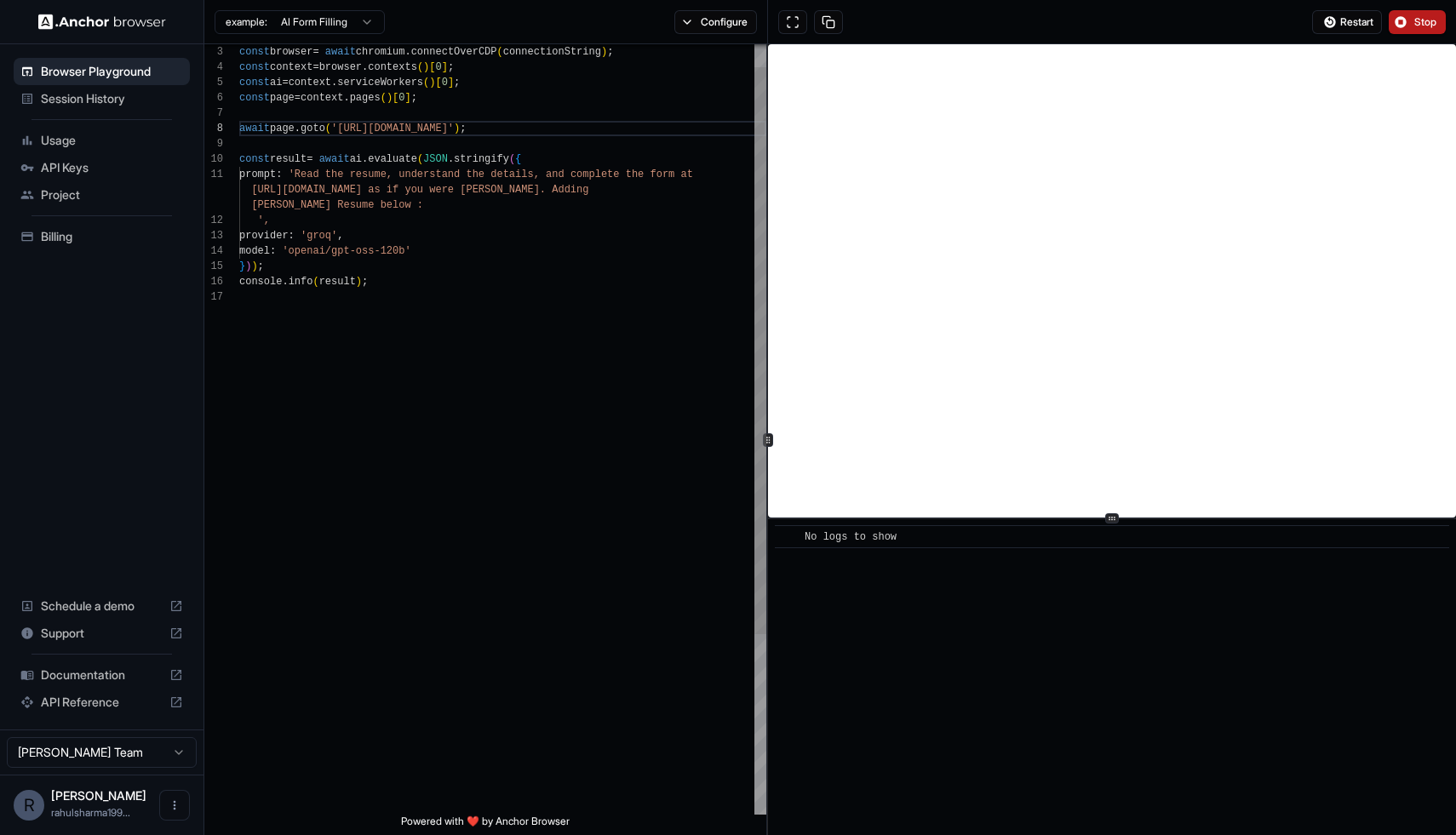
scroll to position [15, 0]
drag, startPoint x: 695, startPoint y: 192, endPoint x: 419, endPoint y: 206, distance: 276.4
click at [419, 206] on div "const result = await ai . evaluate ( JSON . stringify ( { prompt : 'Read the re…" at bounding box center [502, 536] width 527 height 1046
click at [1421, 33] on button "Stop" at bounding box center [1416, 22] width 57 height 24
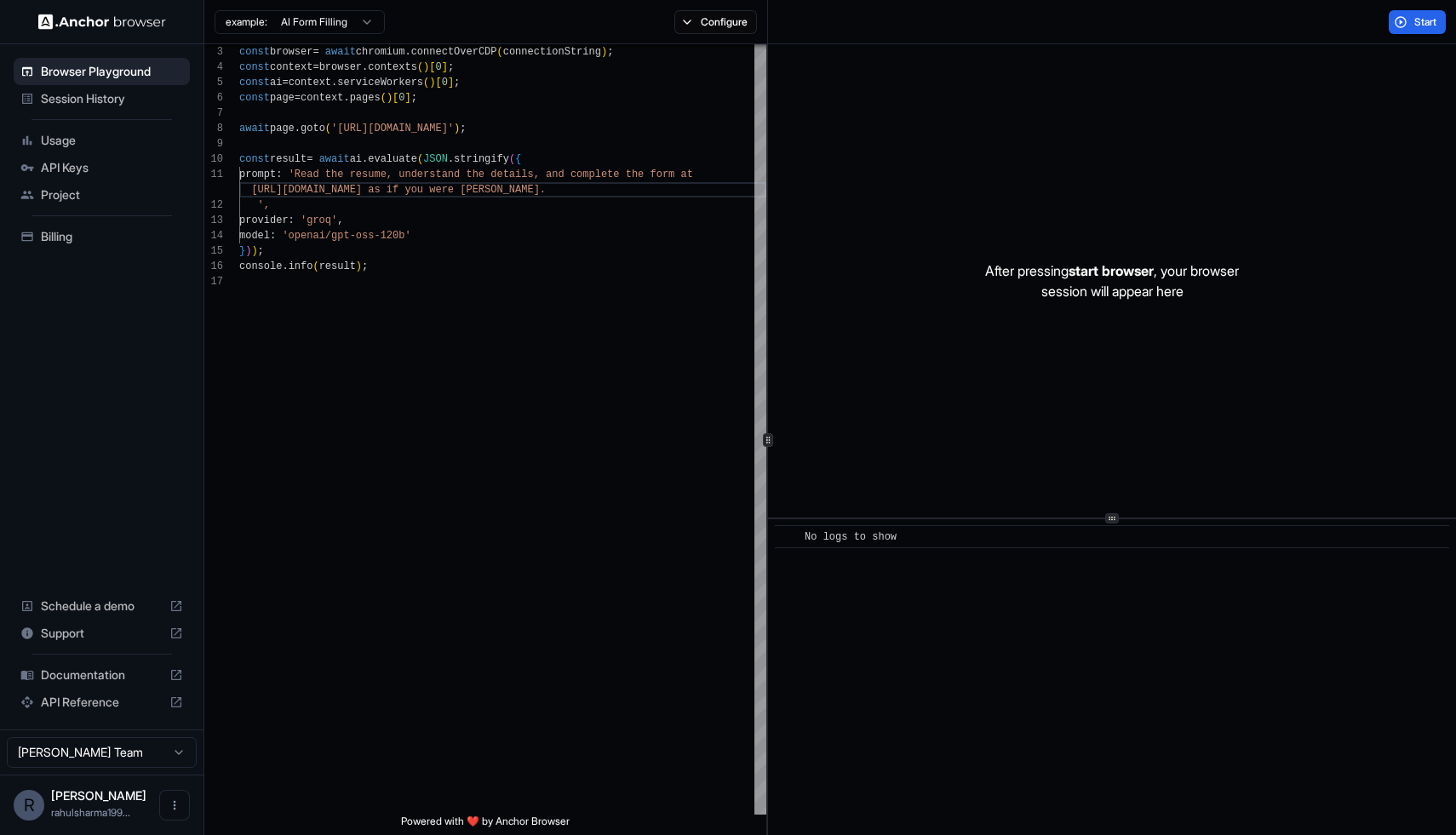
click at [1197, 309] on div "After pressing start browser , your browser session will appear here" at bounding box center [1112, 280] width 688 height 473
click at [1419, 14] on button "Start" at bounding box center [1416, 22] width 57 height 24
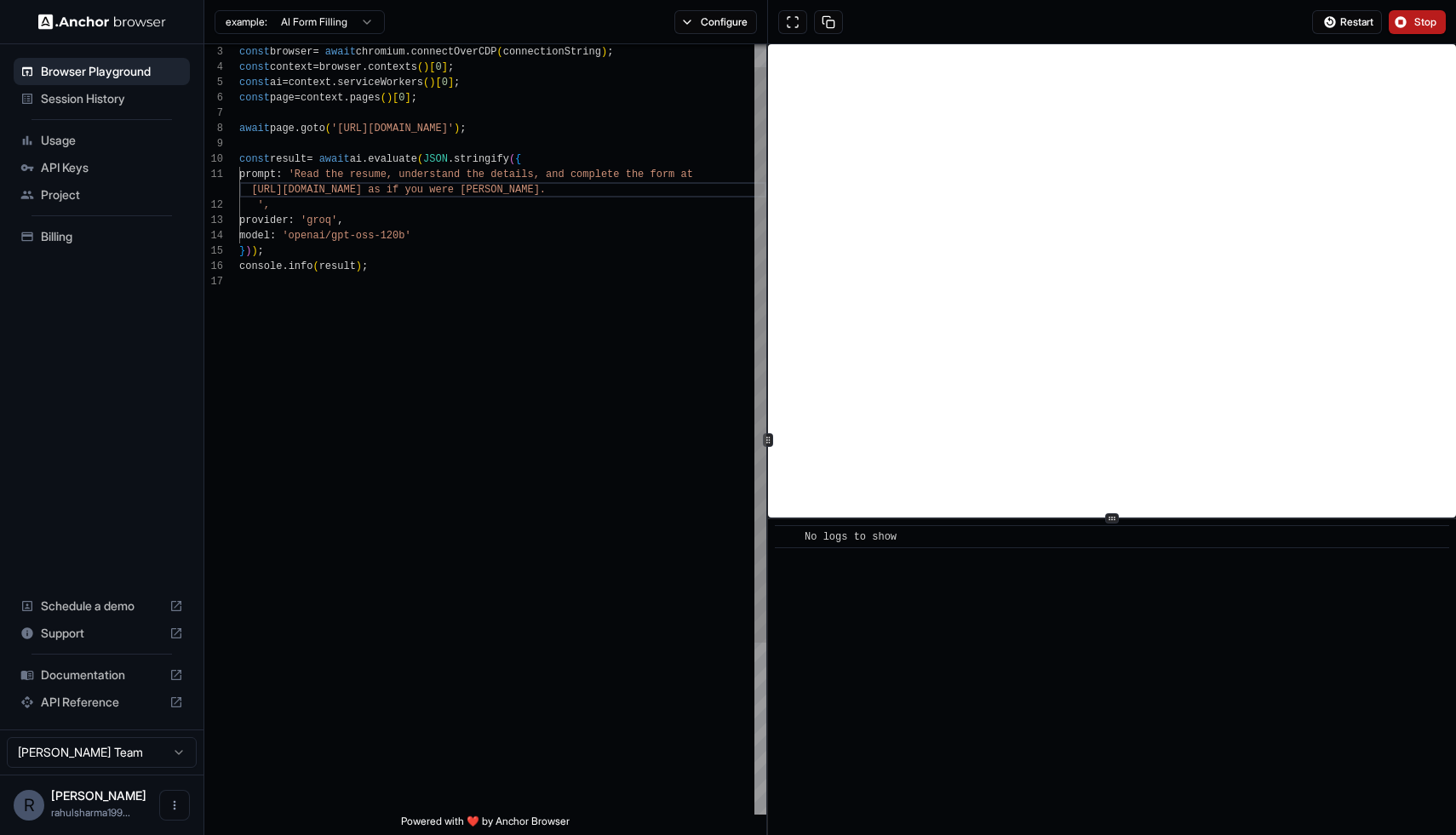
click at [695, 194] on div "const result = await ai . evaluate ( JSON . stringify ( { prompt : 'Read the re…" at bounding box center [502, 529] width 527 height 1031
click at [1340, 13] on button "Restart" at bounding box center [1347, 22] width 69 height 24
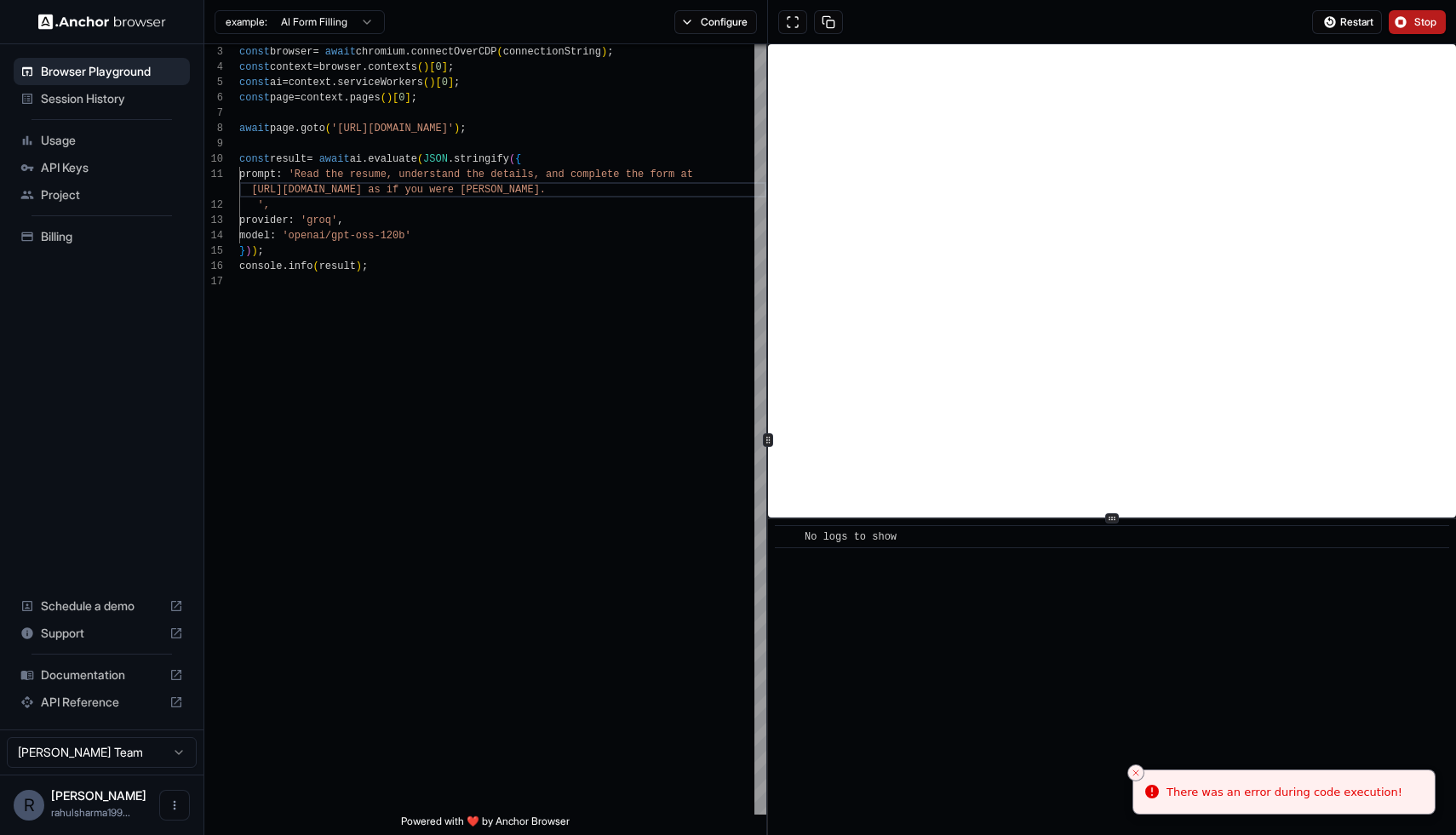
click at [1195, 801] on li "There was an error during code execution!" at bounding box center [1284, 793] width 304 height 46
click at [1152, 794] on icon "Notifications alt+T" at bounding box center [1152, 792] width 13 height 13
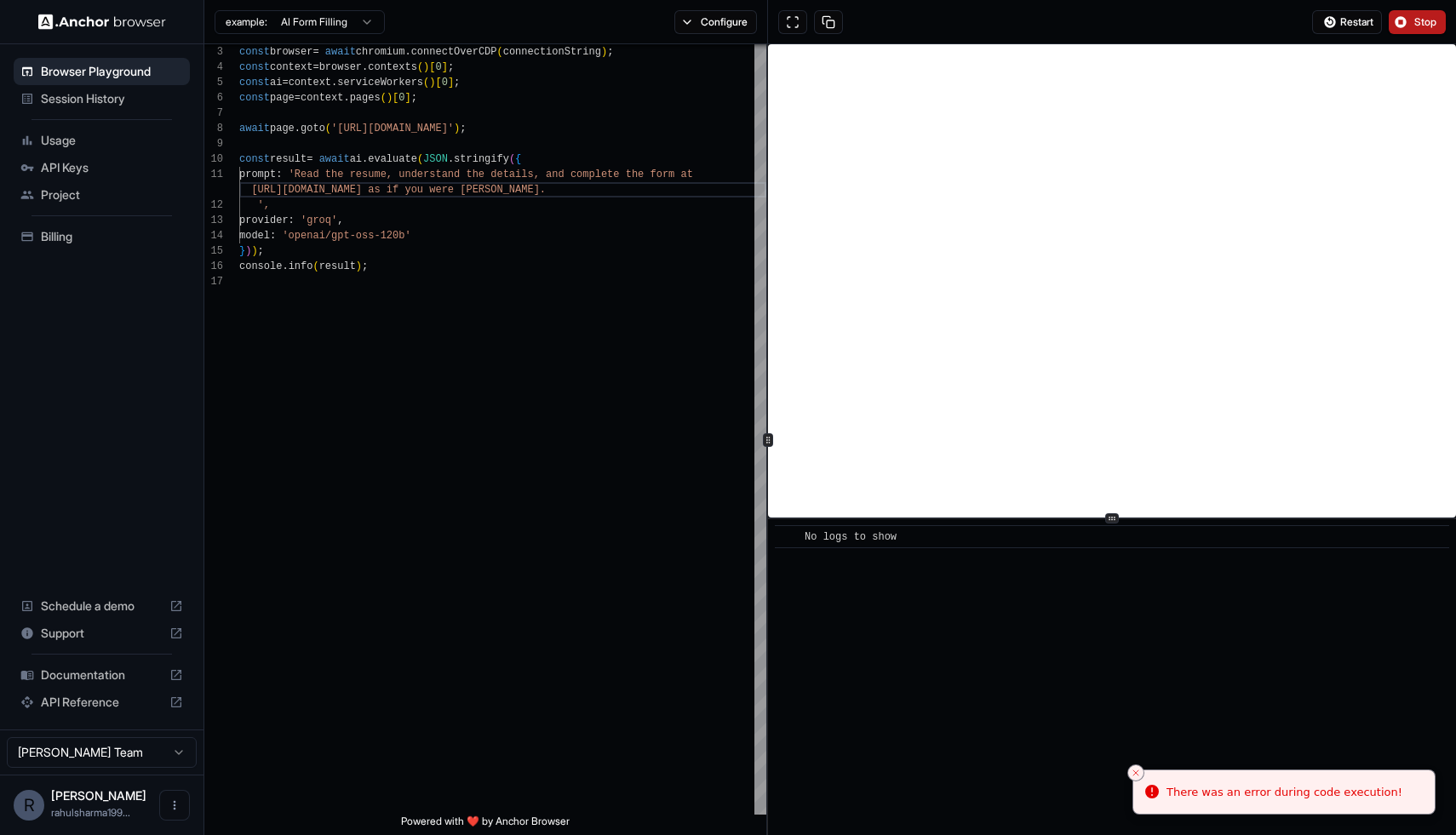
click at [1198, 779] on li "There was an error during code execution!" at bounding box center [1284, 793] width 304 height 46
click at [1137, 772] on icon "Close toast" at bounding box center [1136, 772] width 11 height 11
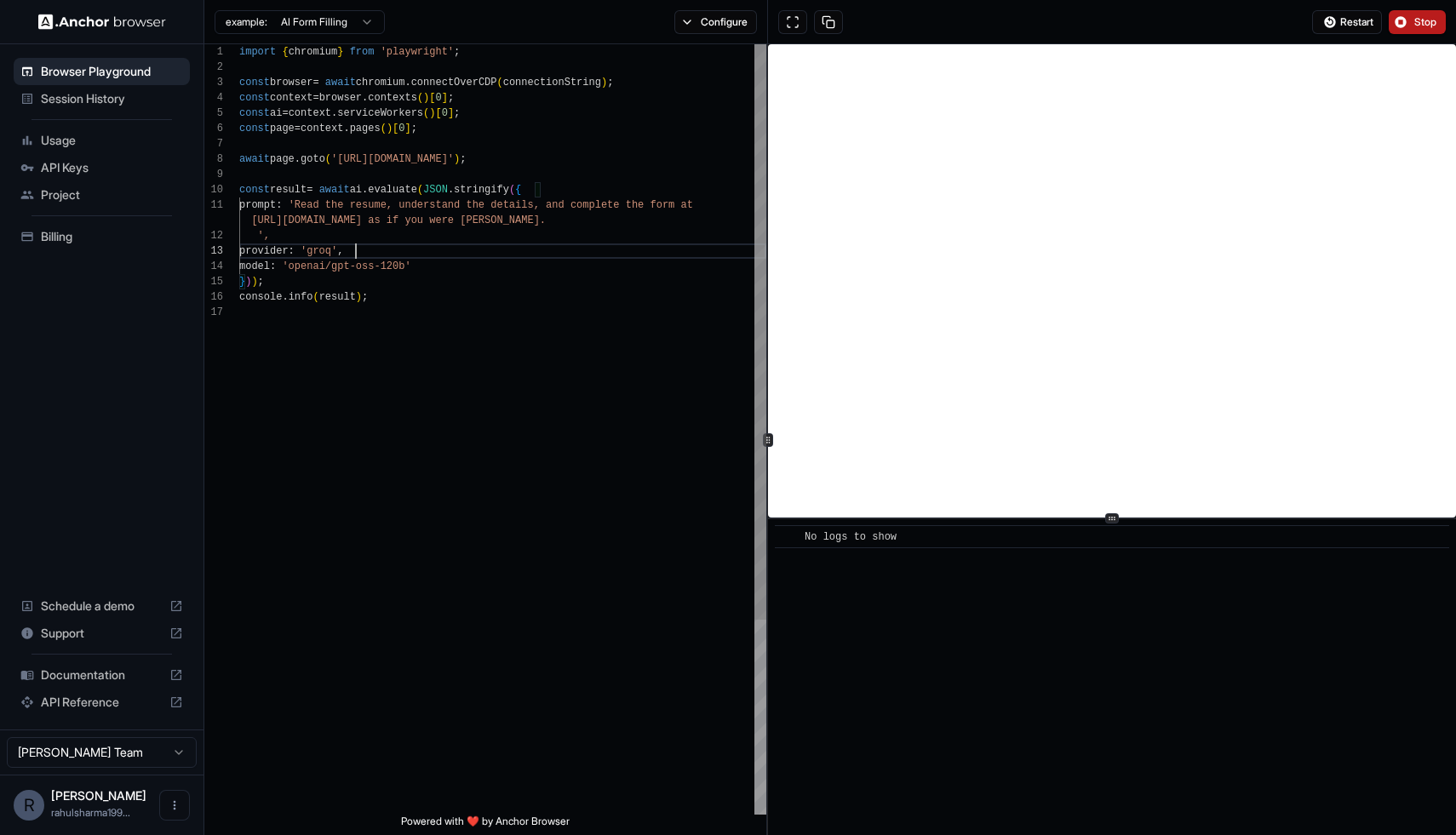
click at [490, 246] on div "const result = await ai . evaluate ( JSON . stringify ( { prompt : 'Read the re…" at bounding box center [502, 560] width 527 height 1031
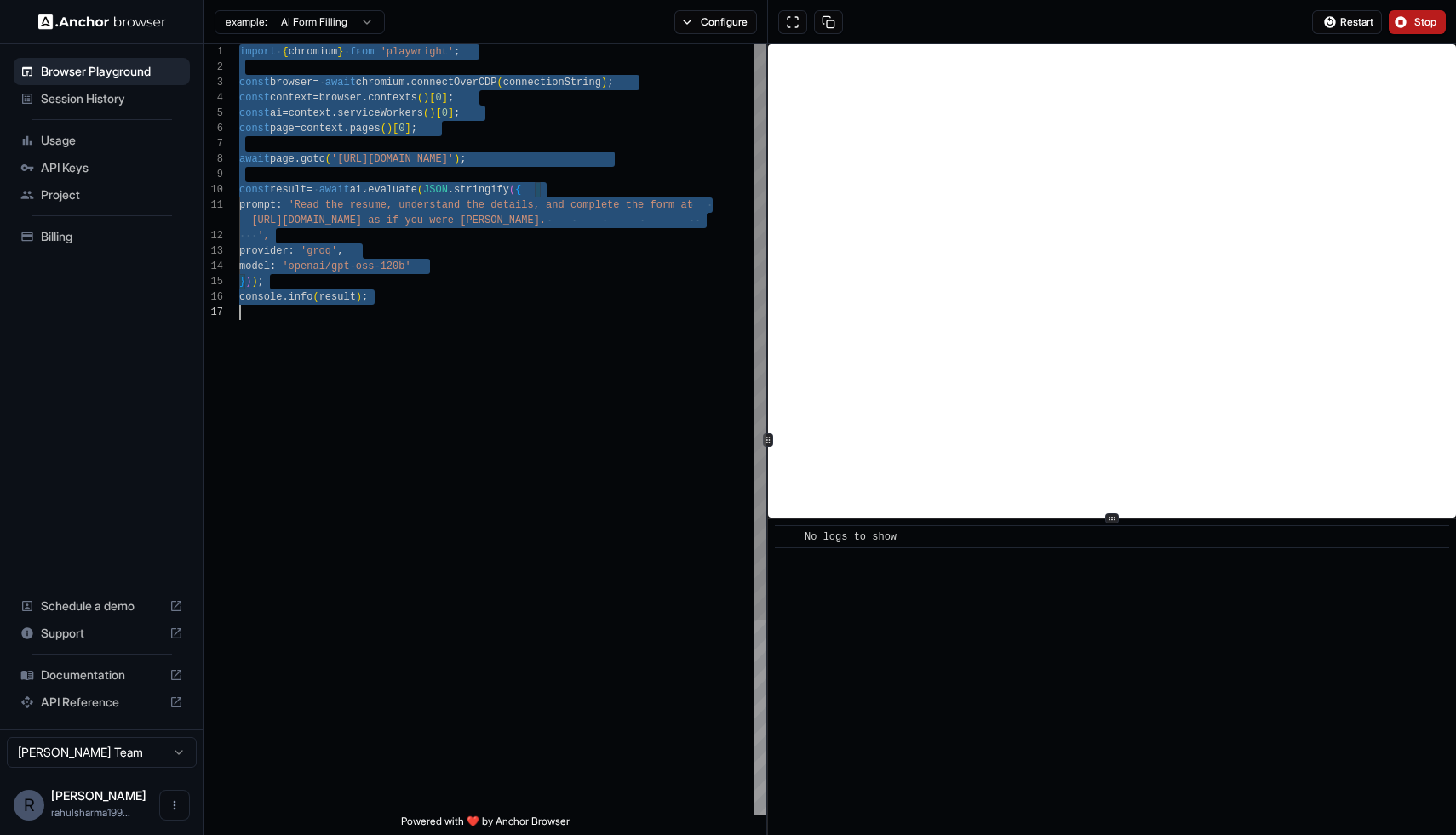
scroll to position [0, 0]
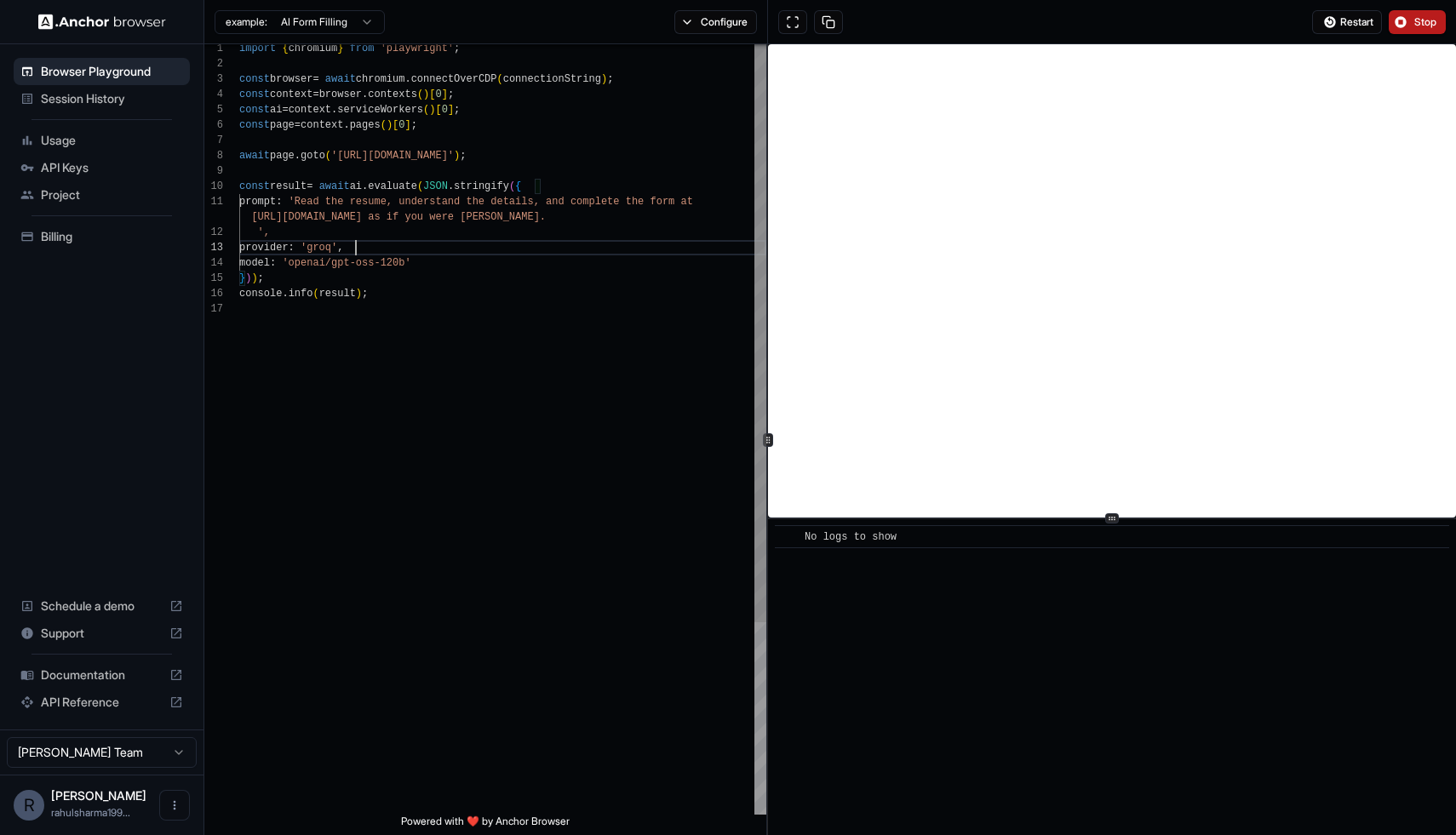
click at [398, 252] on div "const result = await ai . evaluate ( JSON . stringify ( { prompt : 'Read the re…" at bounding box center [502, 556] width 527 height 1031
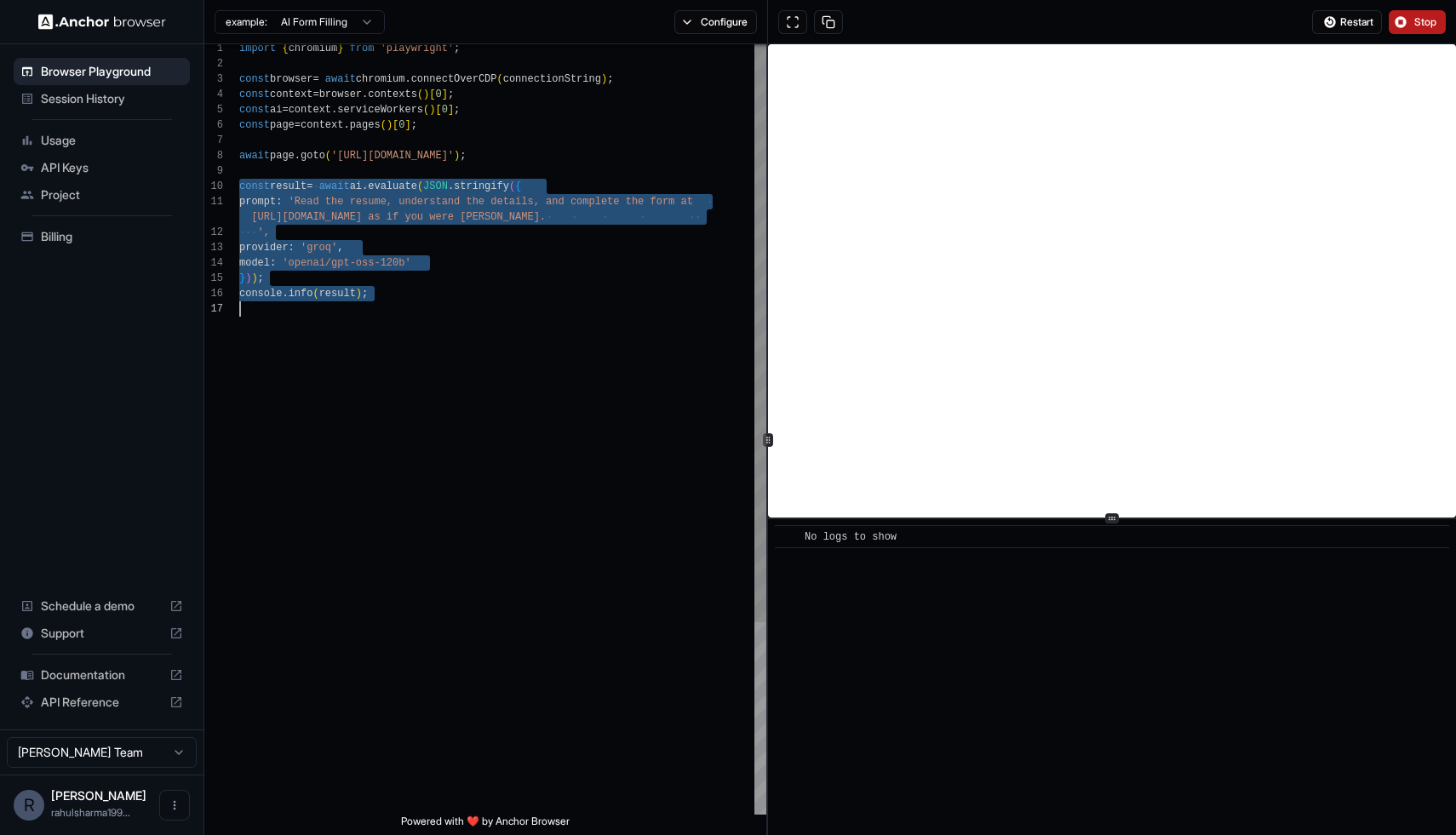
drag, startPoint x: 239, startPoint y: 187, endPoint x: 405, endPoint y: 347, distance: 230.6
click at [405, 347] on div "const result = await ai . evaluate ( JSON . stringify ( { prompt : 'Read the re…" at bounding box center [502, 556] width 527 height 1031
click at [465, 264] on div "const result = await ai . evaluate ( JSON . stringify ( { const browser = await…" at bounding box center [502, 556] width 527 height 1031
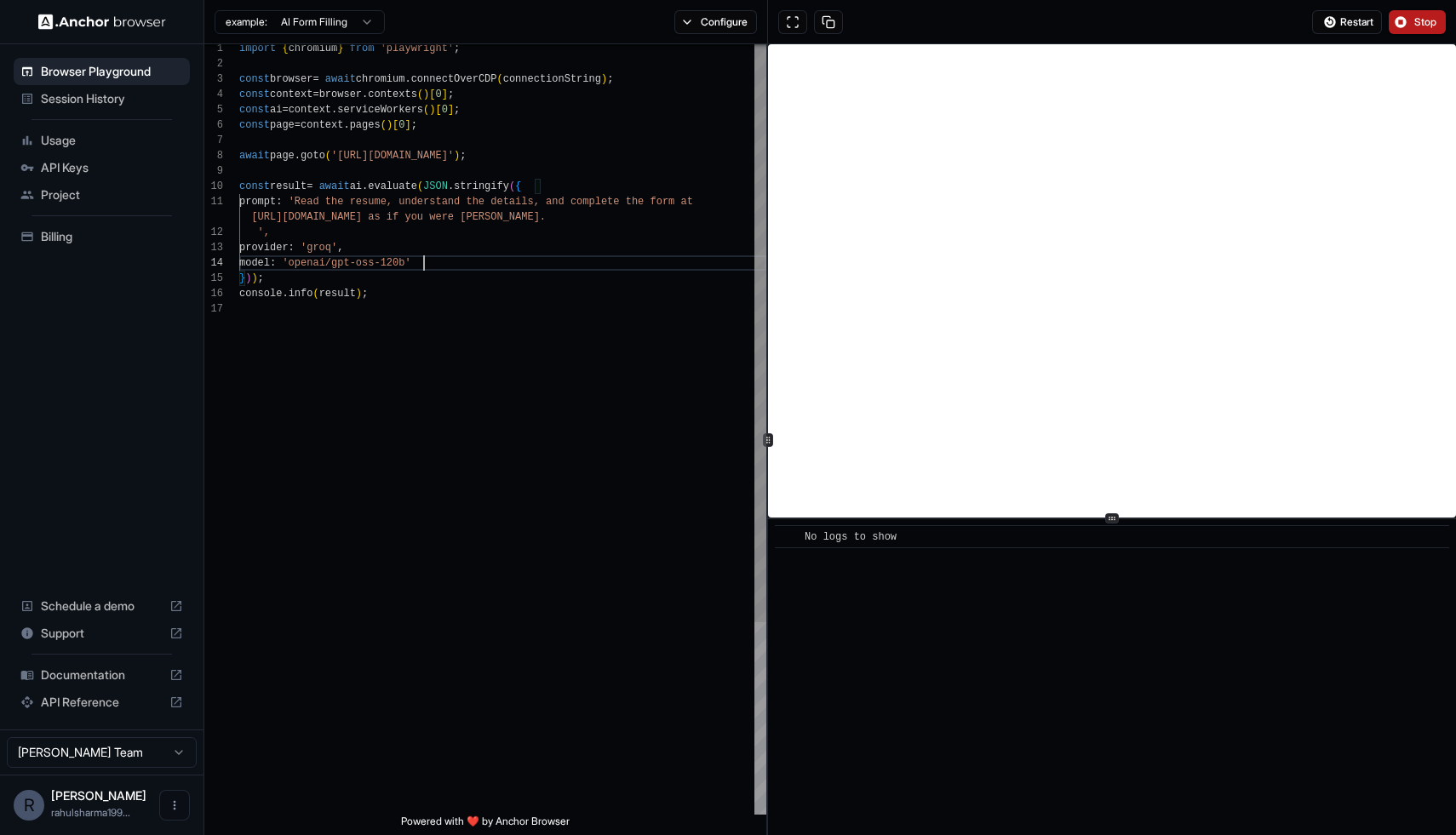
click at [258, 236] on div "const result = await ai . evaluate ( JSON . stringify ( { const browser = await…" at bounding box center [502, 556] width 527 height 1031
type textarea "**********"
click at [1351, 22] on span "Restart" at bounding box center [1357, 22] width 33 height 13
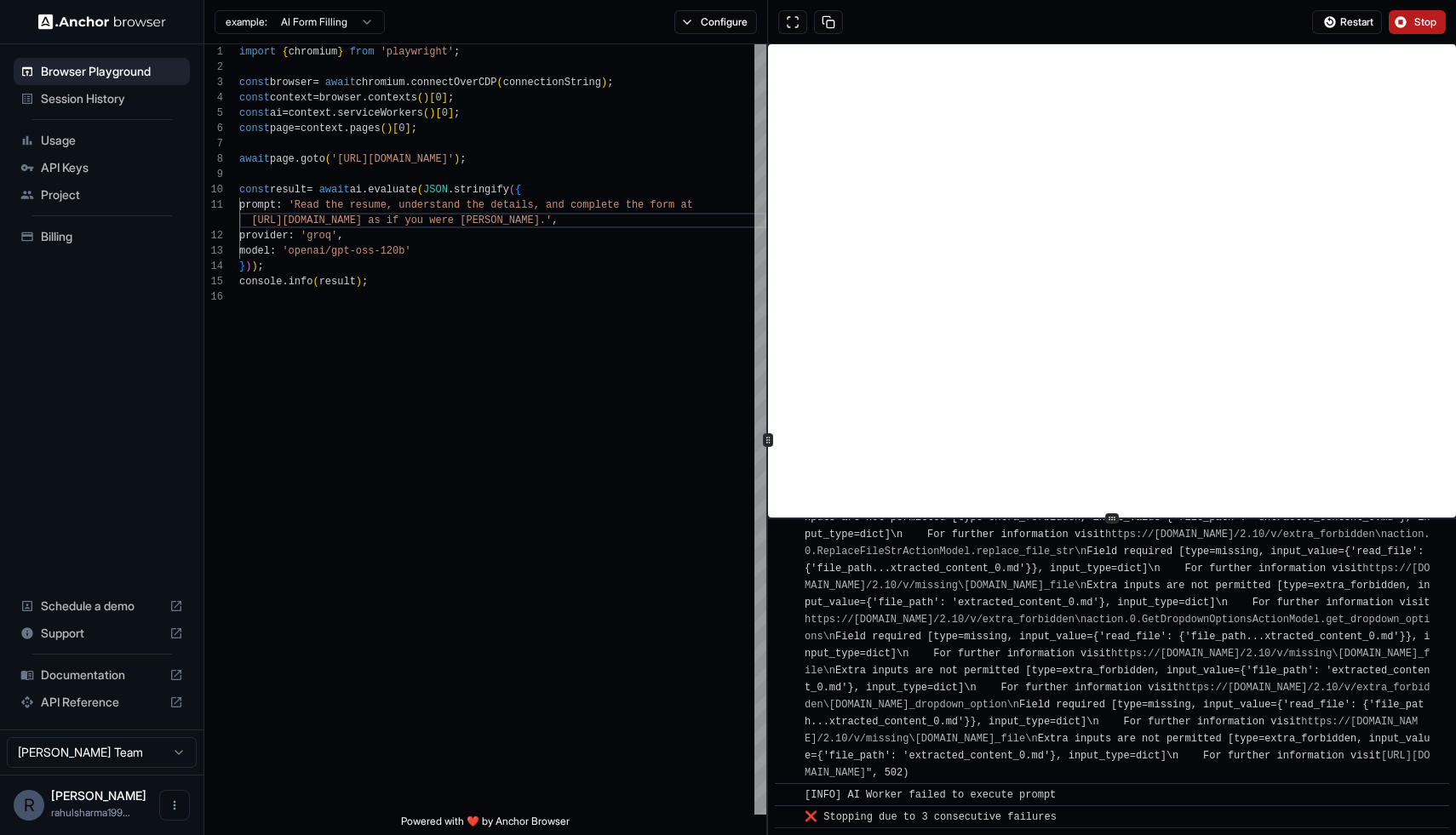
scroll to position [5033, 0]
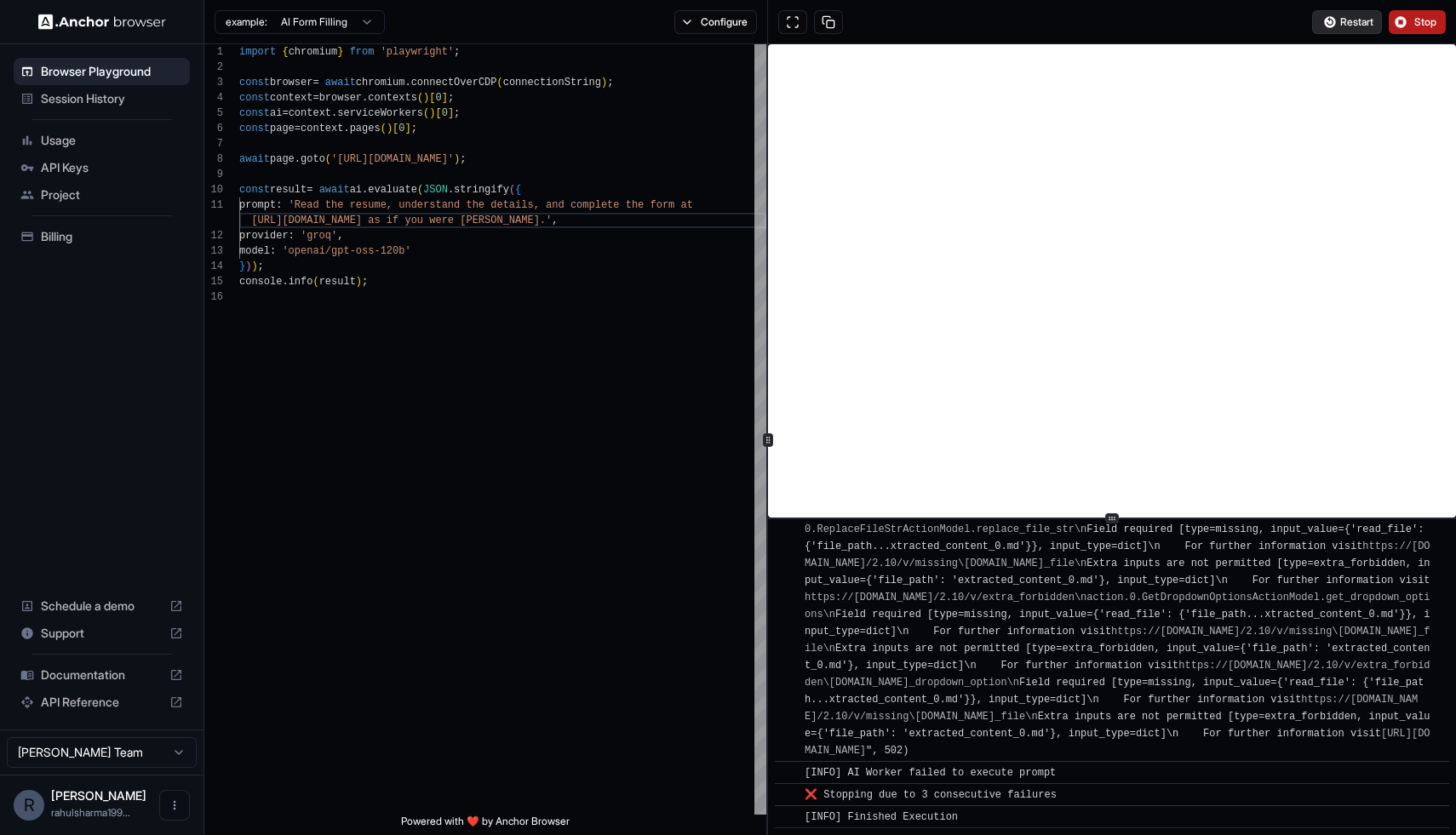
click at [1330, 25] on button "Restart" at bounding box center [1347, 22] width 69 height 24
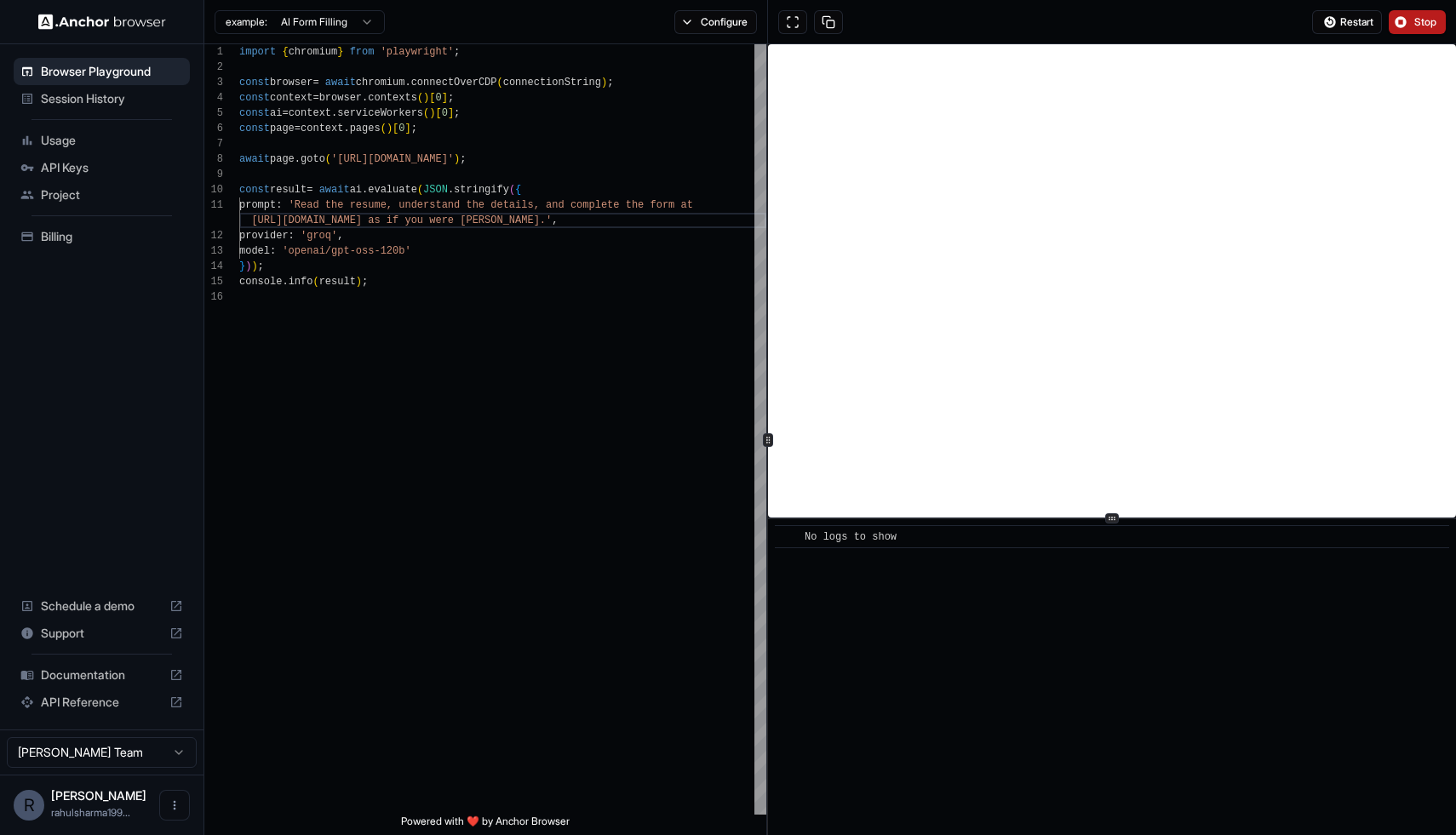
click at [1415, 26] on span "Stop" at bounding box center [1426, 22] width 24 height 13
